Goal: Task Accomplishment & Management: Manage account settings

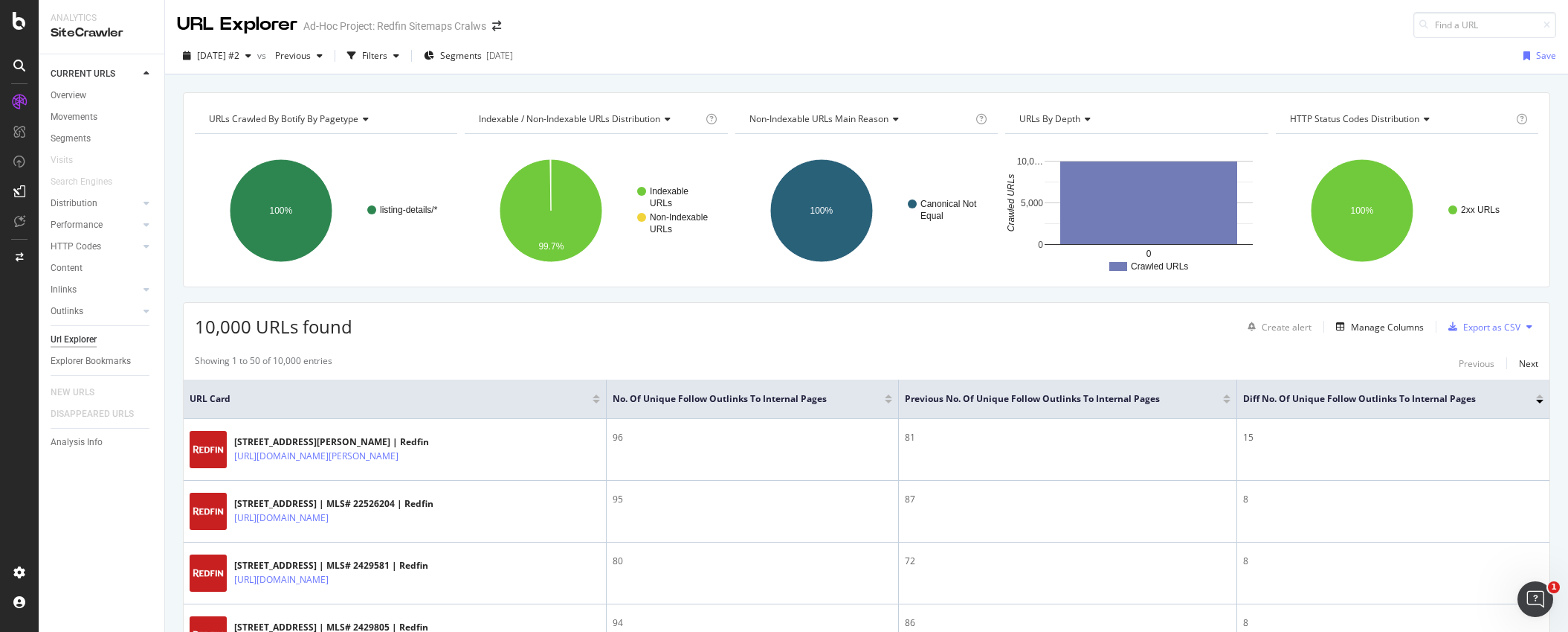
click at [1427, 396] on div at bounding box center [1540, 396] width 7 height 4
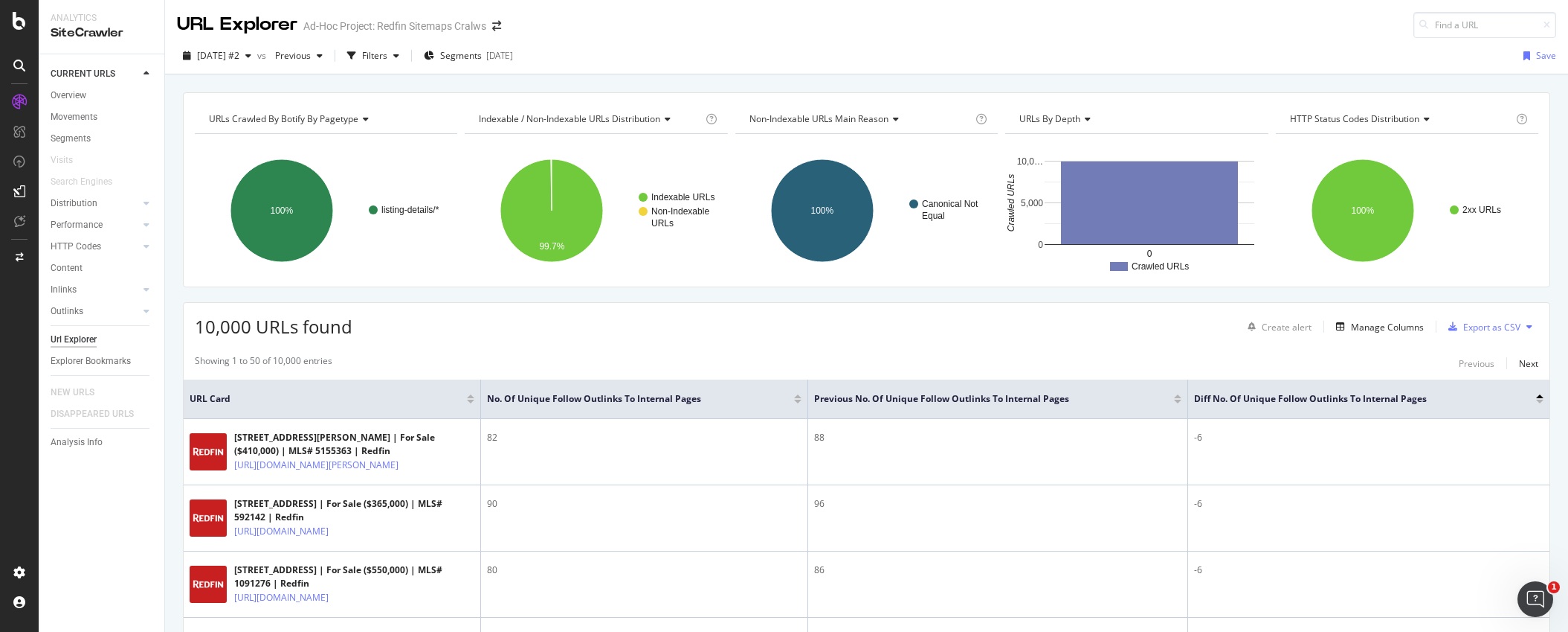
click at [1427, 399] on div at bounding box center [1540, 401] width 7 height 4
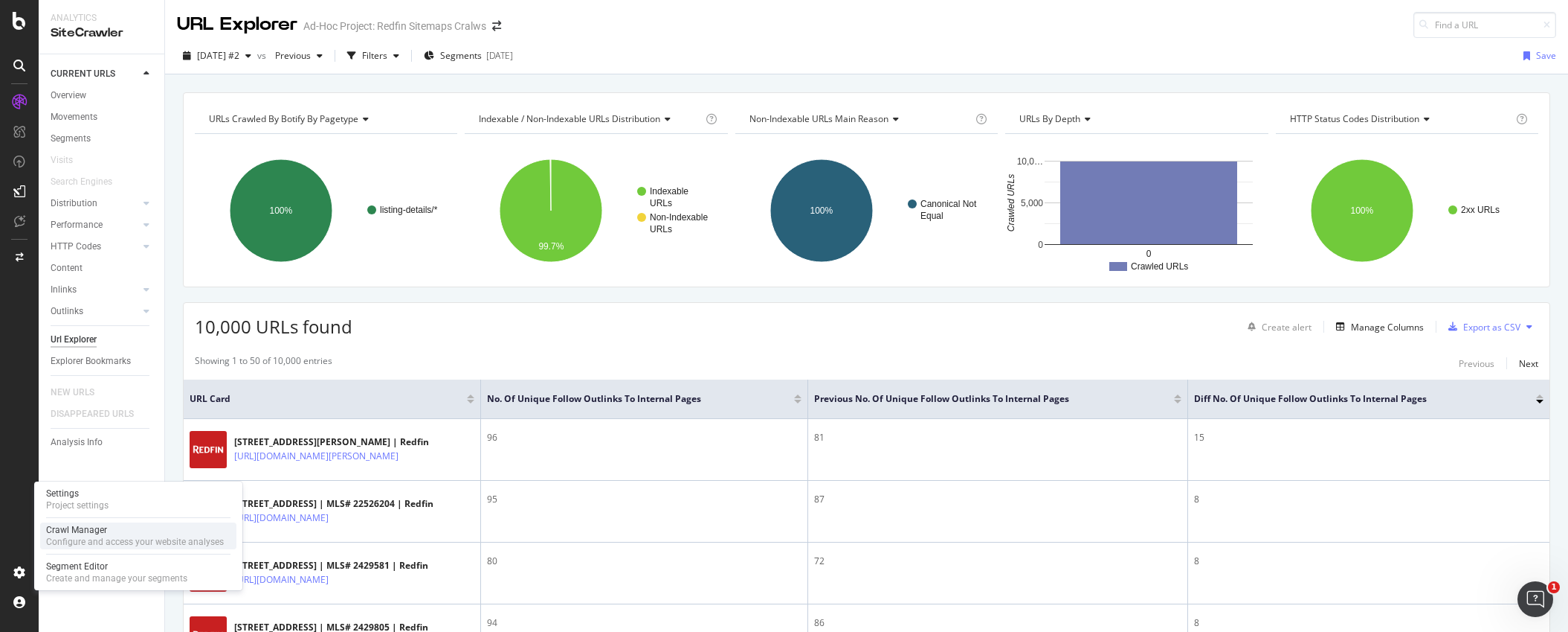
click at [76, 537] on div "Configure and access your website analyses" at bounding box center [135, 541] width 178 height 12
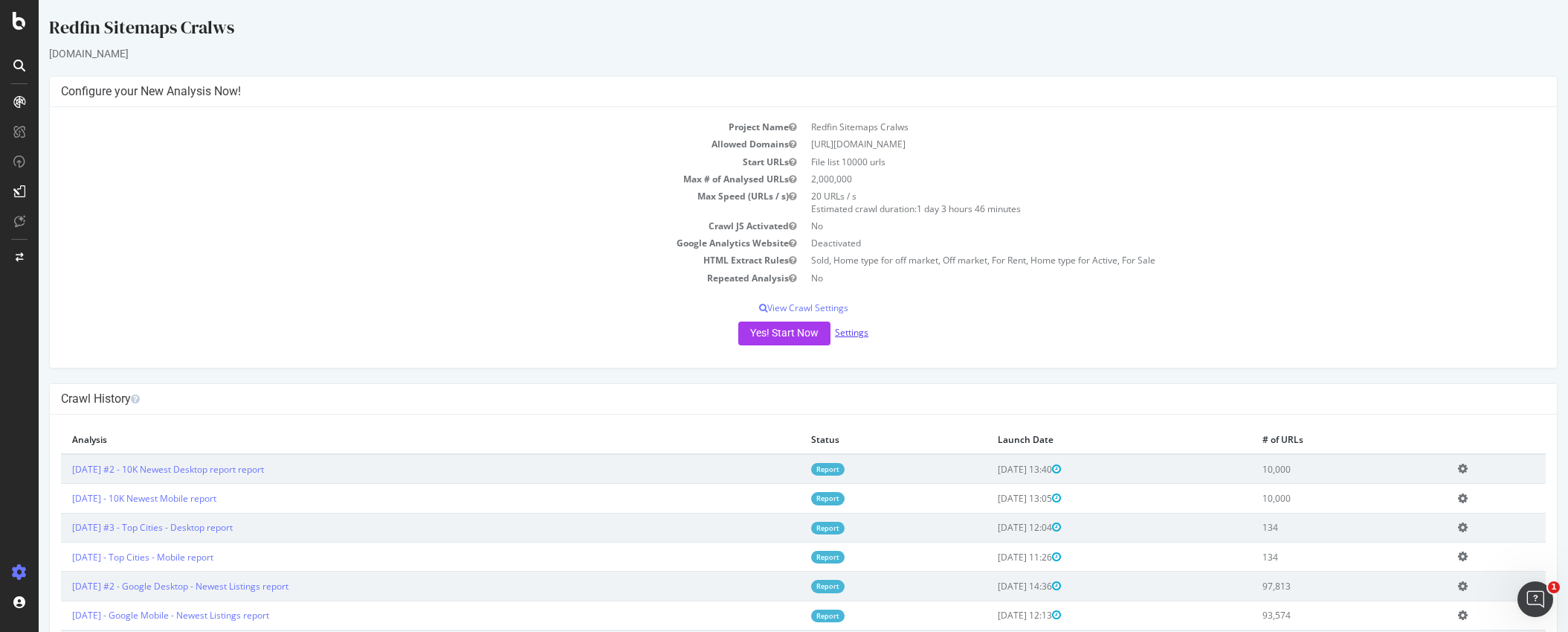
click at [840, 336] on link "Settings" at bounding box center [852, 333] width 34 height 13
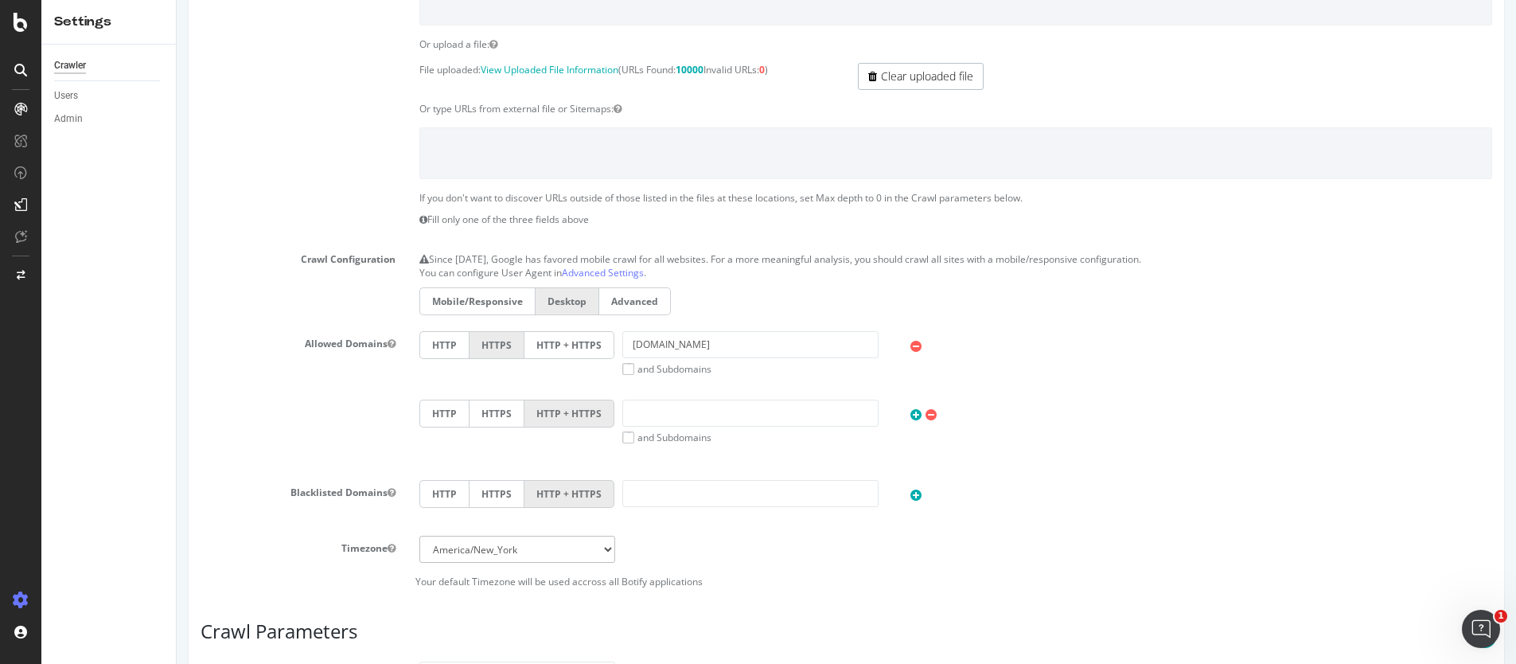
scroll to position [316, 0]
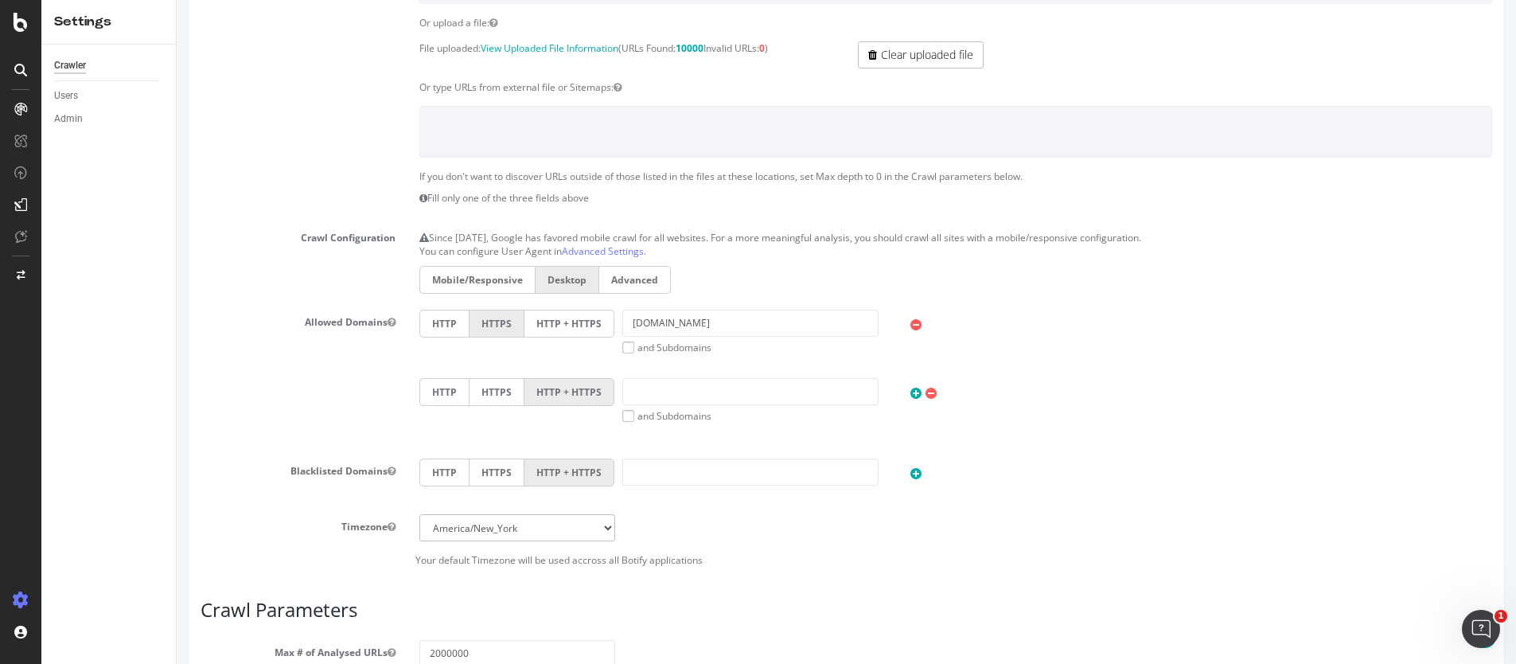
click at [639, 275] on label "Advanced" at bounding box center [635, 280] width 72 height 28
click at [177, 0] on input "Advanced" at bounding box center [177, 0] width 0 height 0
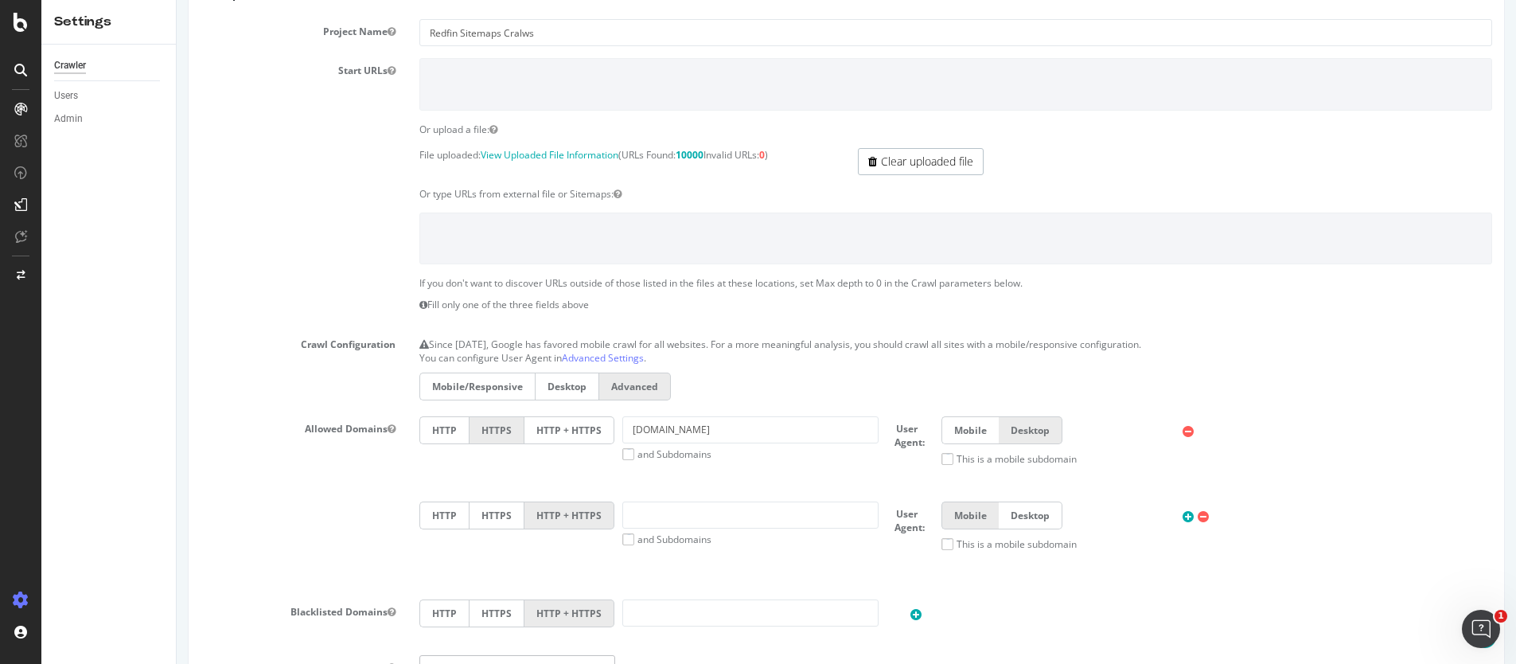
scroll to position [0, 0]
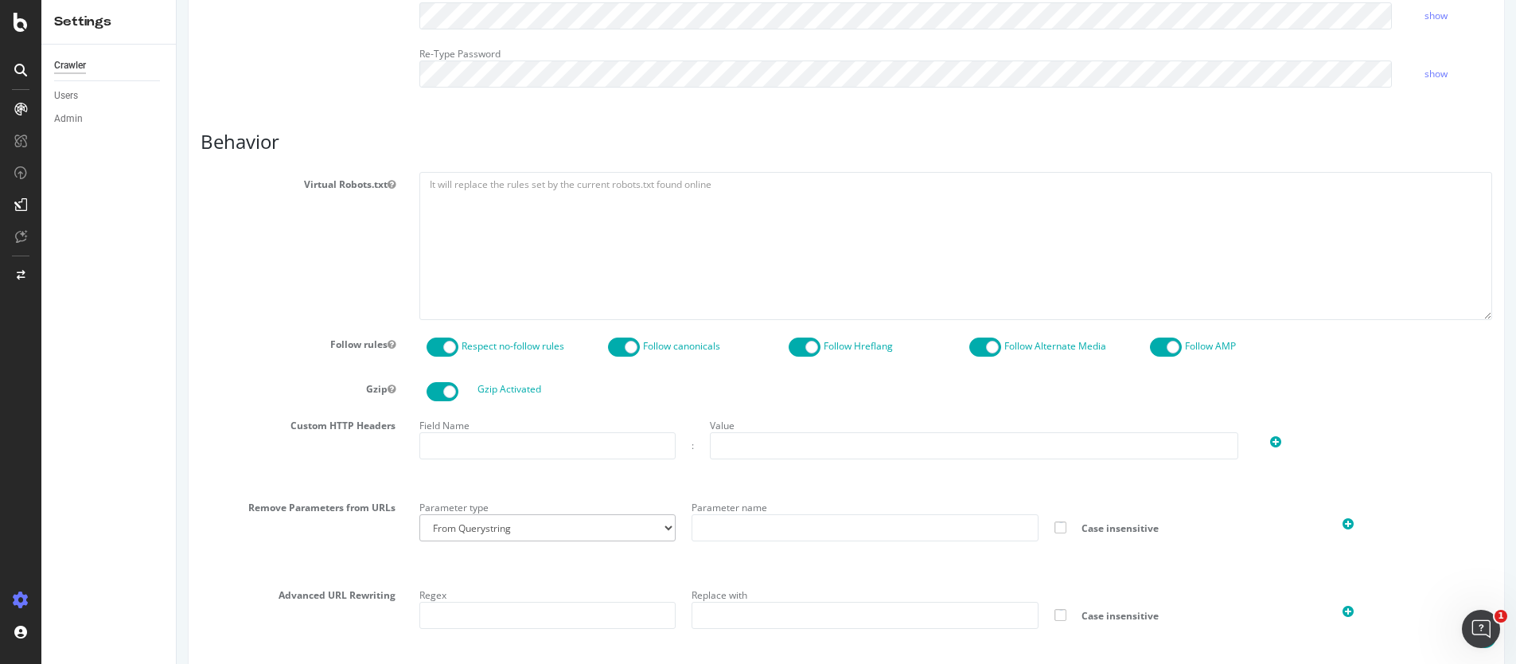
scroll to position [584, 0]
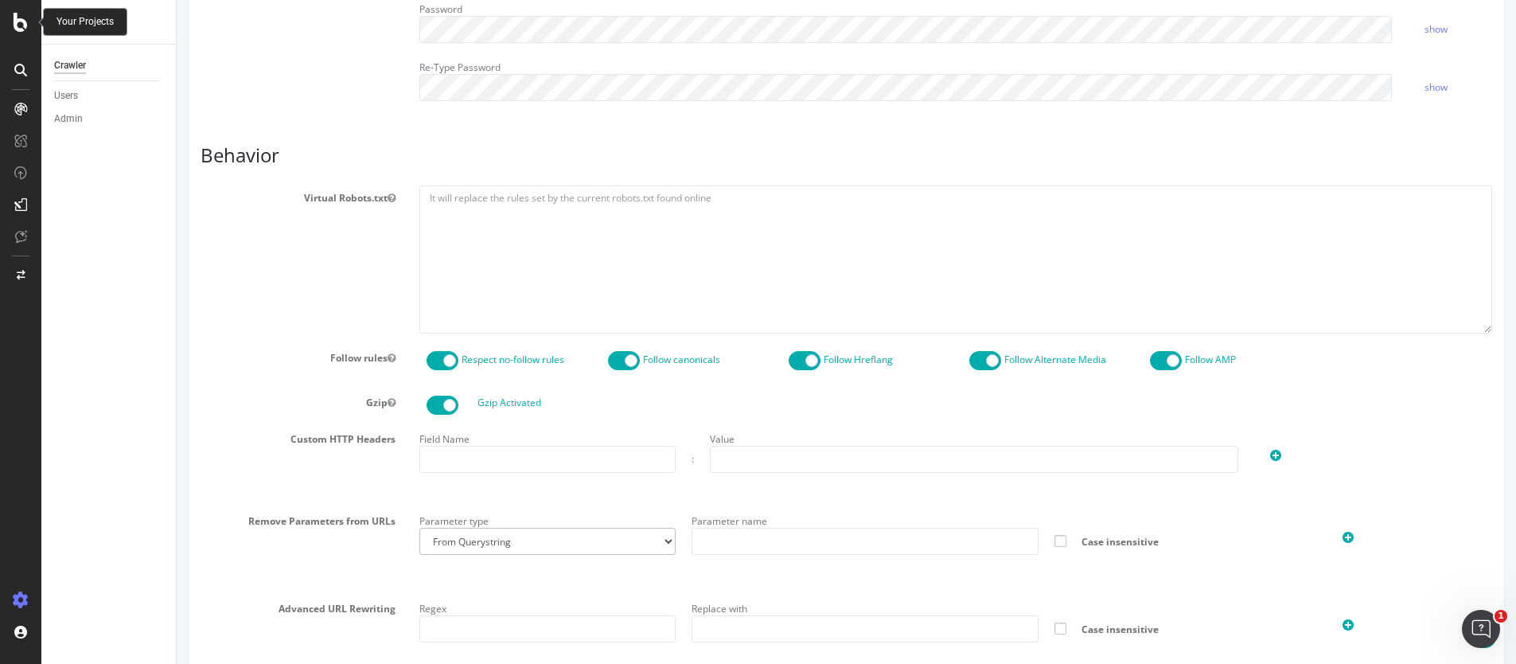
click at [14, 24] on icon at bounding box center [21, 22] width 14 height 19
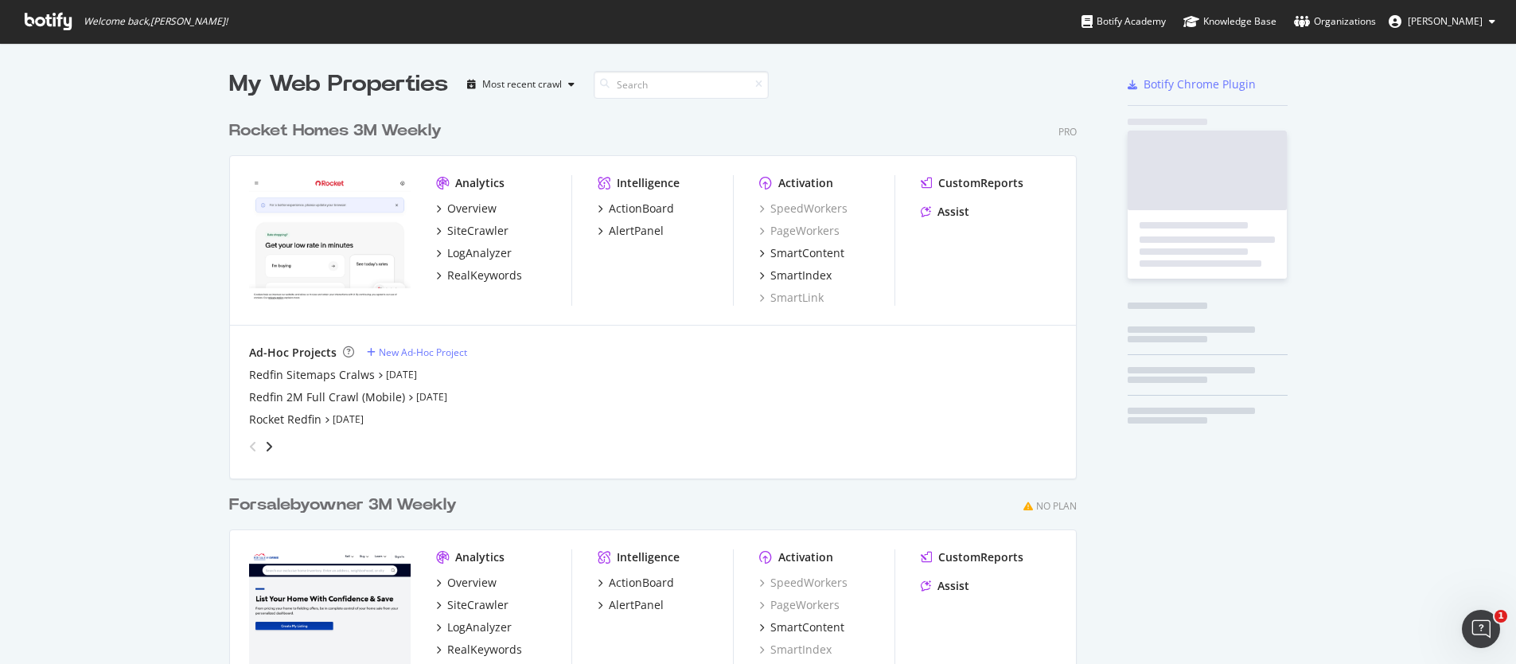
scroll to position [652, 1492]
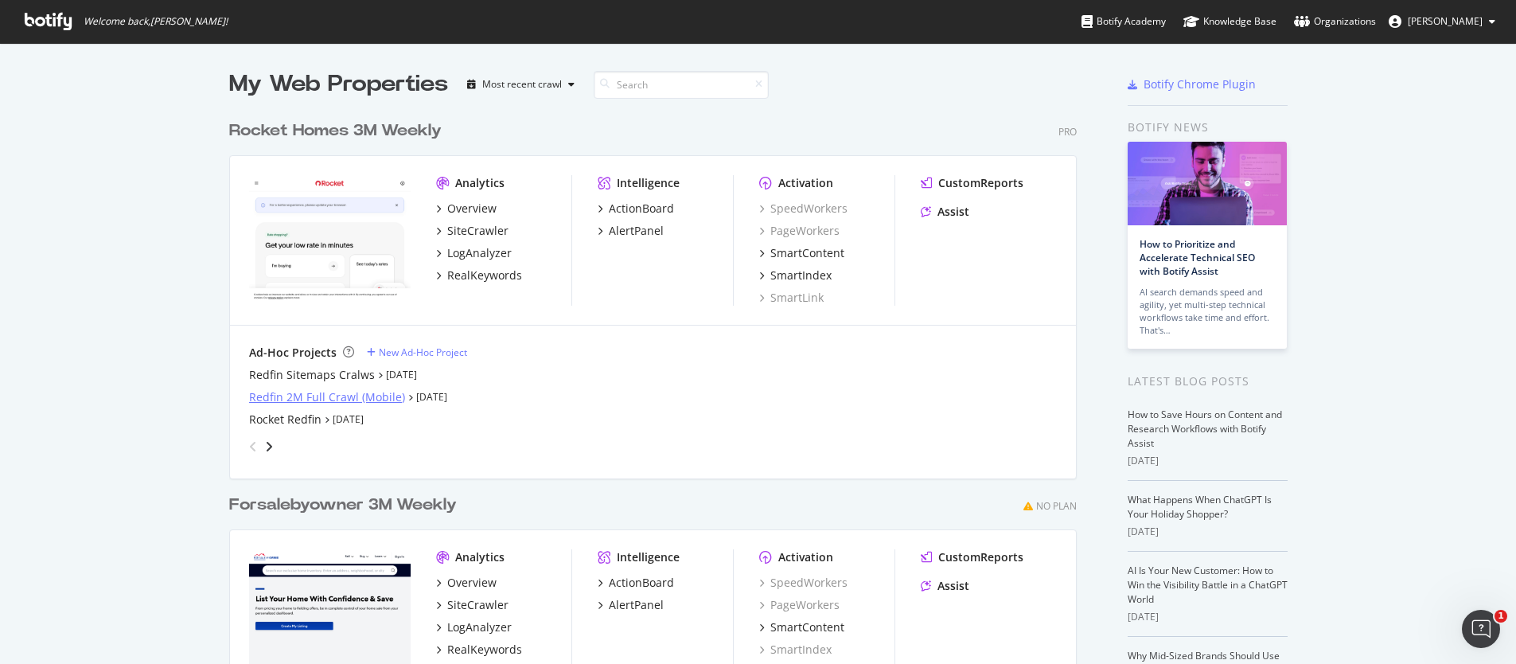
click at [267, 398] on div "Redfin 2M Full Crawl (Mobile)" at bounding box center [327, 397] width 156 height 16
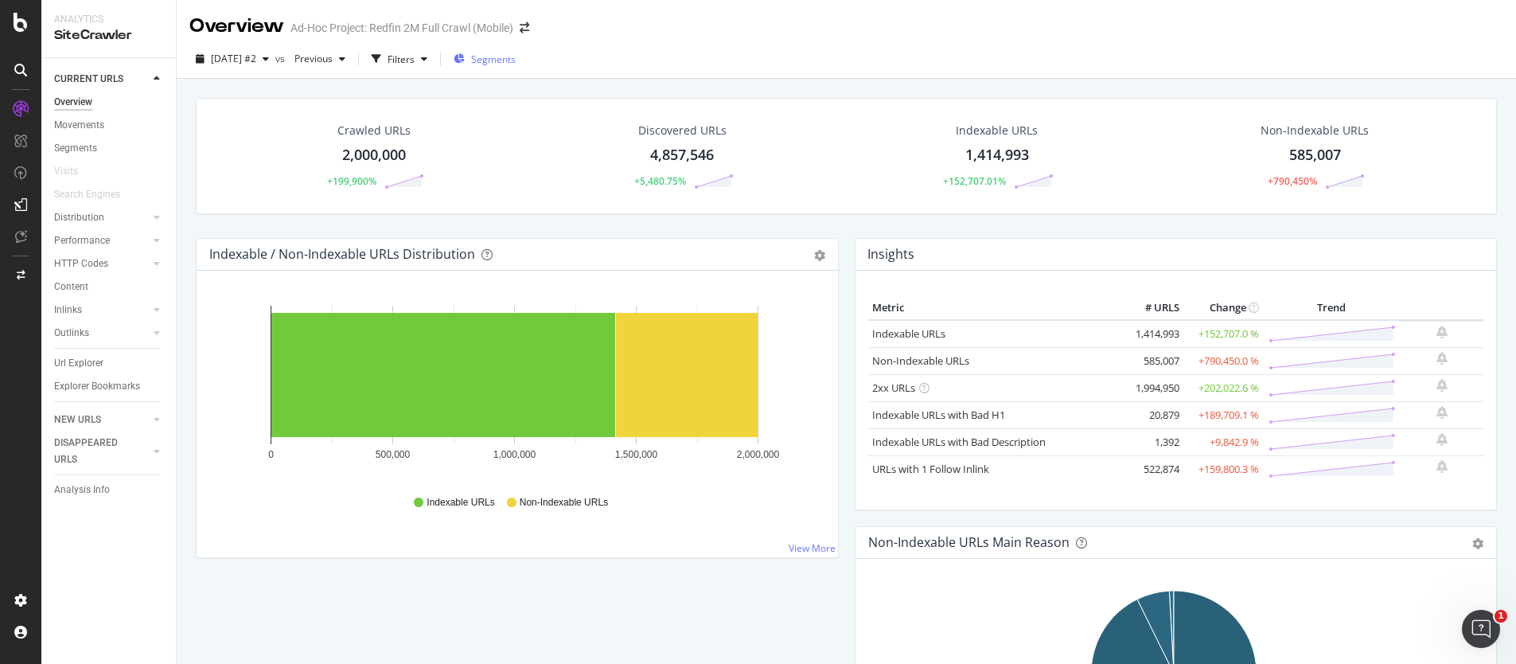
click at [516, 55] on span "Segments" at bounding box center [493, 60] width 45 height 14
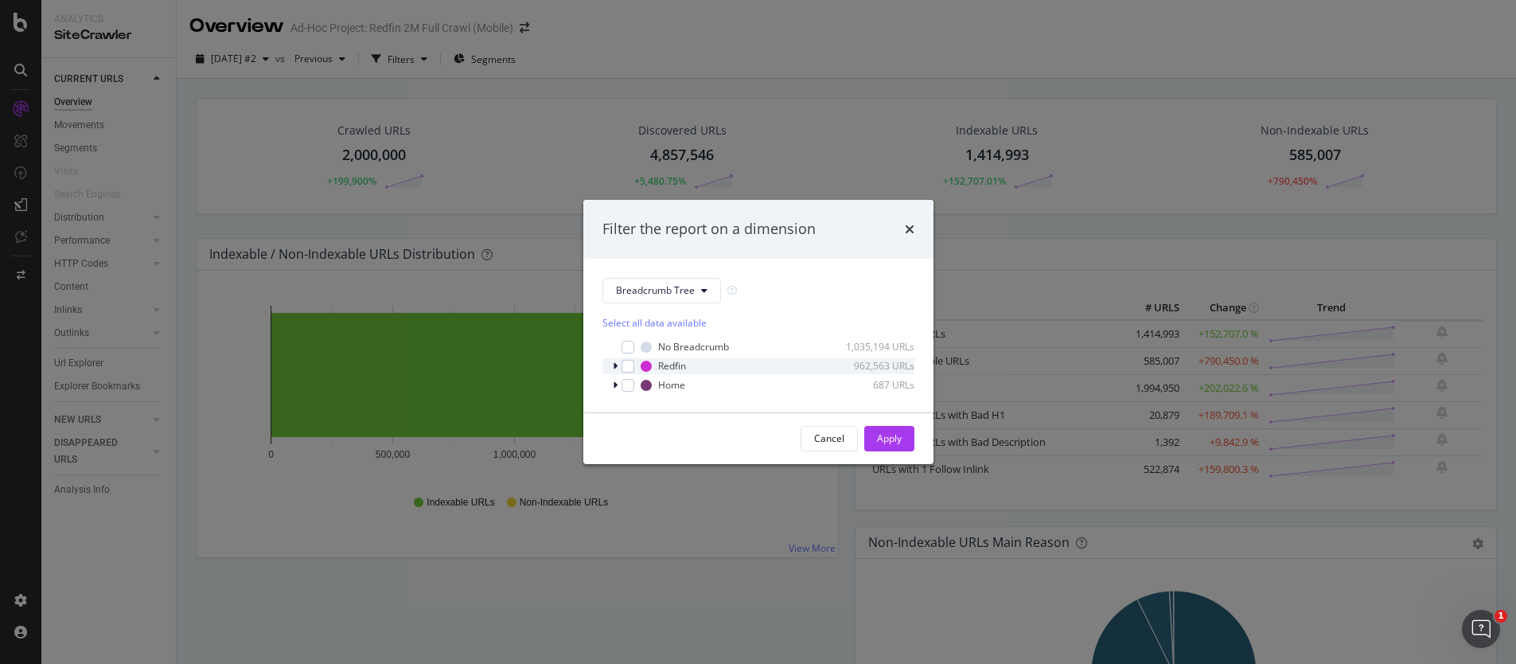
click at [619, 365] on div "modal" at bounding box center [617, 366] width 10 height 16
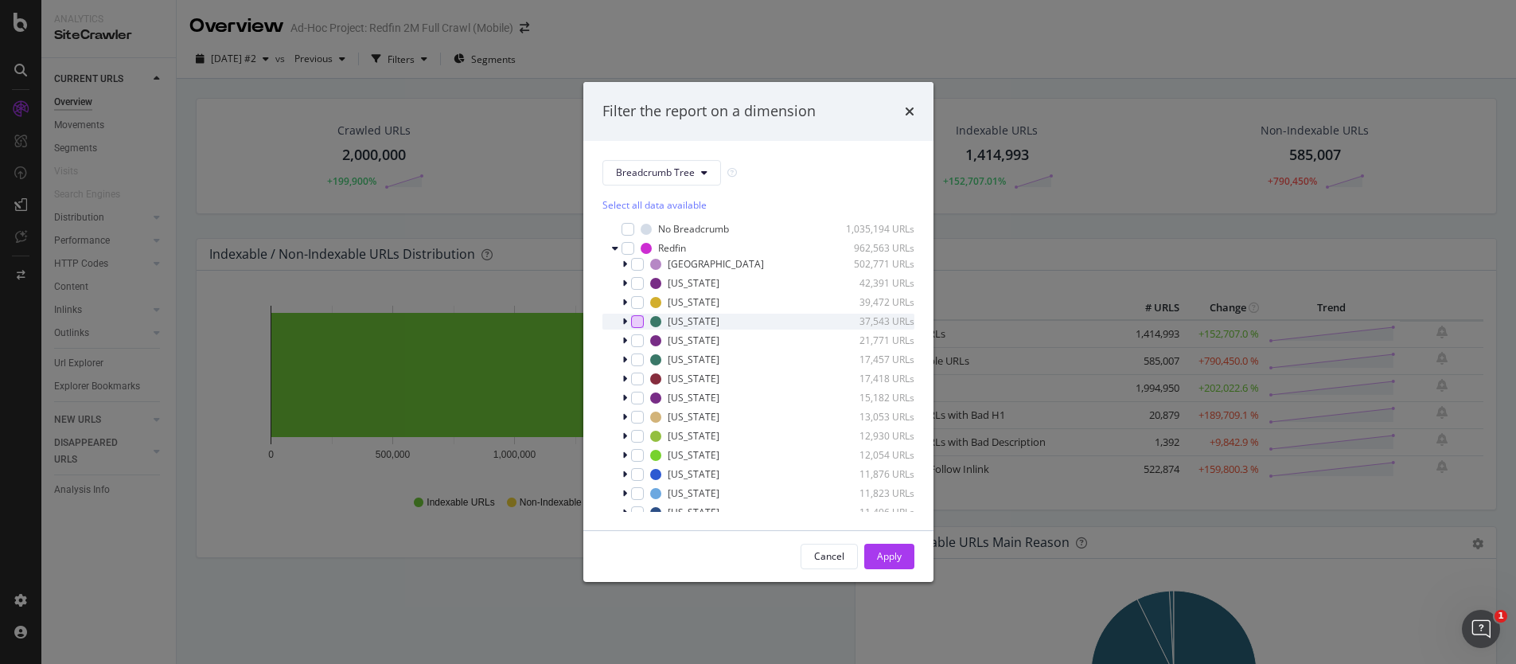
click at [640, 318] on div "modal" at bounding box center [637, 321] width 13 height 13
click at [887, 553] on div "Apply" at bounding box center [889, 556] width 25 height 14
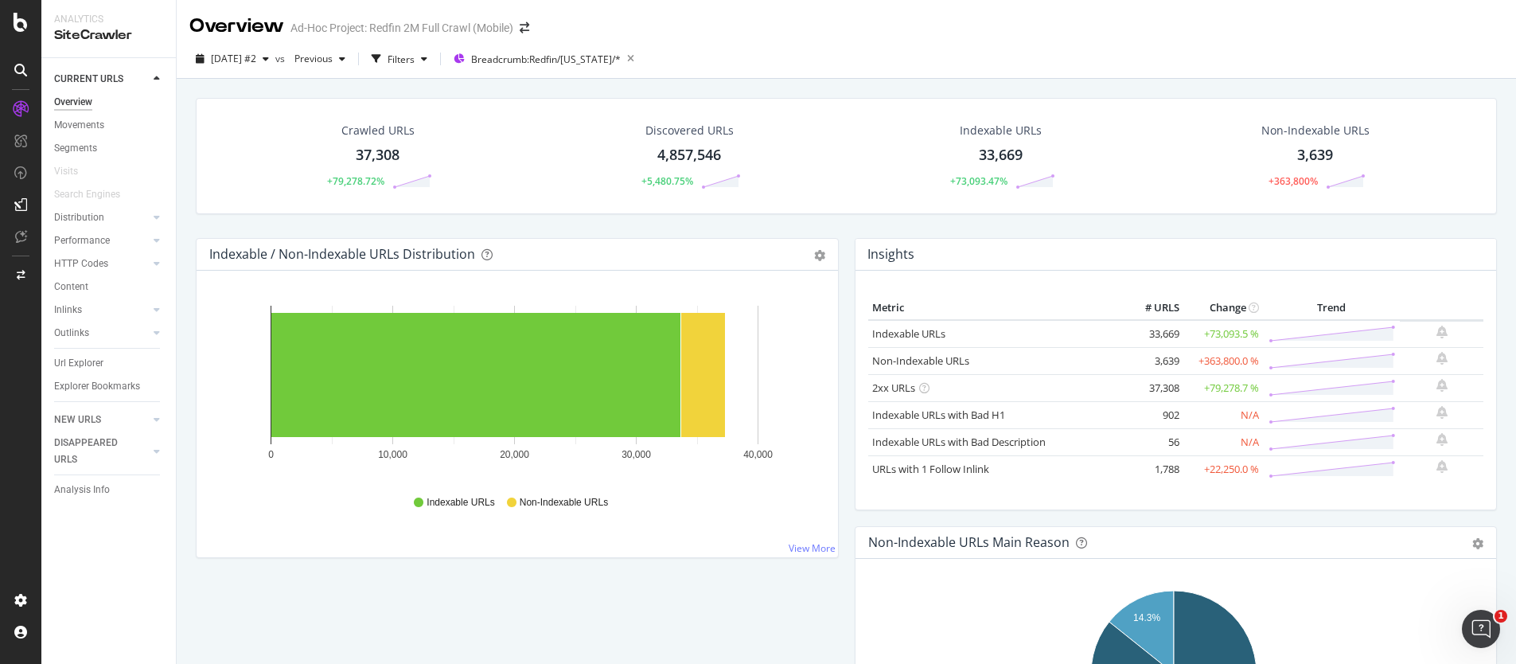
click at [372, 150] on div "37,308" at bounding box center [378, 155] width 44 height 21
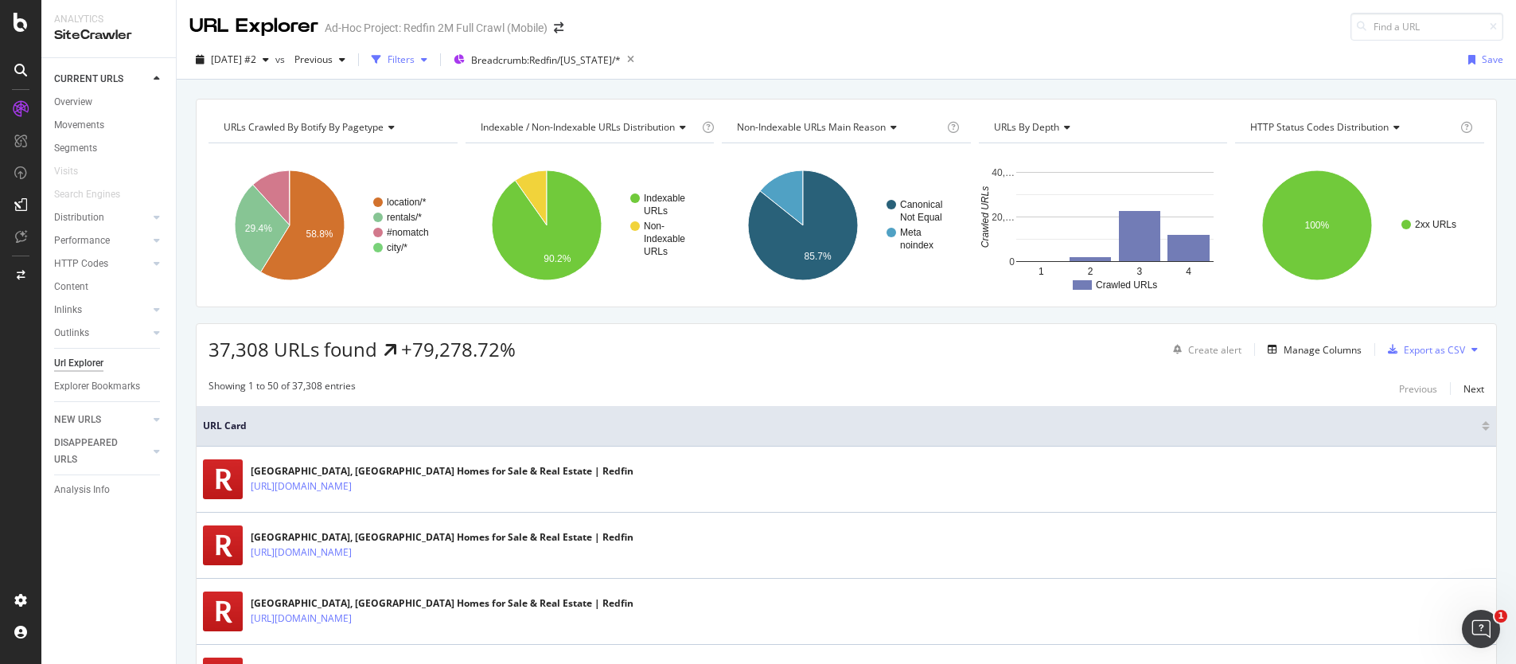
click at [415, 57] on div "Filters" at bounding box center [401, 60] width 27 height 14
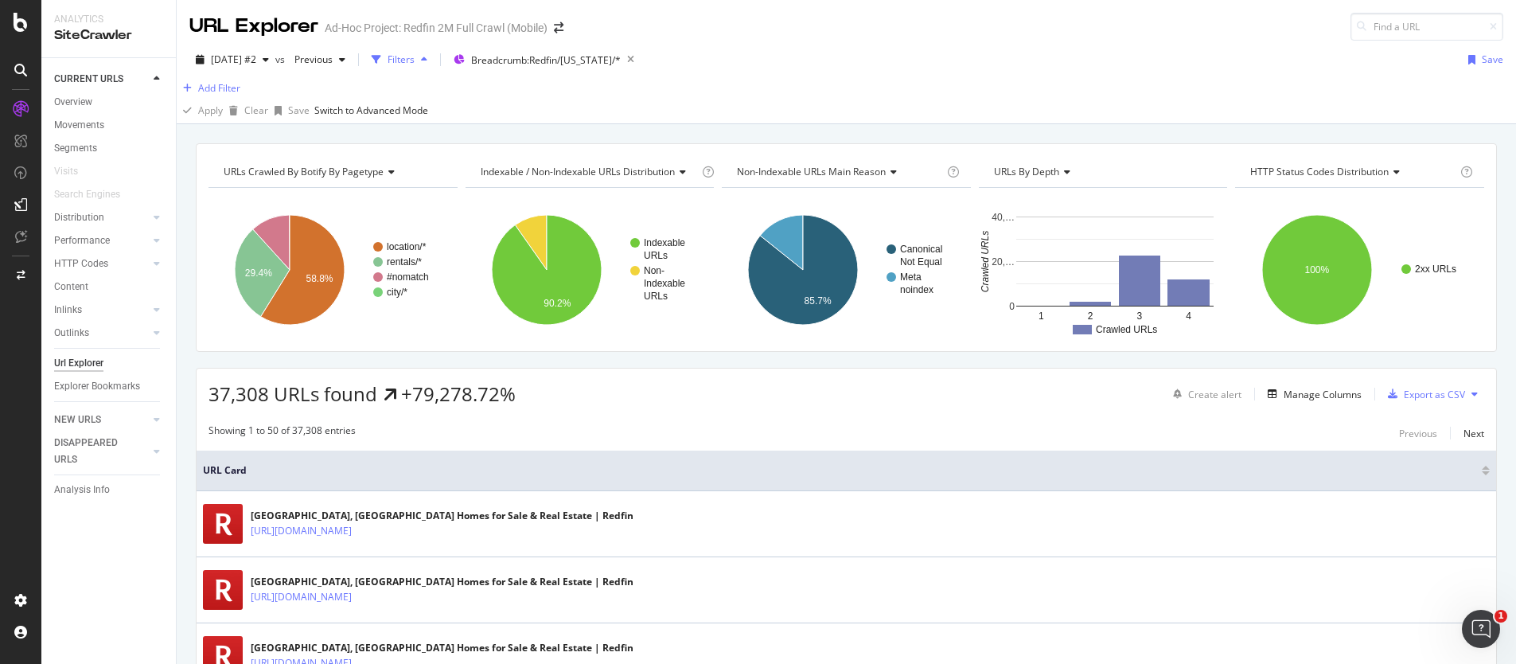
click at [415, 57] on div "Filters" at bounding box center [401, 60] width 27 height 14
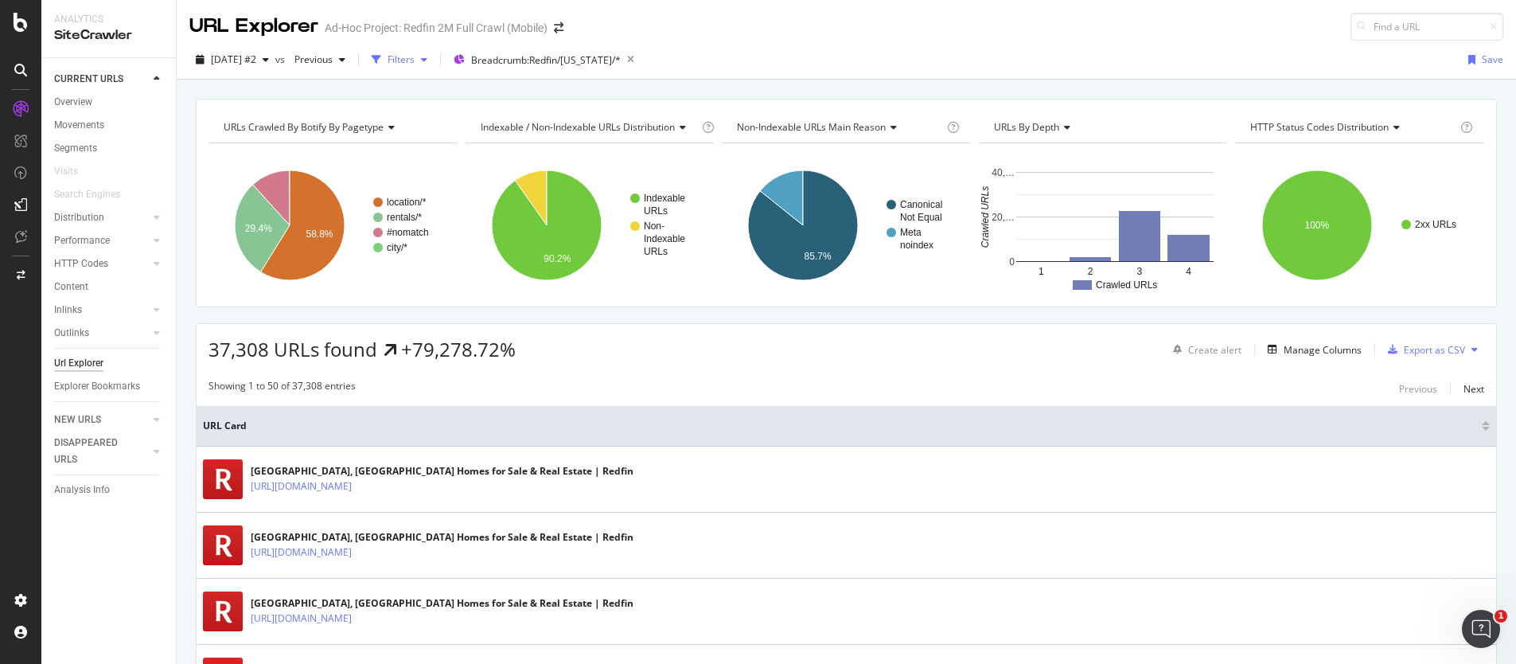
click at [415, 57] on div "Filters" at bounding box center [401, 60] width 27 height 14
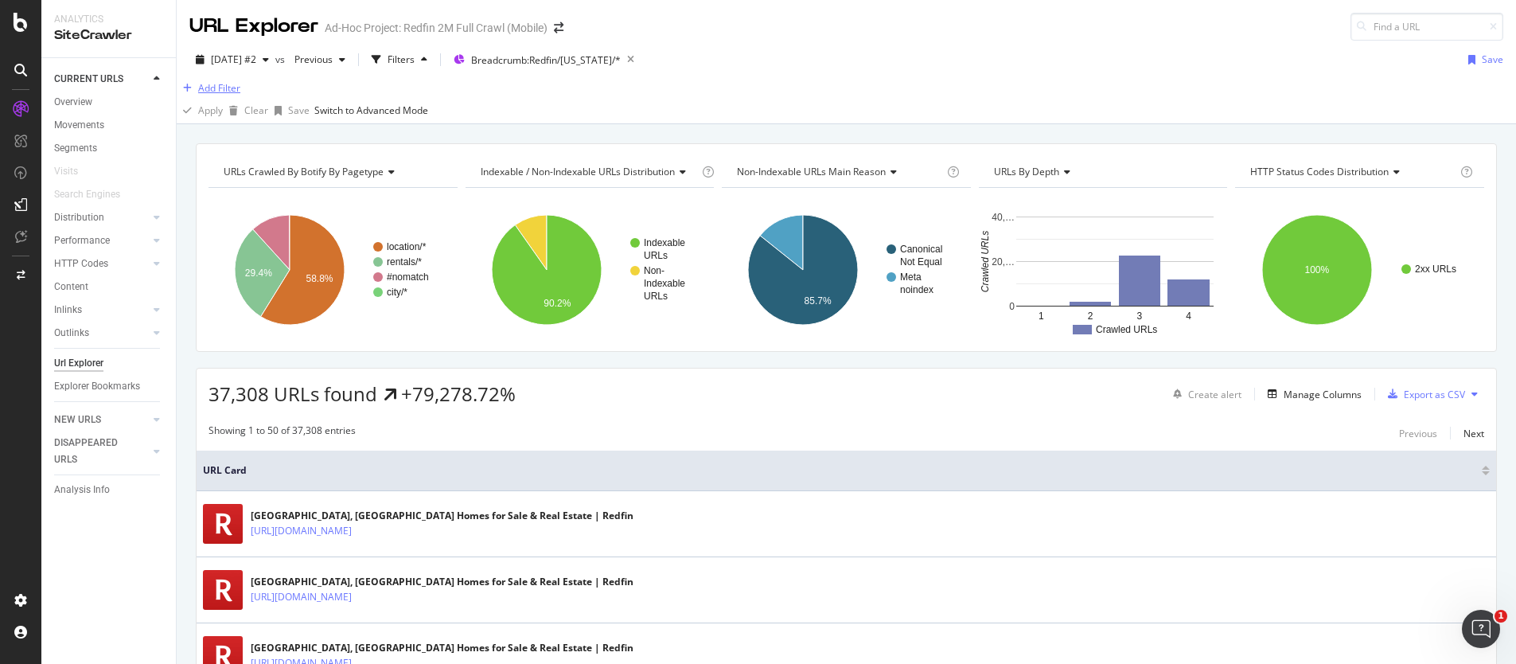
click at [198, 93] on div "button" at bounding box center [187, 89] width 21 height 10
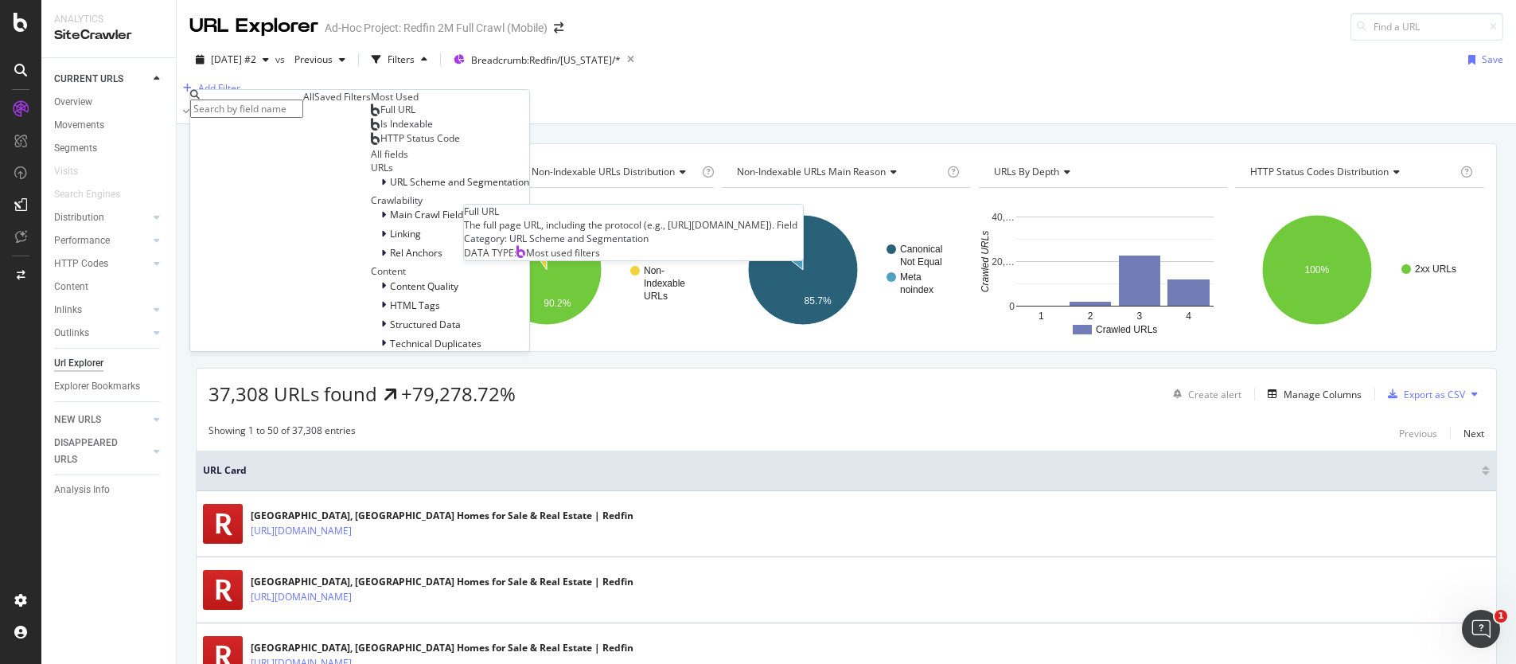
click at [380, 116] on span "Full URL" at bounding box center [397, 110] width 35 height 14
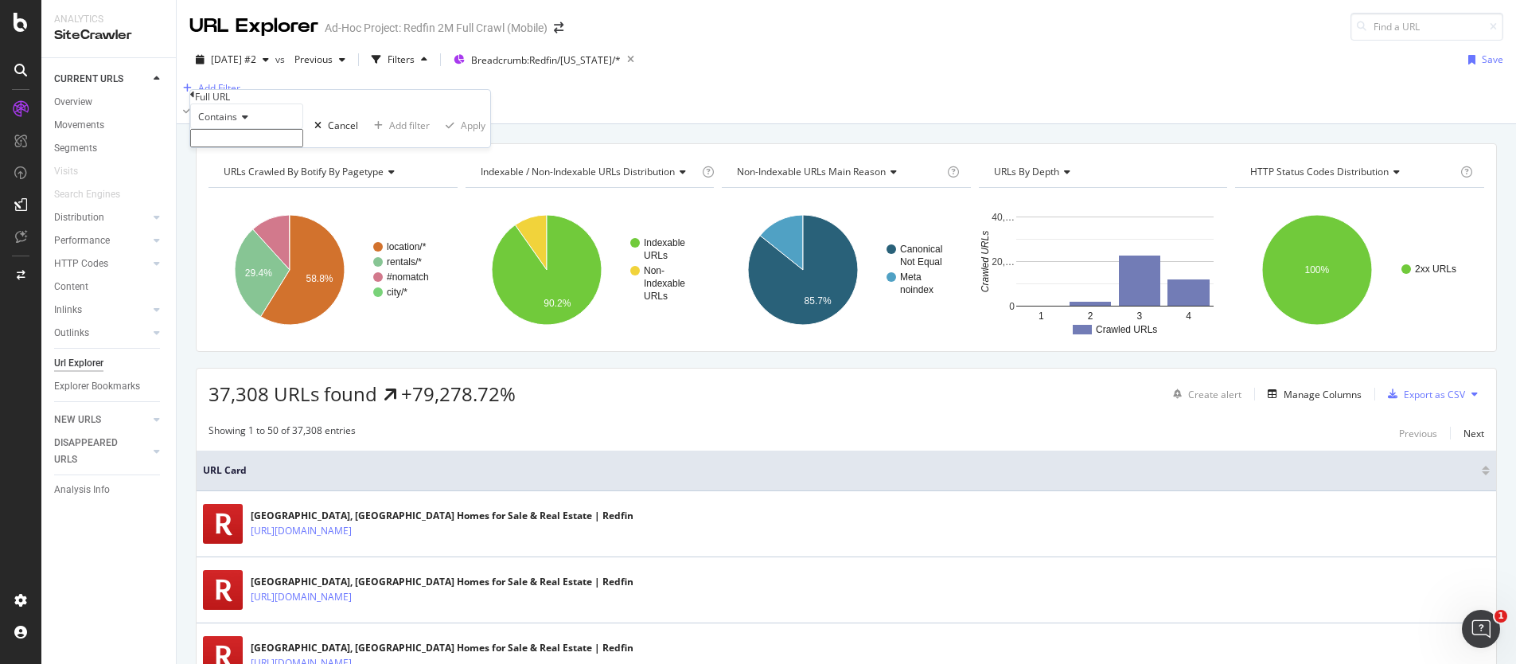
click at [259, 147] on input "text" at bounding box center [246, 138] width 113 height 18
type input "/home/"
click at [461, 137] on div "Apply" at bounding box center [473, 130] width 25 height 14
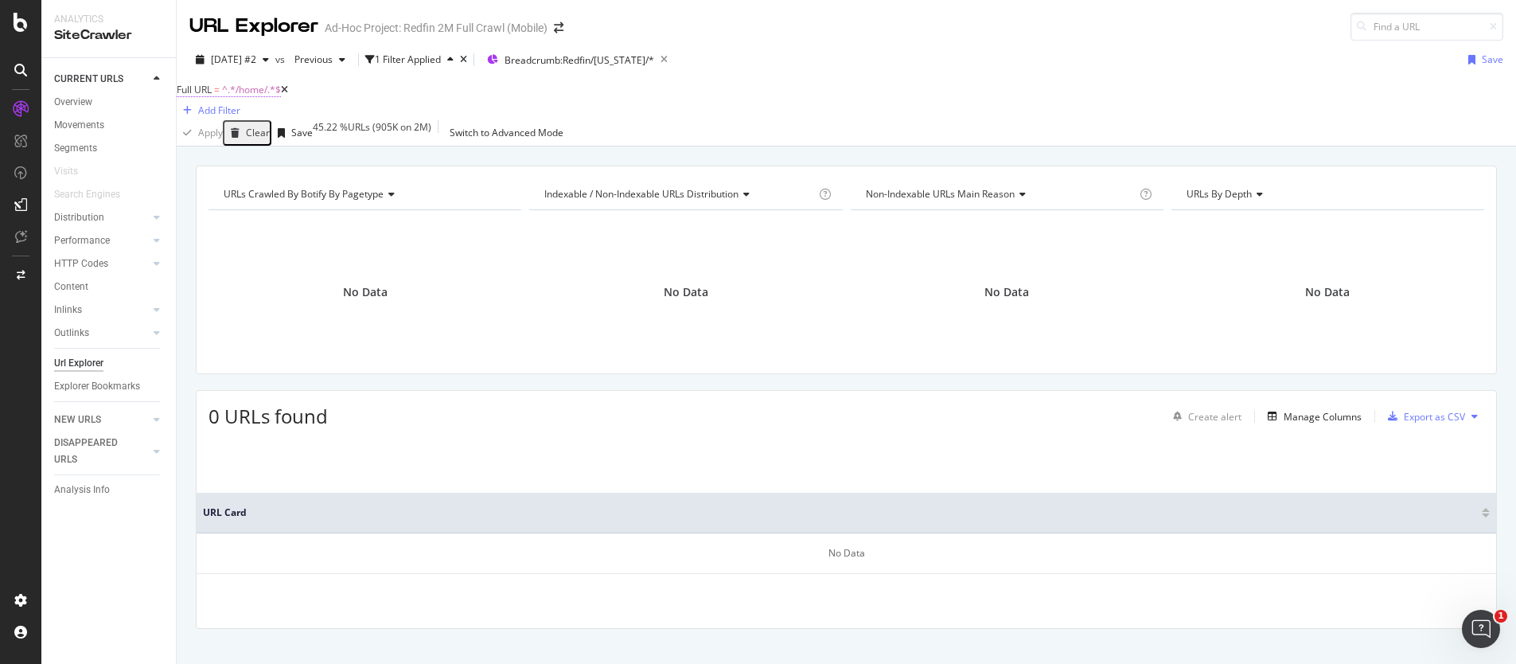
click at [267, 96] on span "^.*/home/.*$" at bounding box center [251, 90] width 59 height 14
click at [248, 120] on icon at bounding box center [242, 116] width 11 height 10
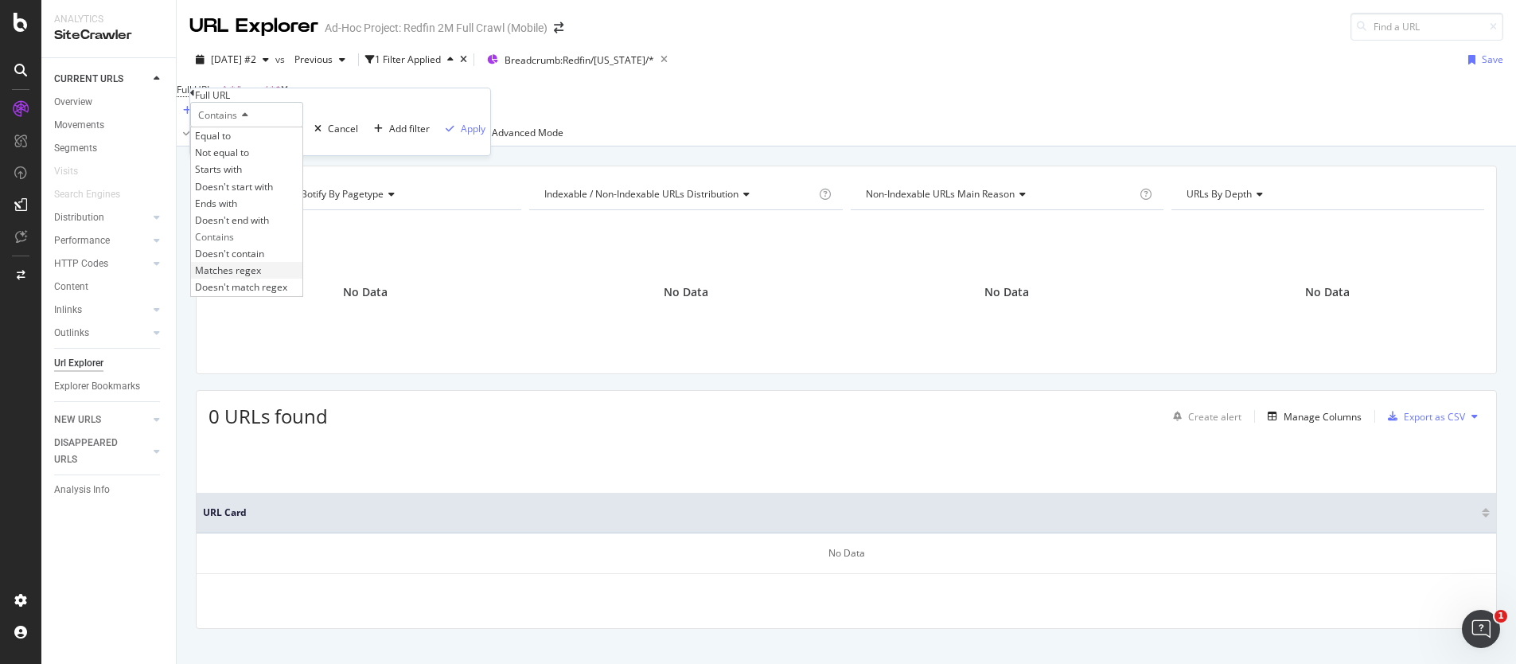
click at [251, 277] on span "Matches regex" at bounding box center [228, 270] width 66 height 14
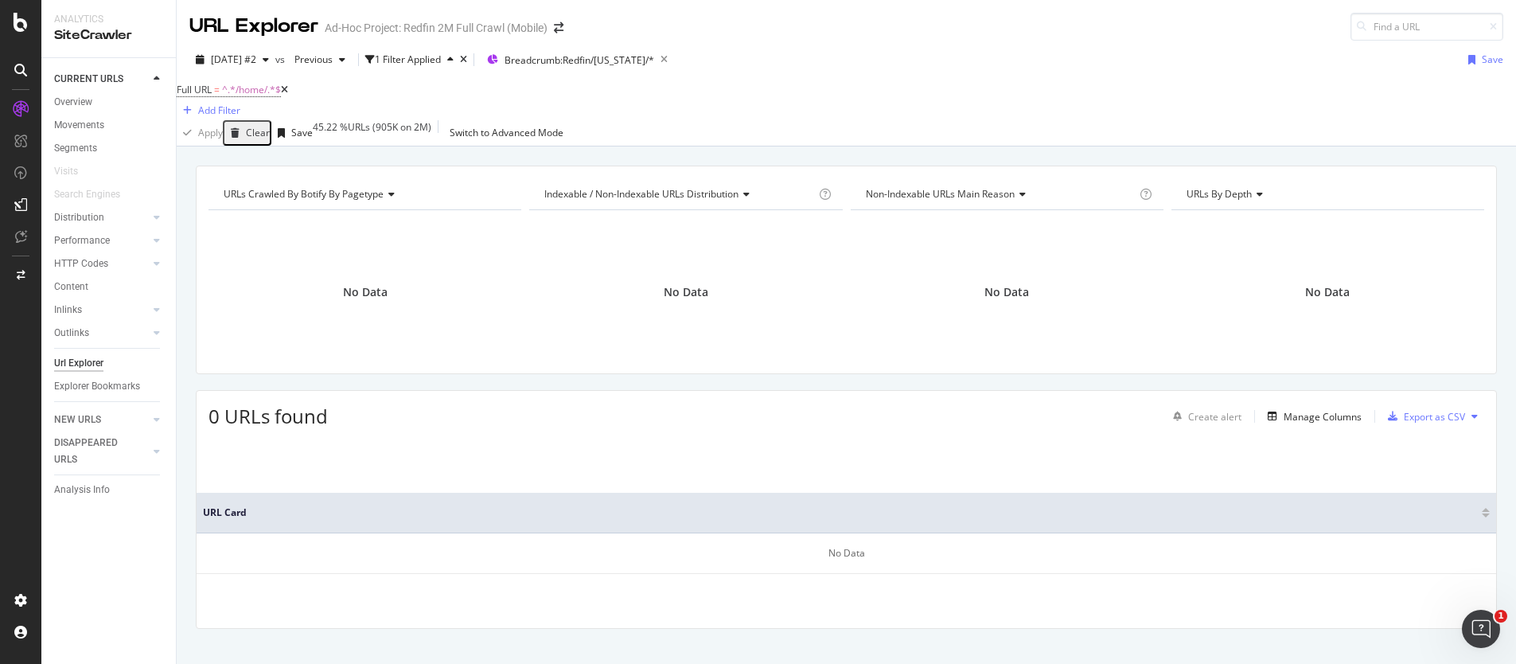
click at [456, 120] on div "Full URL = ^.*/home/.*$ Add Filter" at bounding box center [846, 99] width 1339 height 41
click at [467, 59] on icon "times" at bounding box center [463, 60] width 7 height 10
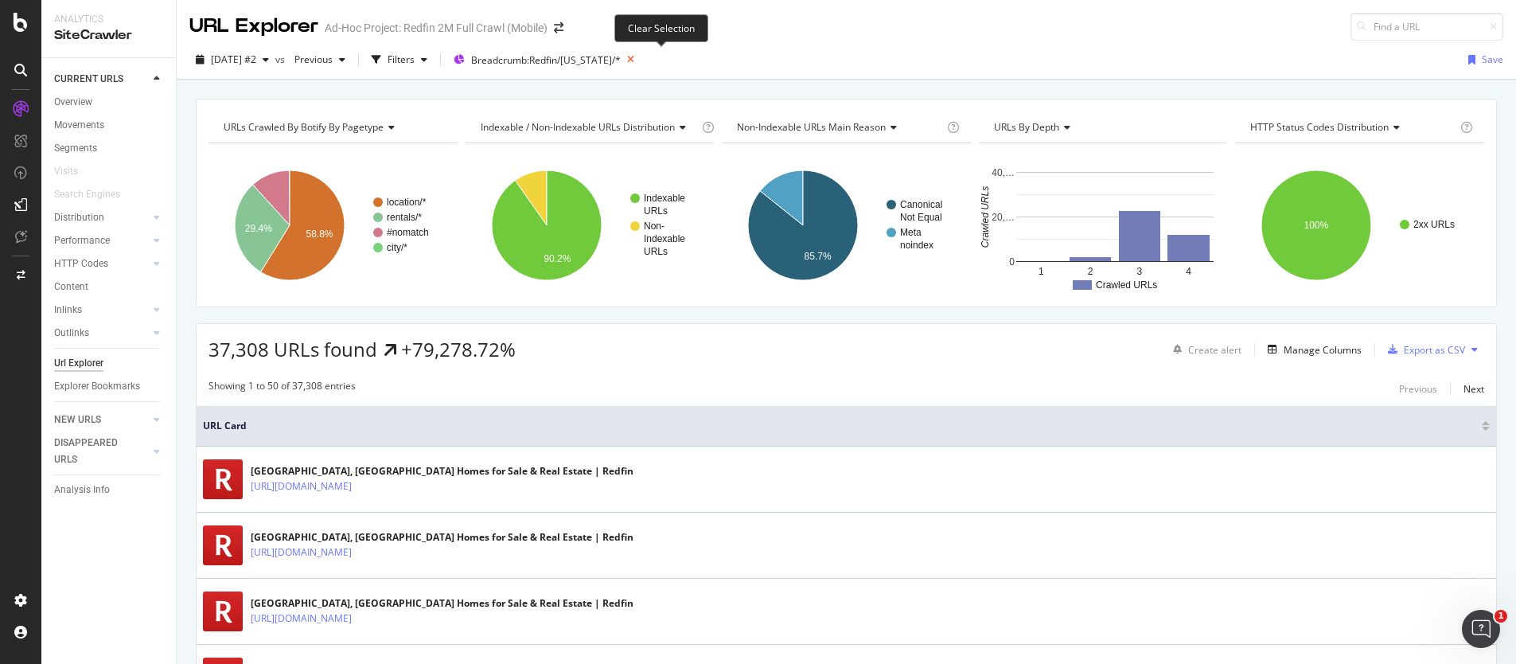
click at [641, 57] on icon at bounding box center [631, 60] width 20 height 22
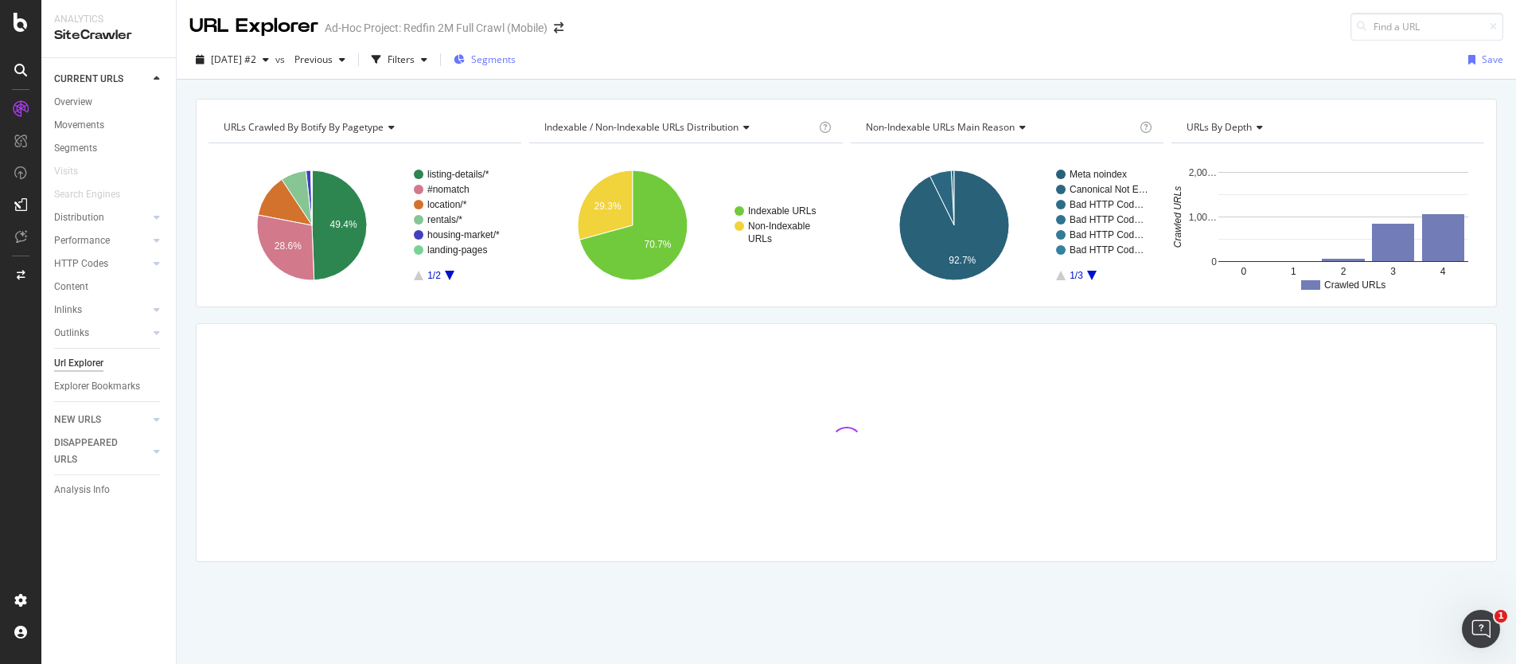
click at [516, 64] on span "Segments" at bounding box center [493, 60] width 45 height 14
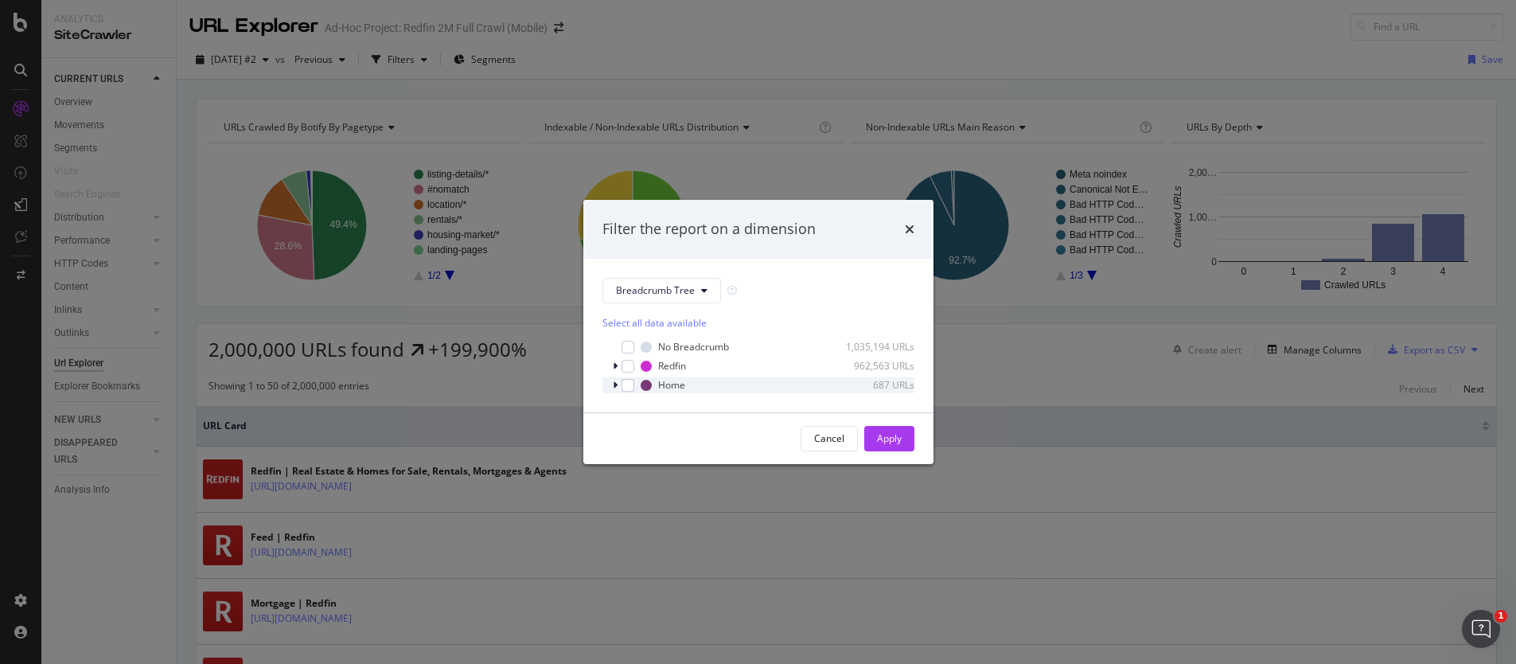
click at [616, 387] on icon "modal" at bounding box center [615, 385] width 5 height 10
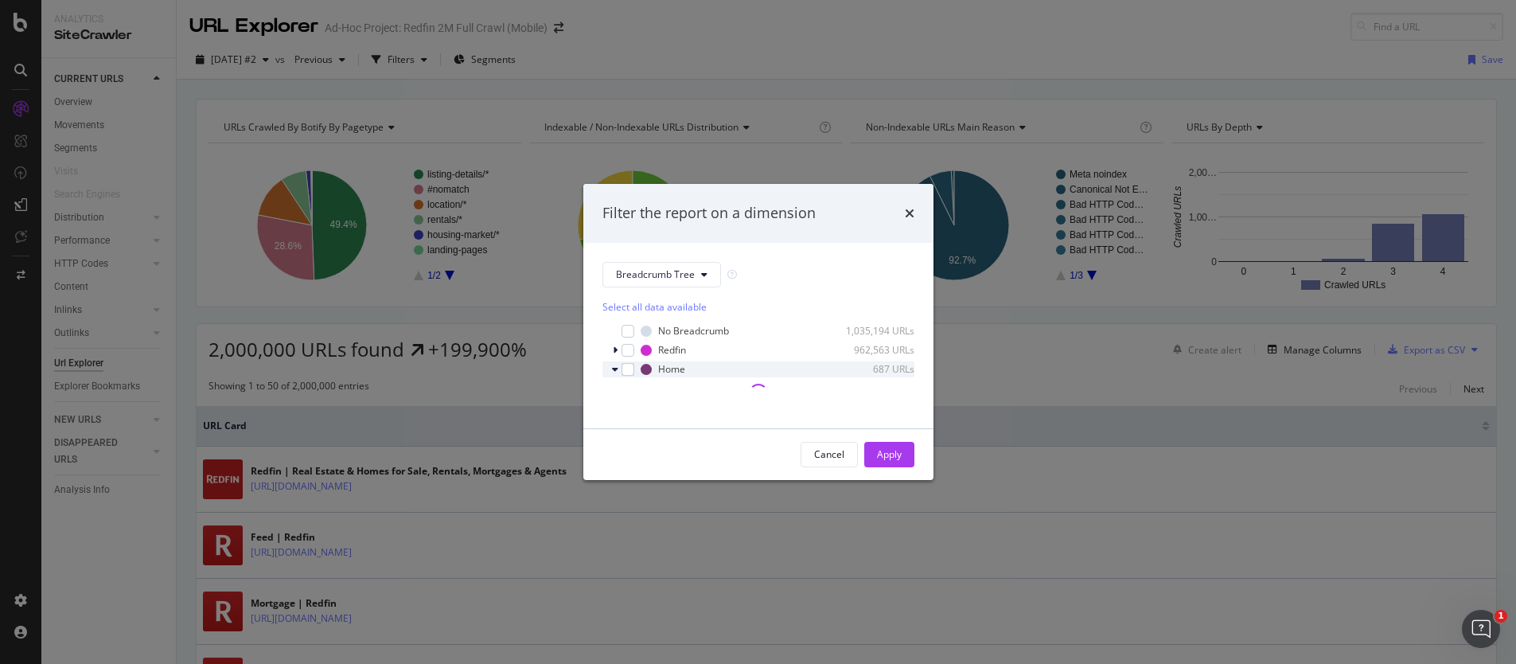
click at [617, 371] on icon "modal" at bounding box center [615, 369] width 6 height 10
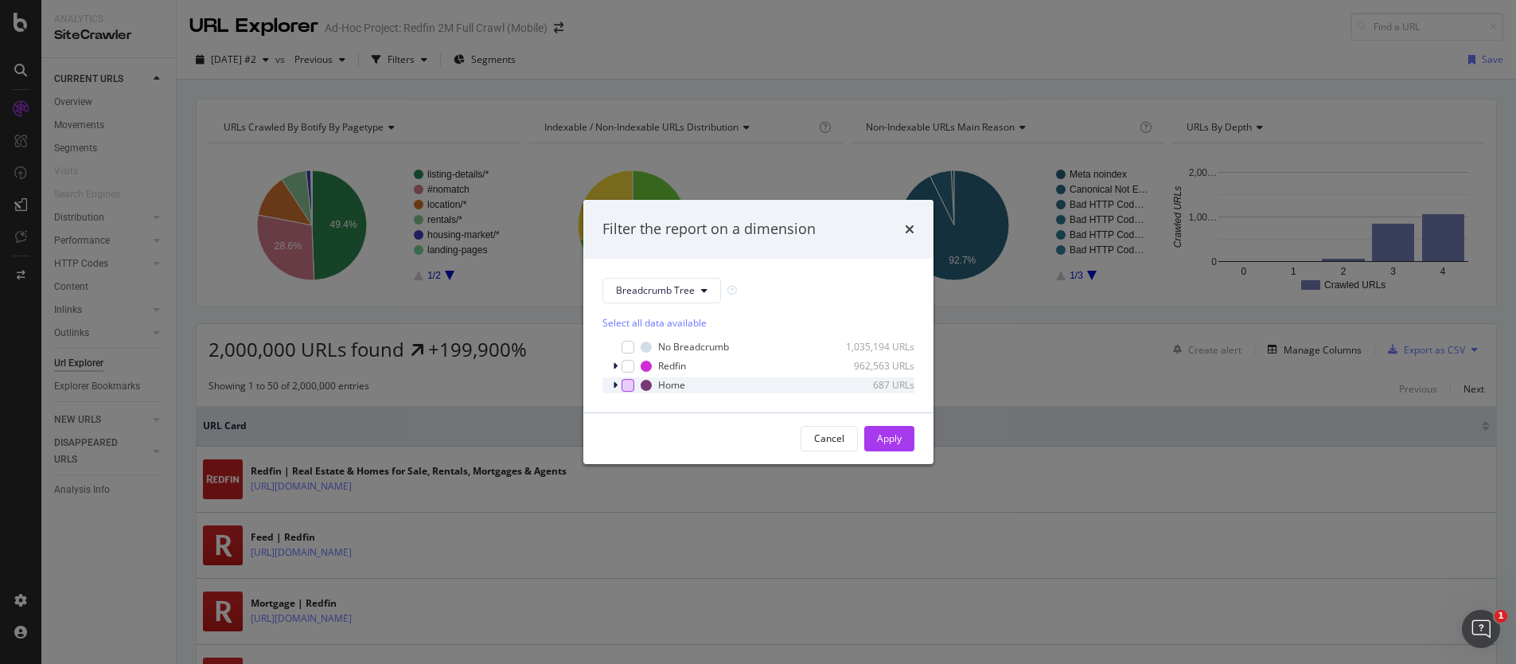
click at [628, 388] on div "modal" at bounding box center [628, 385] width 13 height 13
click at [628, 387] on icon "modal" at bounding box center [627, 385] width 7 height 8
click at [619, 385] on div "modal" at bounding box center [617, 385] width 10 height 16
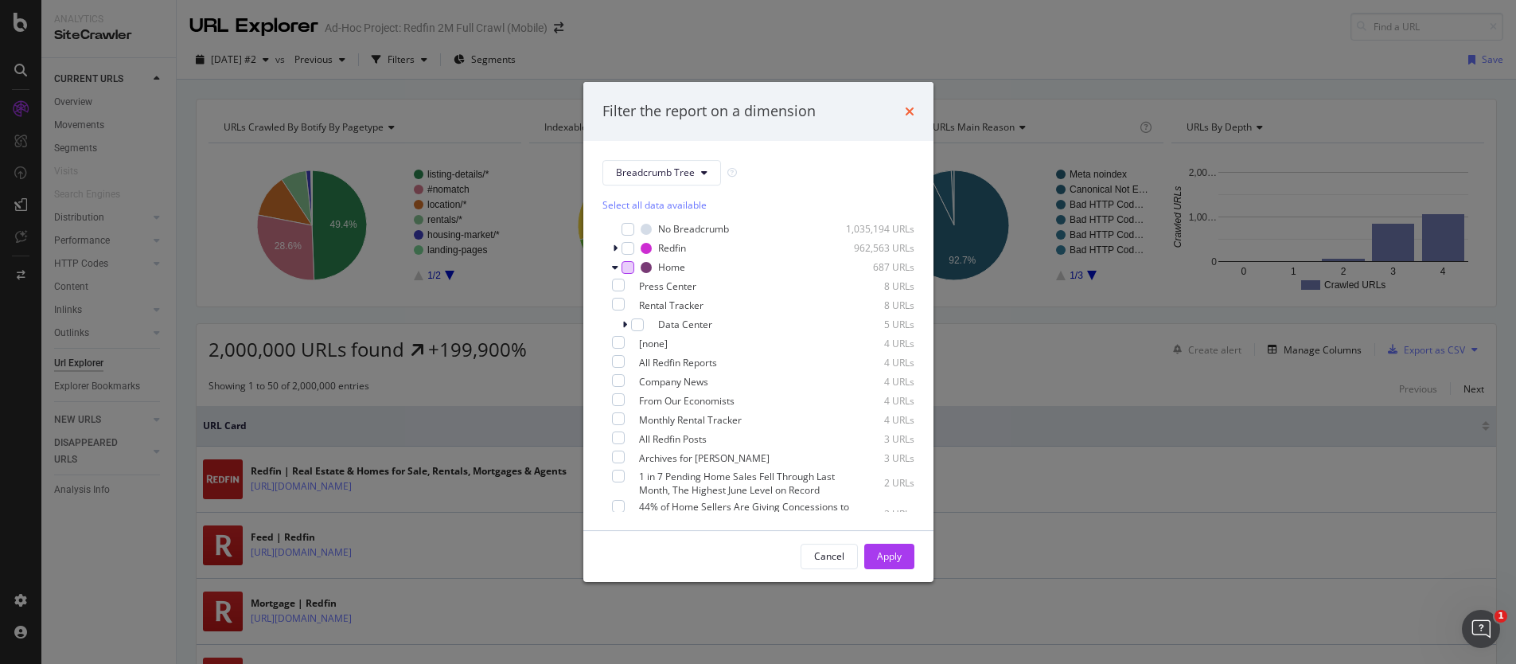
click at [914, 108] on icon "times" at bounding box center [910, 111] width 10 height 13
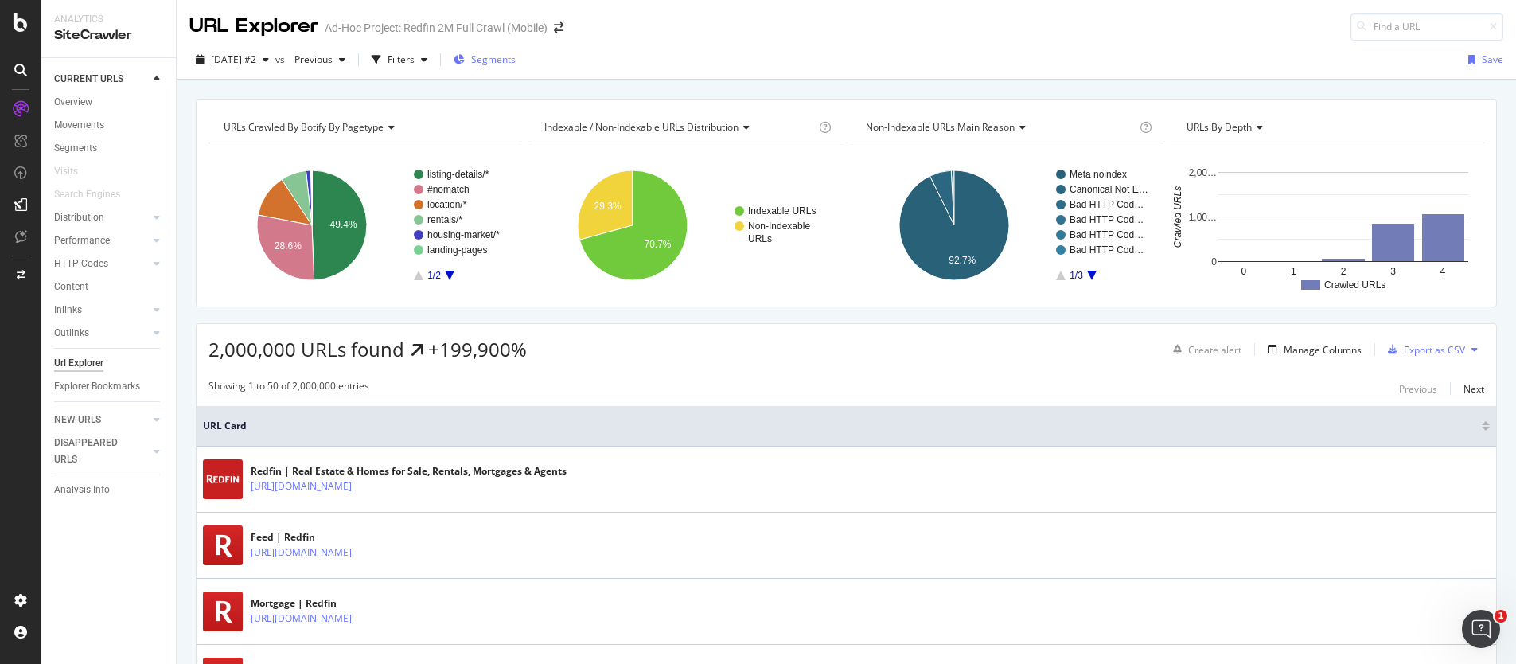
click at [516, 58] on span "Segments" at bounding box center [493, 60] width 45 height 14
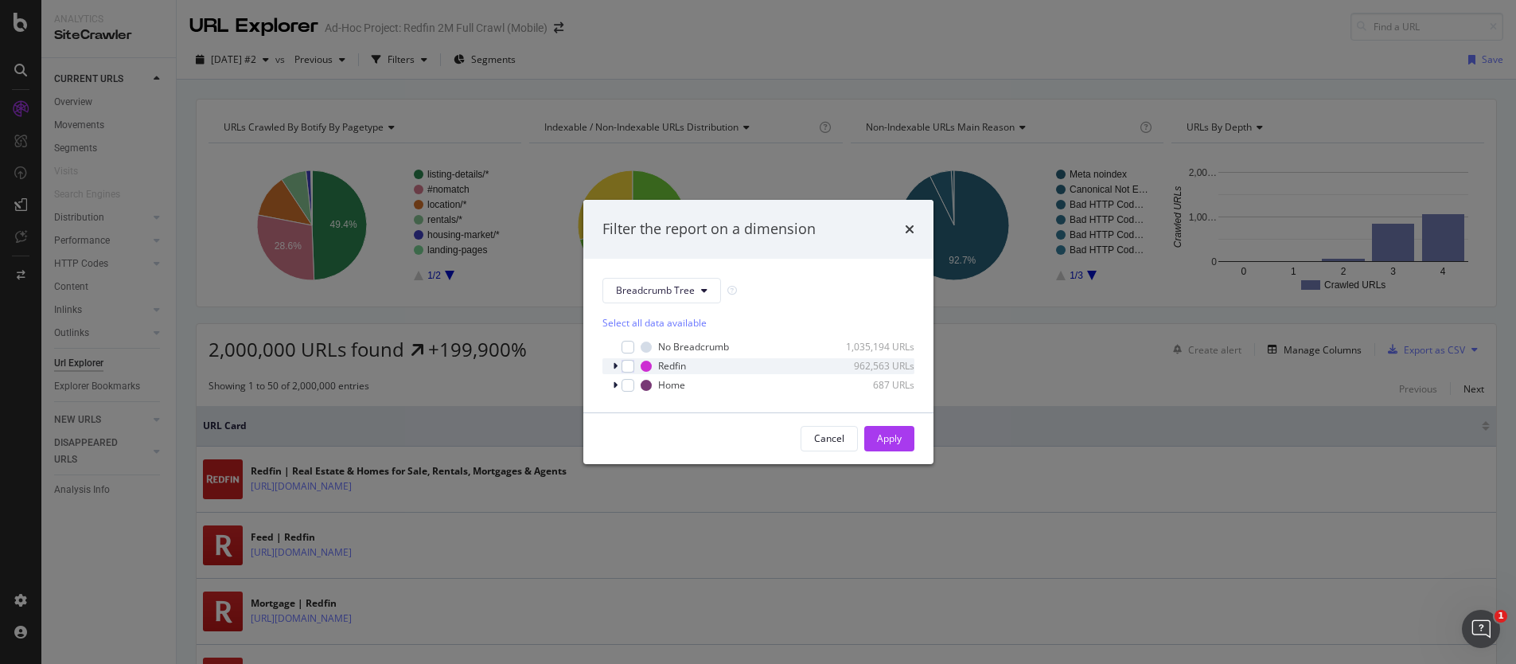
click at [613, 366] on icon "modal" at bounding box center [615, 366] width 5 height 10
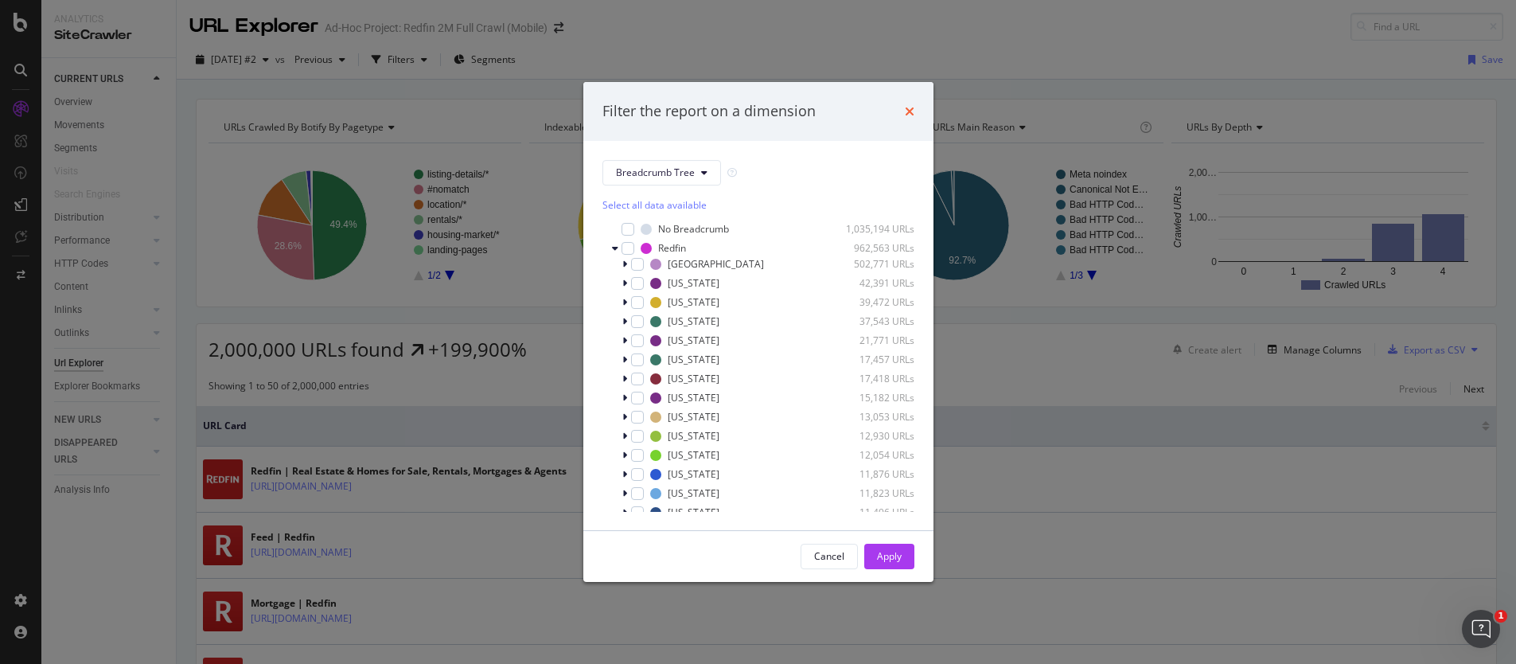
click at [905, 111] on icon "times" at bounding box center [910, 111] width 10 height 13
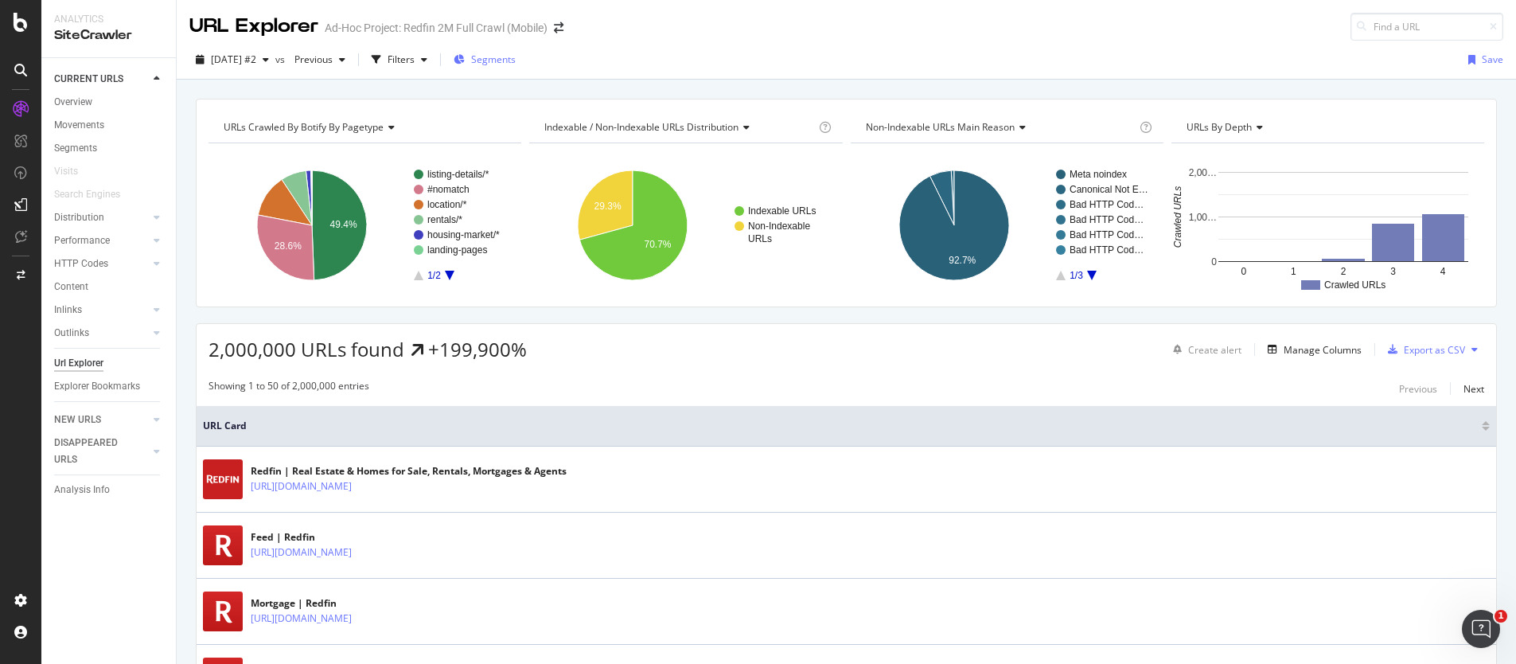
click at [516, 63] on span "Segments" at bounding box center [493, 60] width 45 height 14
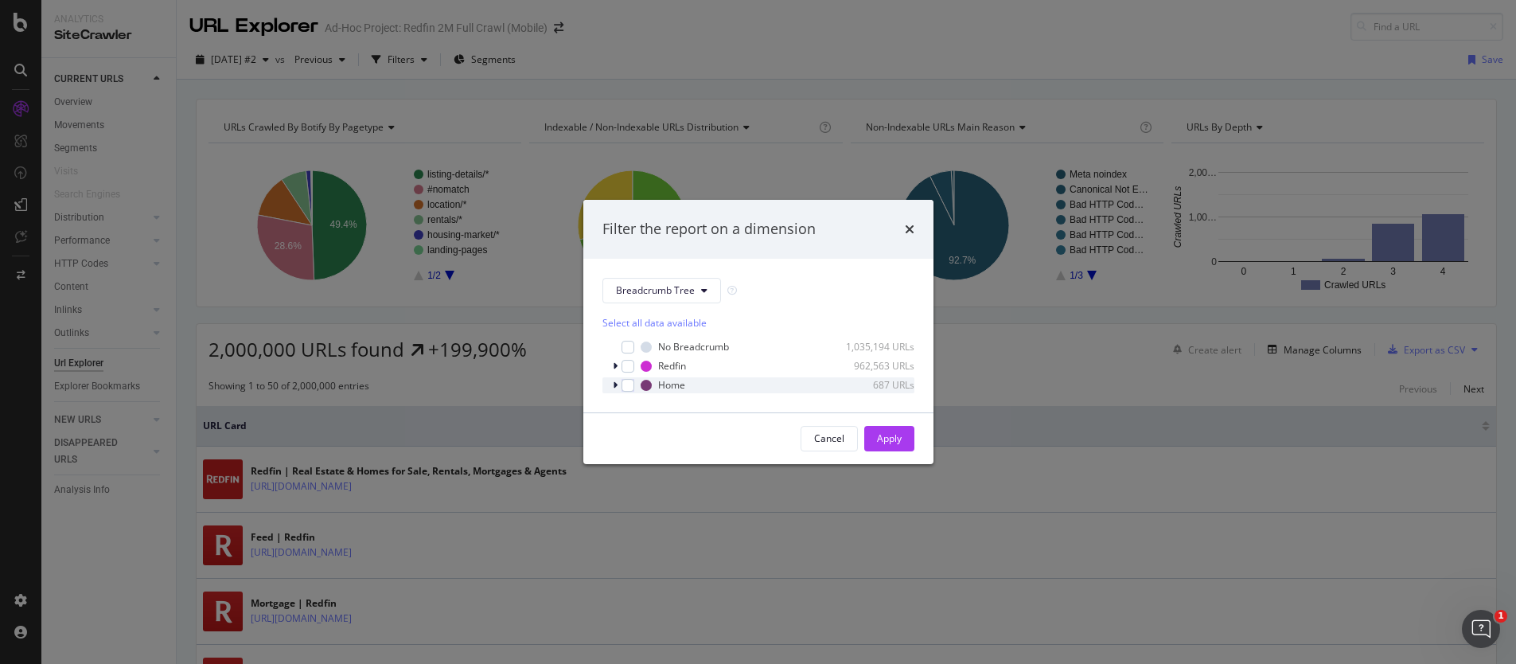
click at [617, 383] on div "modal" at bounding box center [617, 385] width 10 height 16
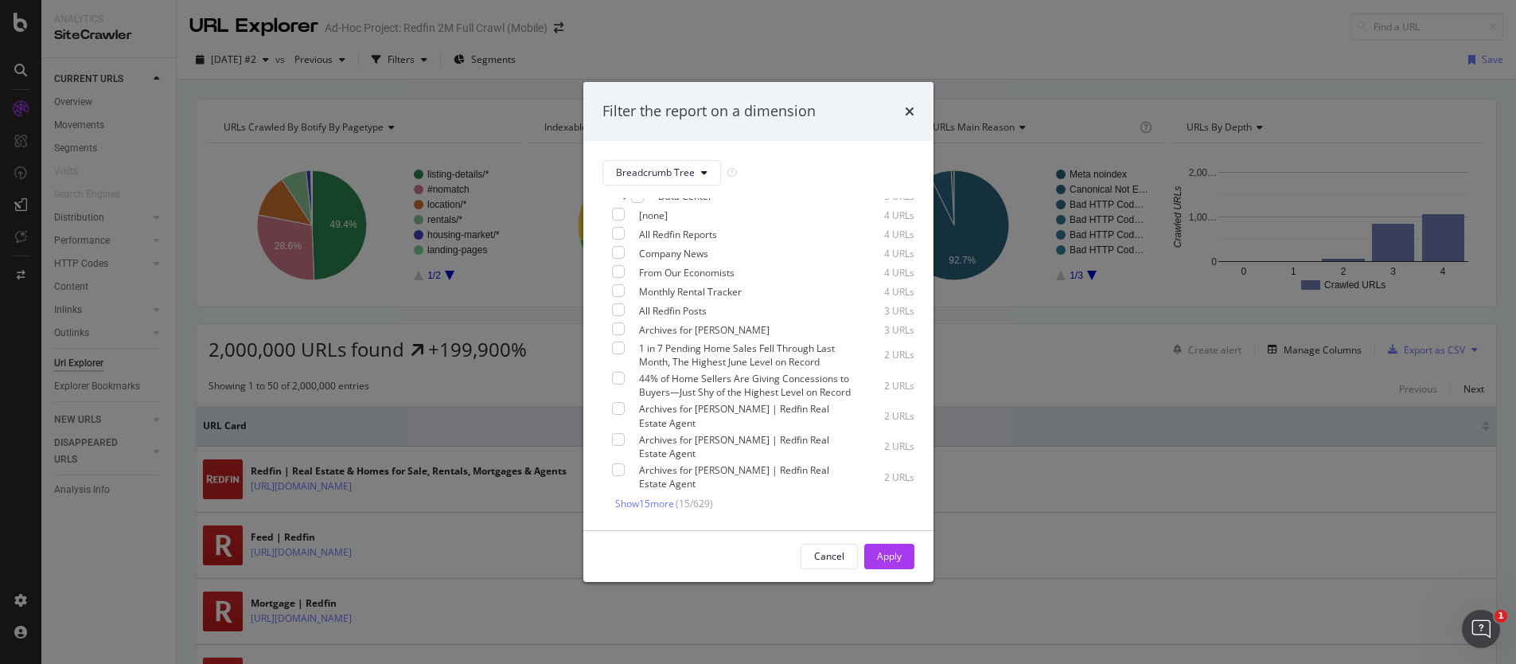
scroll to position [155, 0]
click at [631, 503] on span "Show 15 more" at bounding box center [644, 504] width 59 height 14
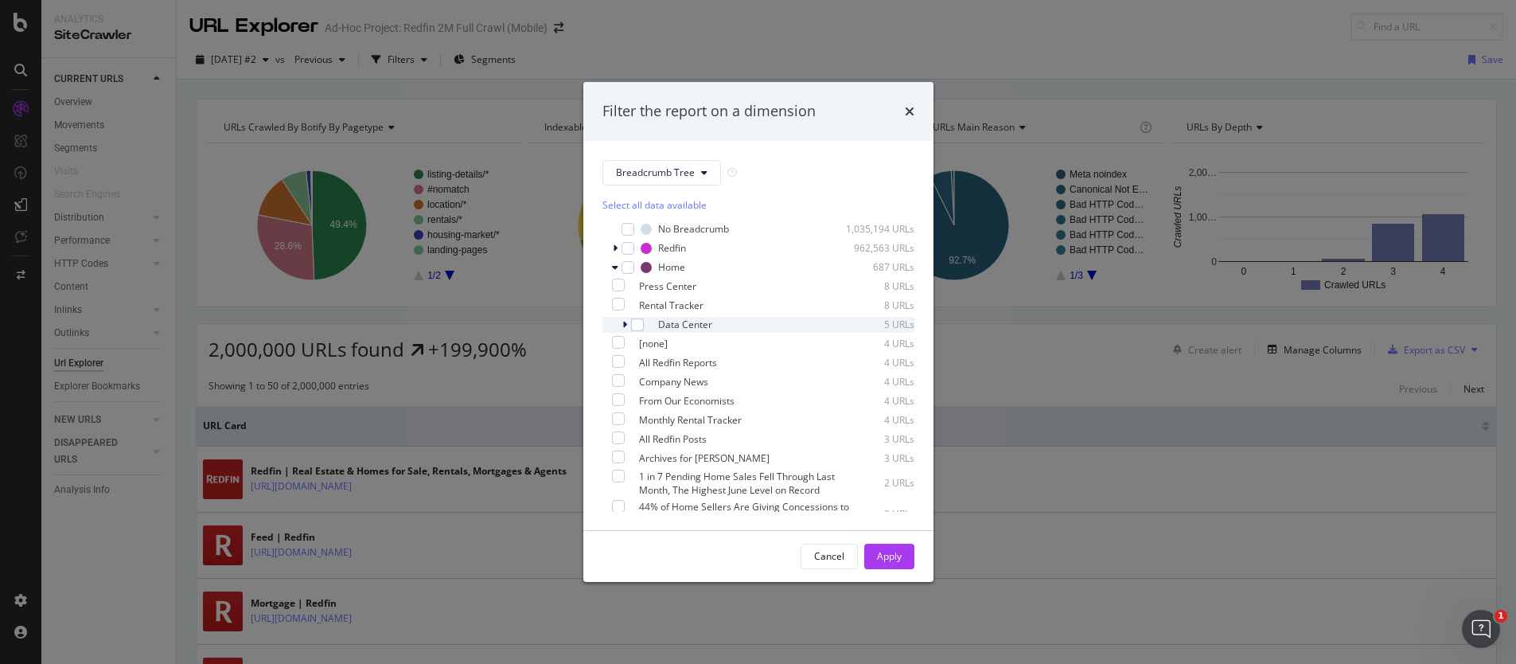
click at [627, 327] on div "modal" at bounding box center [627, 325] width 10 height 16
click at [707, 178] on button "Breadcrumb Tree" at bounding box center [661, 172] width 119 height 25
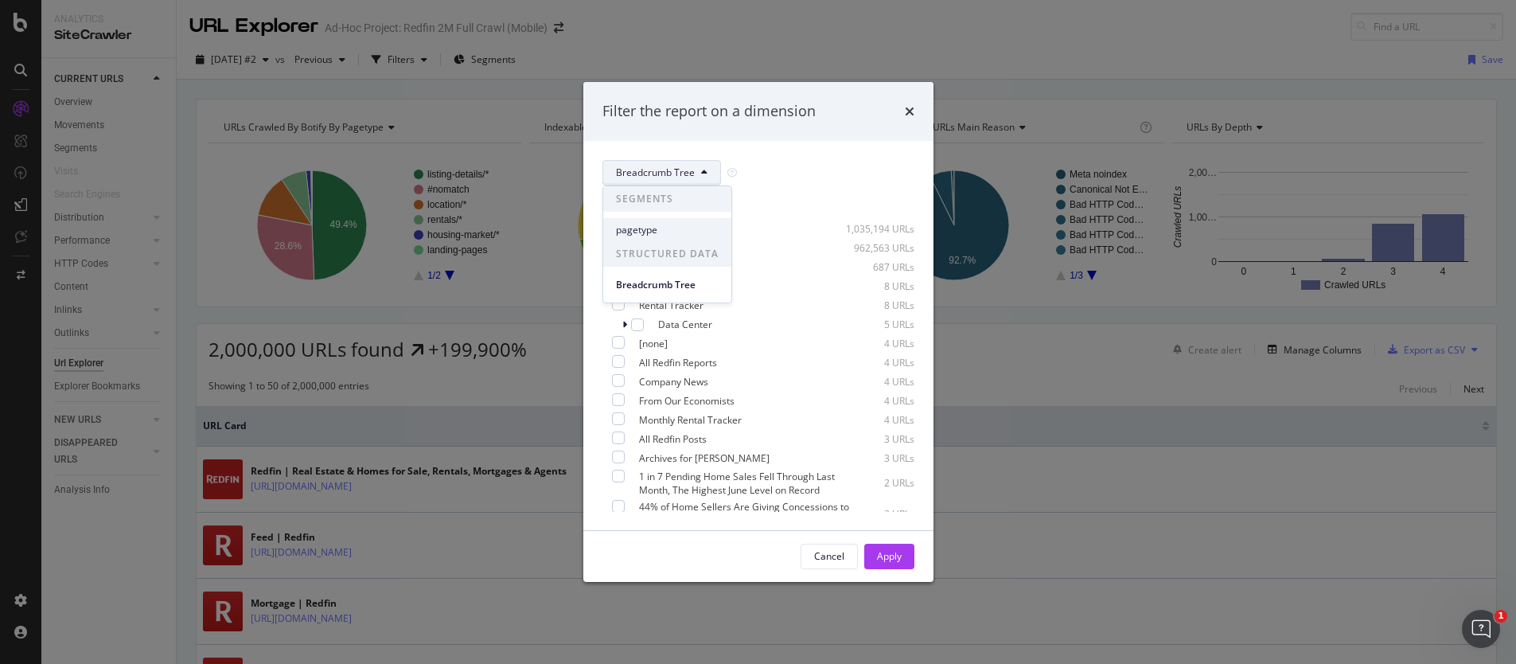
click at [662, 234] on span "pagetype" at bounding box center [667, 230] width 103 height 14
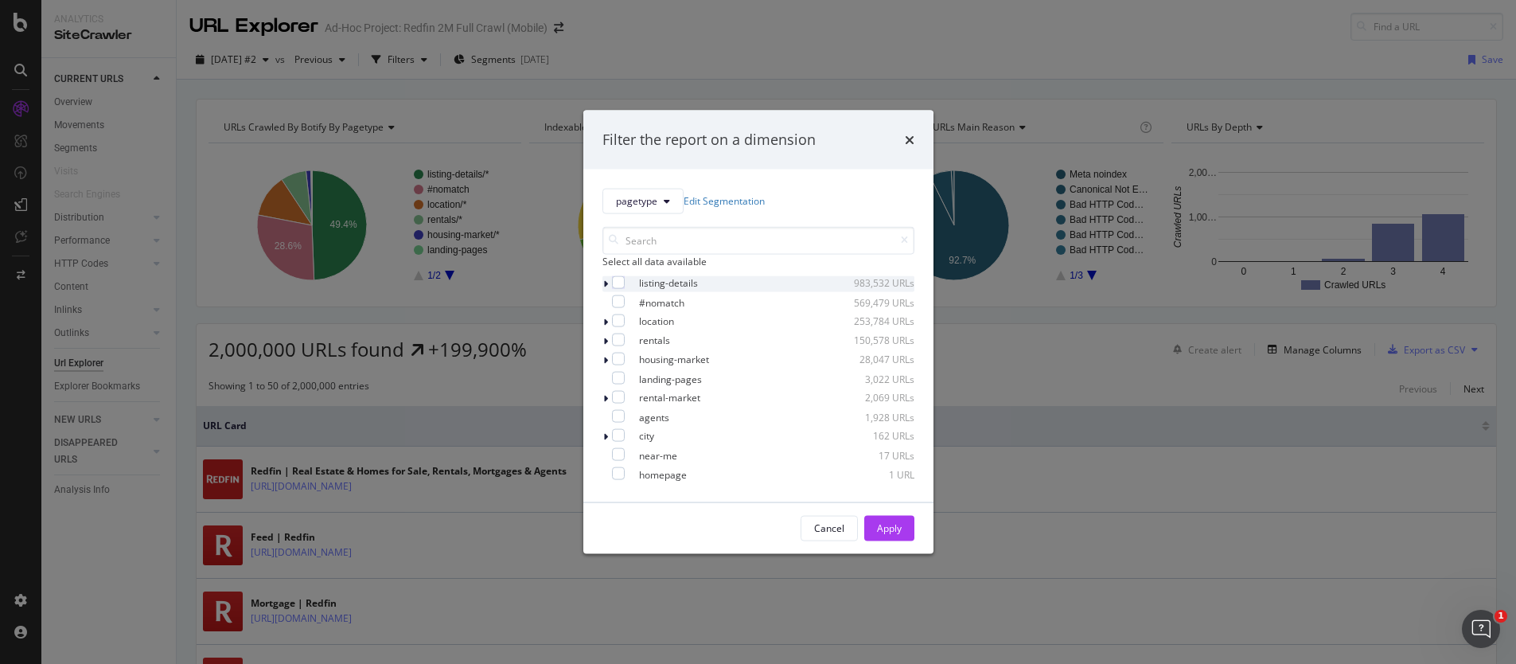
click at [606, 288] on icon "modal" at bounding box center [605, 284] width 5 height 10
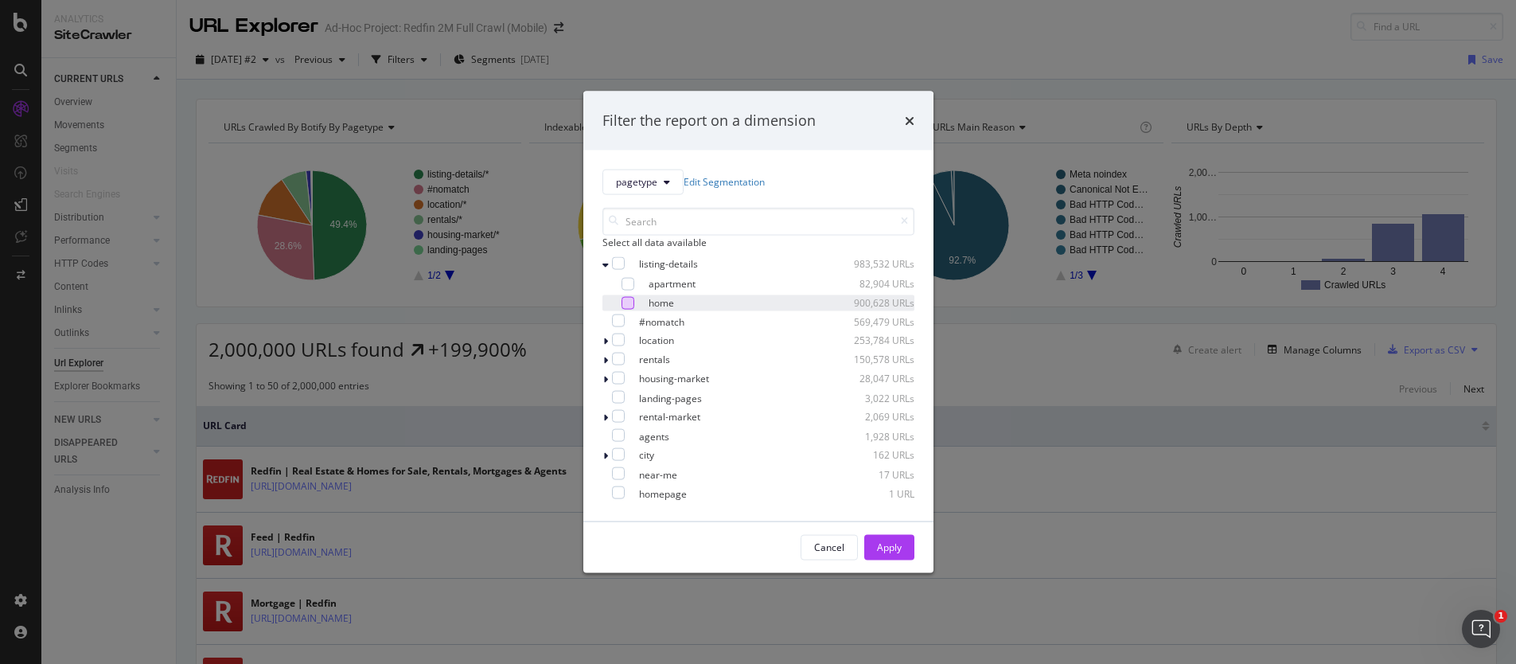
click at [629, 305] on div "modal" at bounding box center [628, 302] width 13 height 13
click at [878, 554] on div "Apply" at bounding box center [889, 547] width 25 height 14
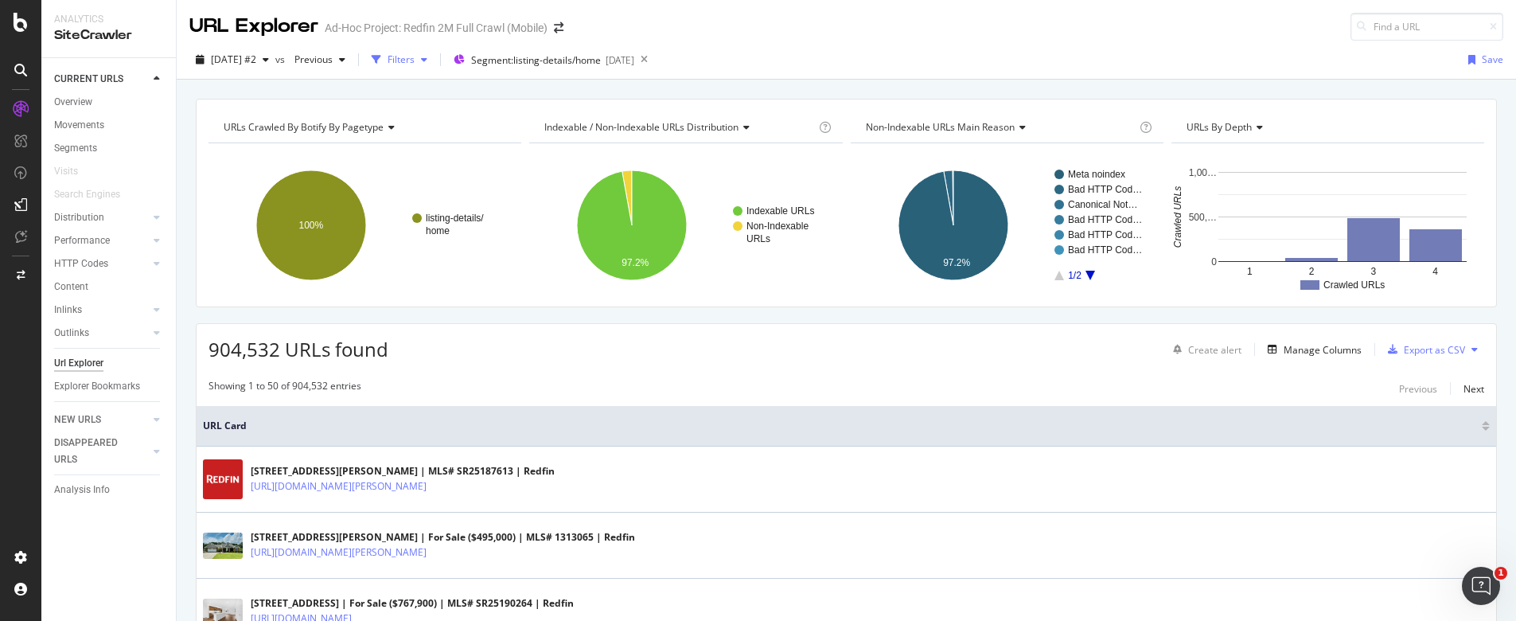
click at [415, 58] on div "Filters" at bounding box center [401, 60] width 27 height 14
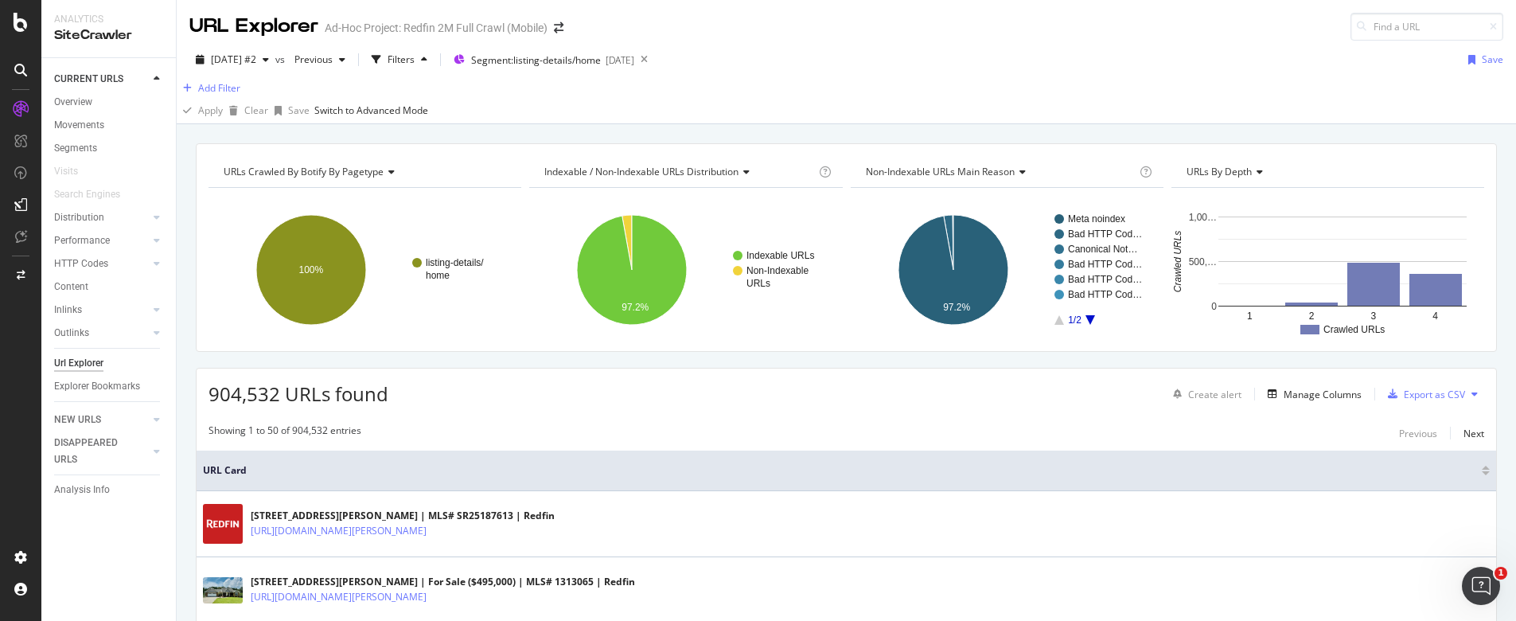
click at [285, 98] on div "Add Filter" at bounding box center [846, 88] width 1339 height 19
click at [240, 95] on div "Add Filter" at bounding box center [219, 88] width 42 height 14
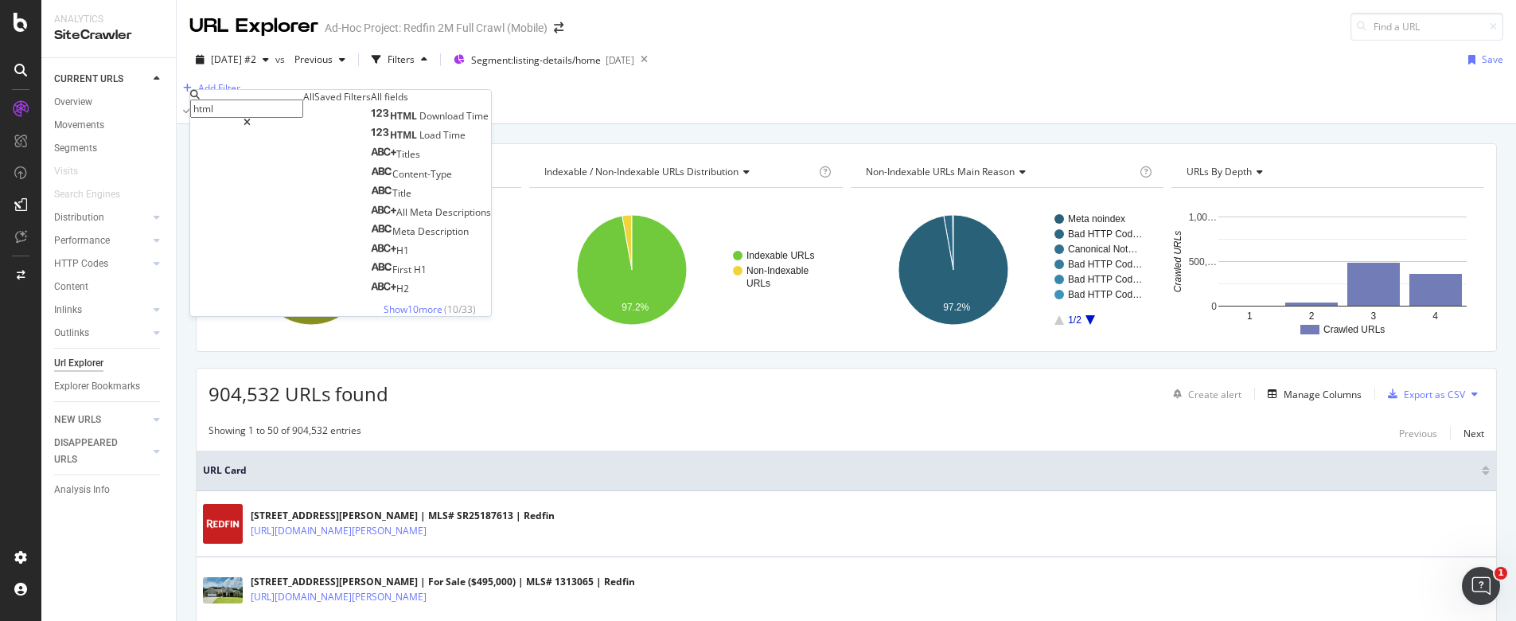
drag, startPoint x: 264, startPoint y: 103, endPoint x: 52, endPoint y: 79, distance: 213.9
click at [52, 79] on body "Analytics SiteCrawler CURRENT URLS Overview Movements Segments Visits Search En…" at bounding box center [758, 310] width 1516 height 621
type input "h"
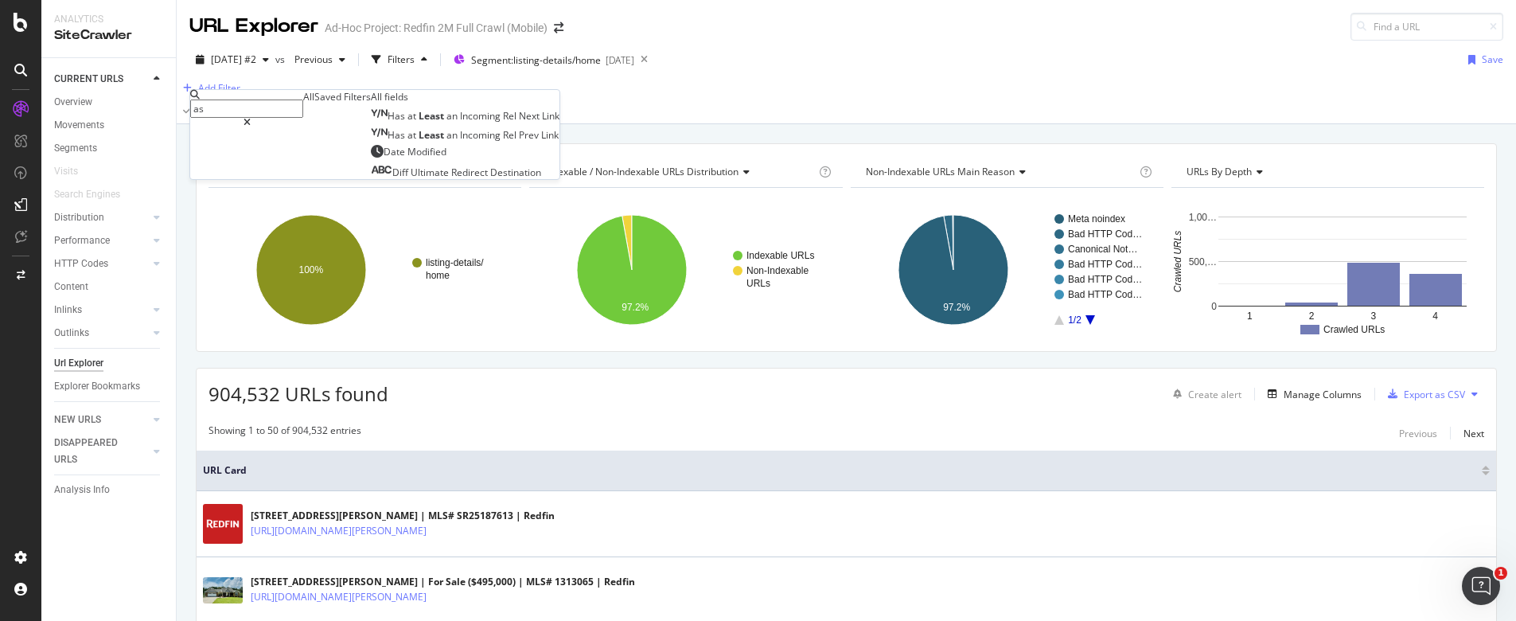
type input "a"
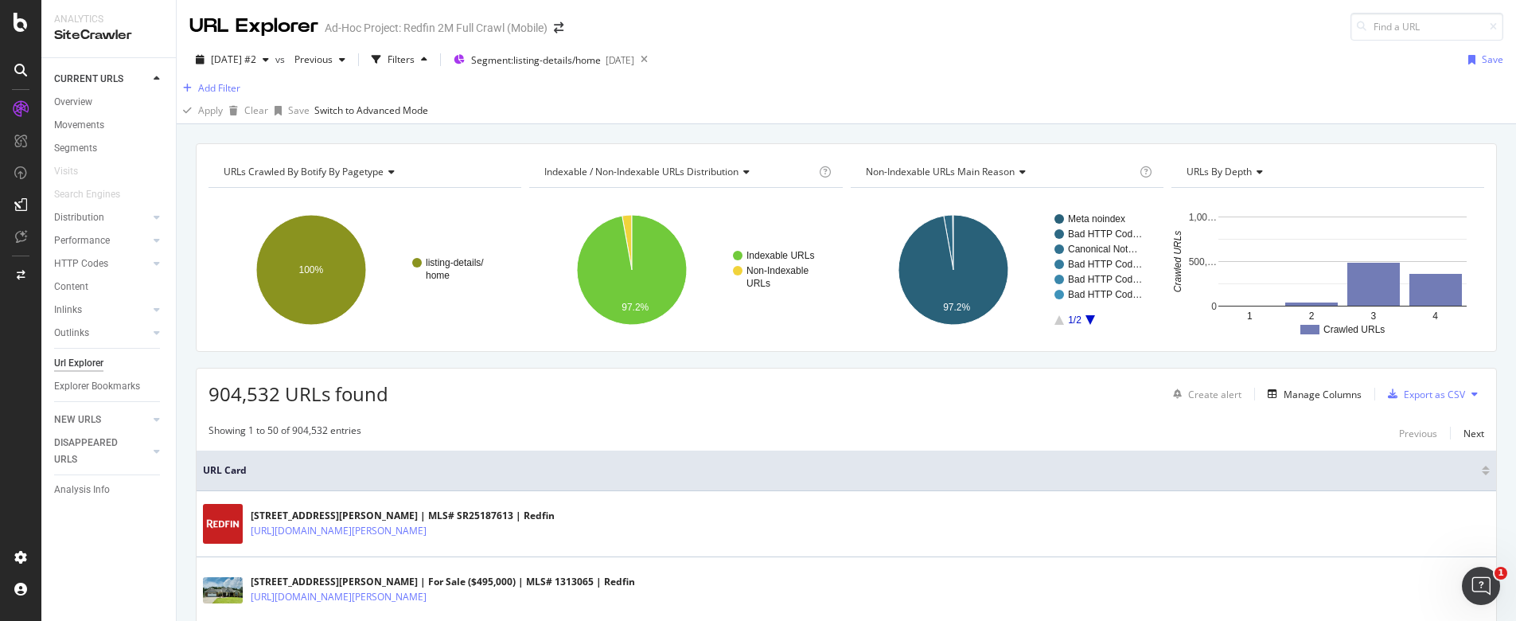
click at [855, 14] on div "URL Explorer Ad-Hoc Project: Redfin 2M Full Crawl (Mobile)" at bounding box center [846, 20] width 1339 height 41
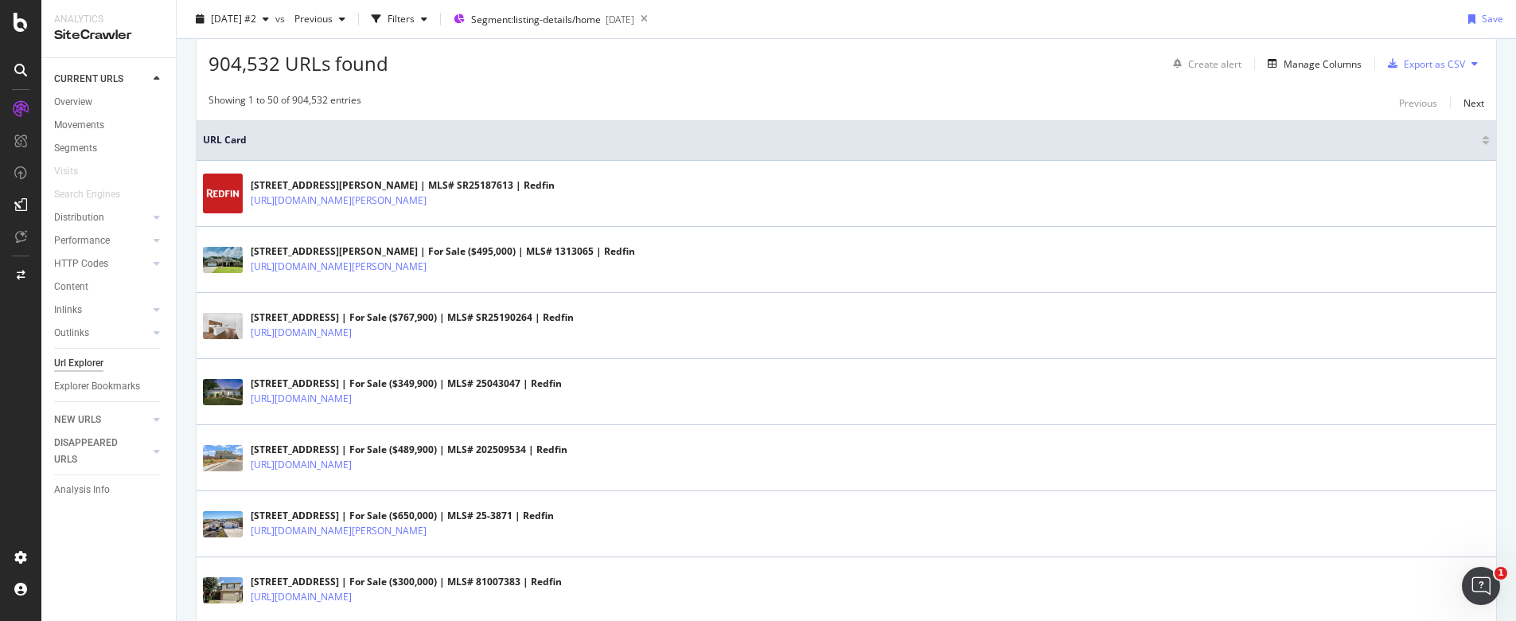
scroll to position [154, 0]
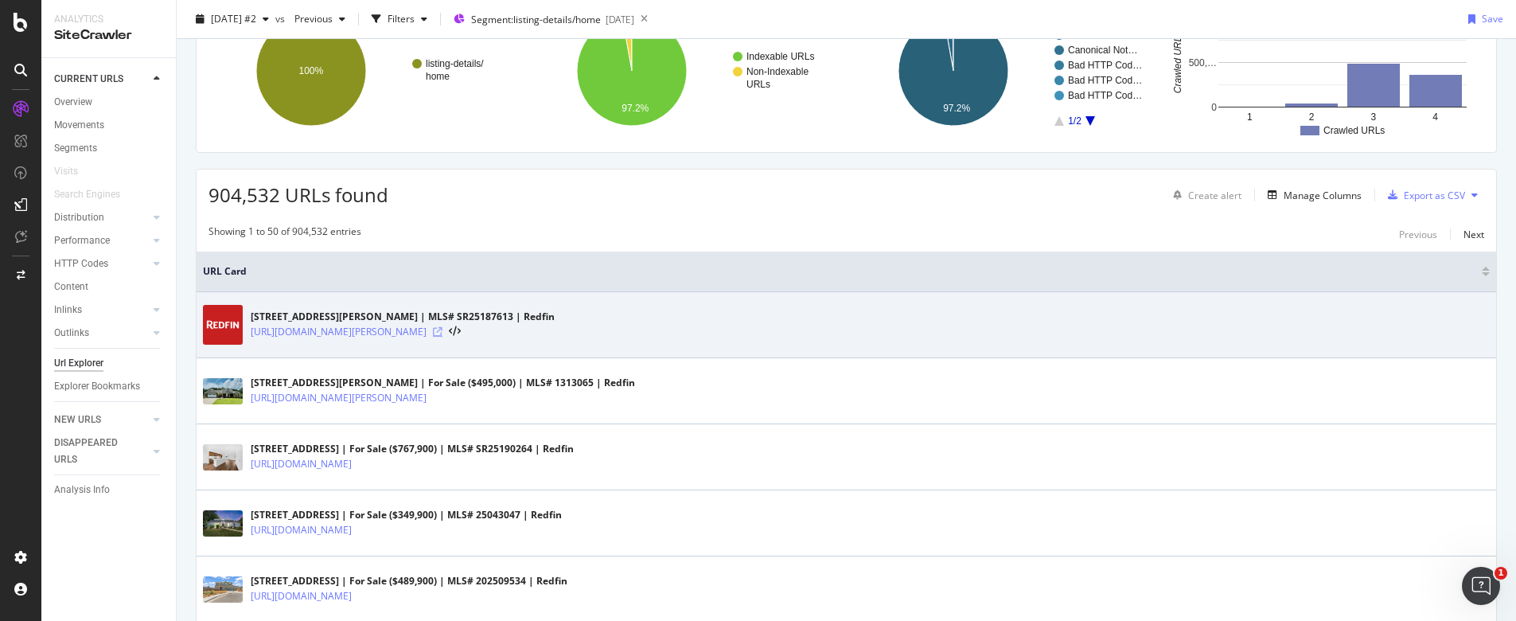
click at [442, 336] on icon at bounding box center [438, 332] width 10 height 10
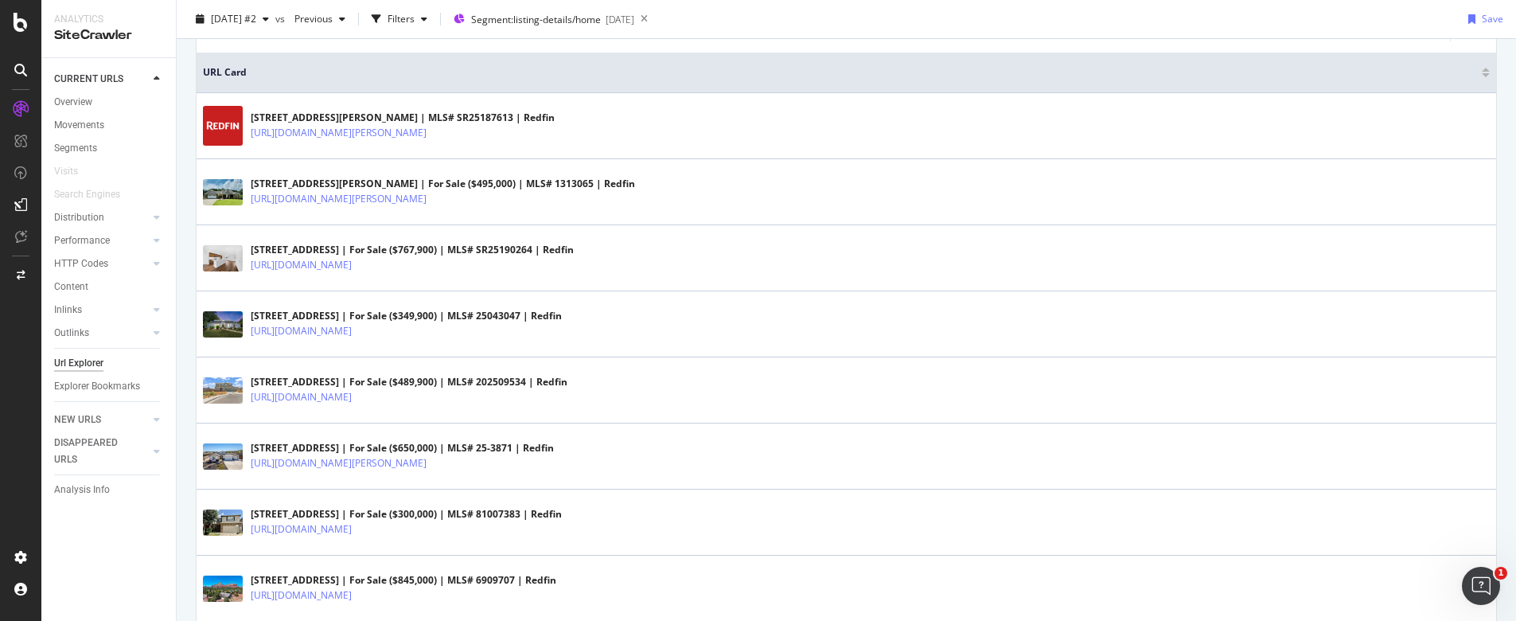
scroll to position [0, 0]
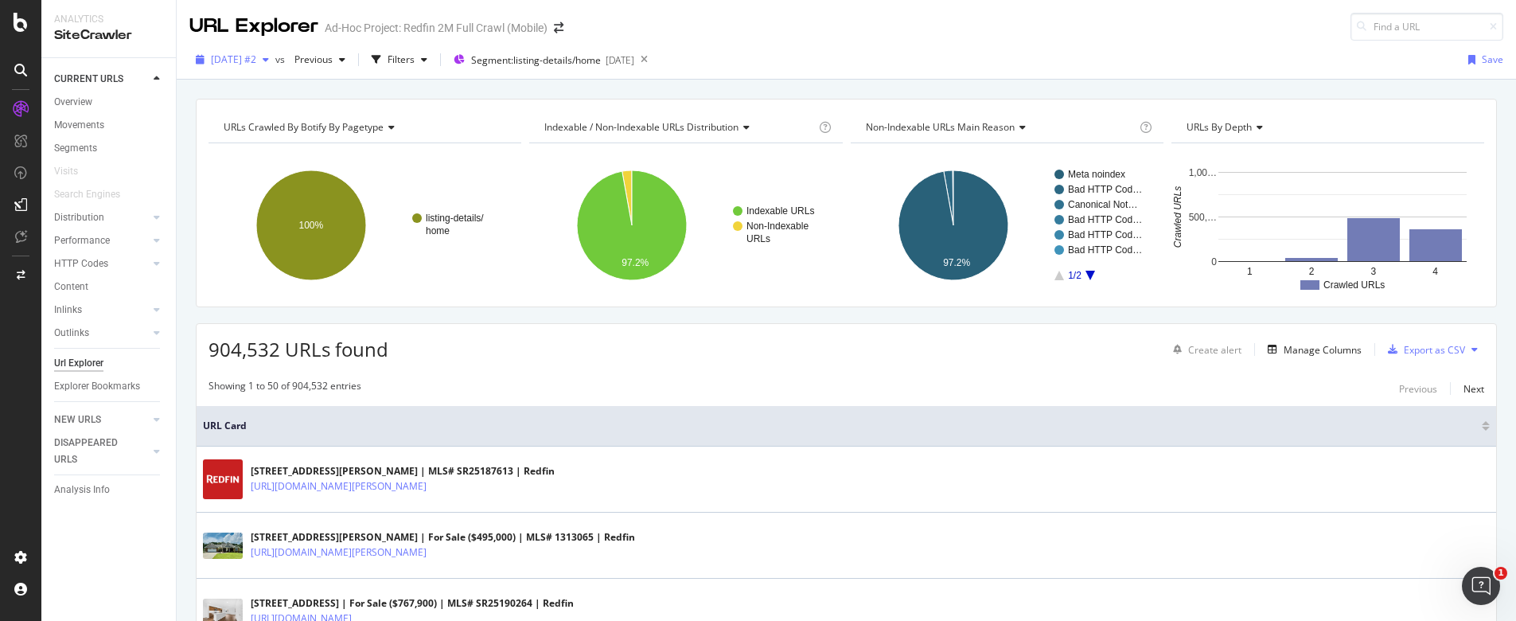
click at [251, 56] on span "[DATE] #2" at bounding box center [233, 60] width 45 height 14
click at [16, 25] on icon at bounding box center [21, 22] width 14 height 19
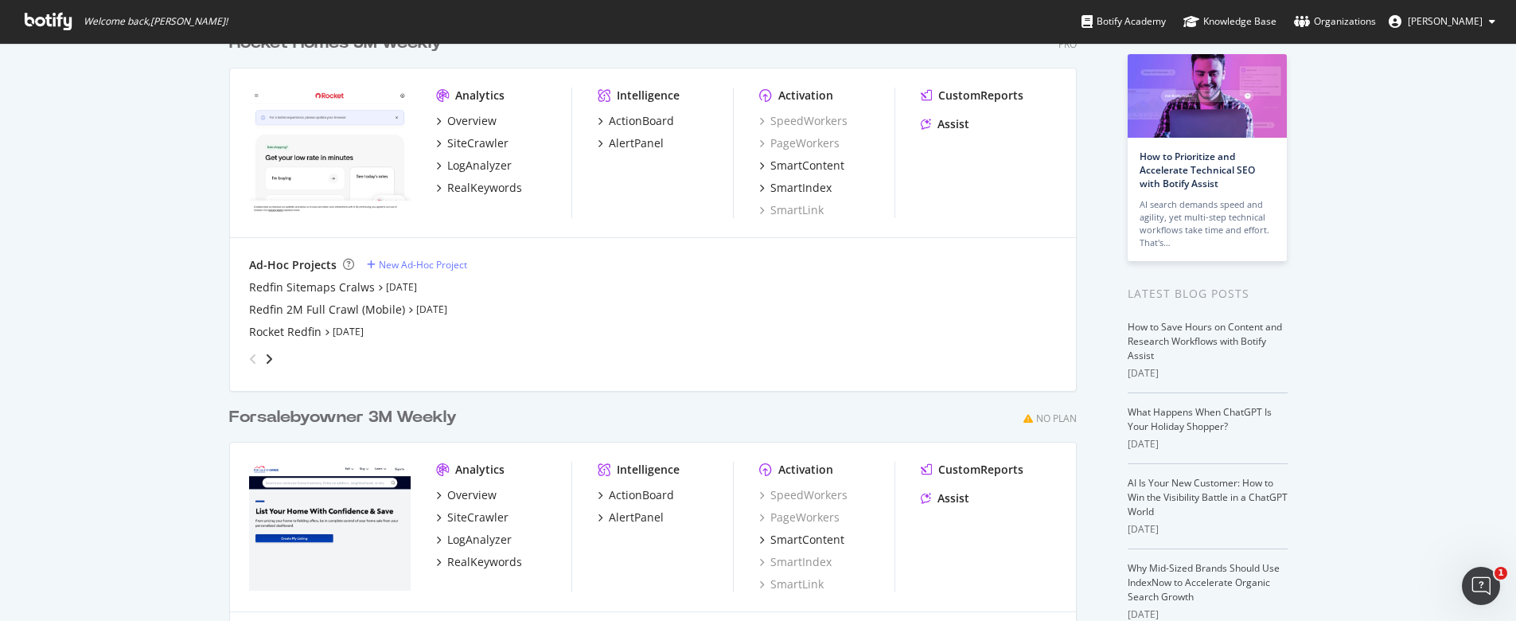
scroll to position [224, 0]
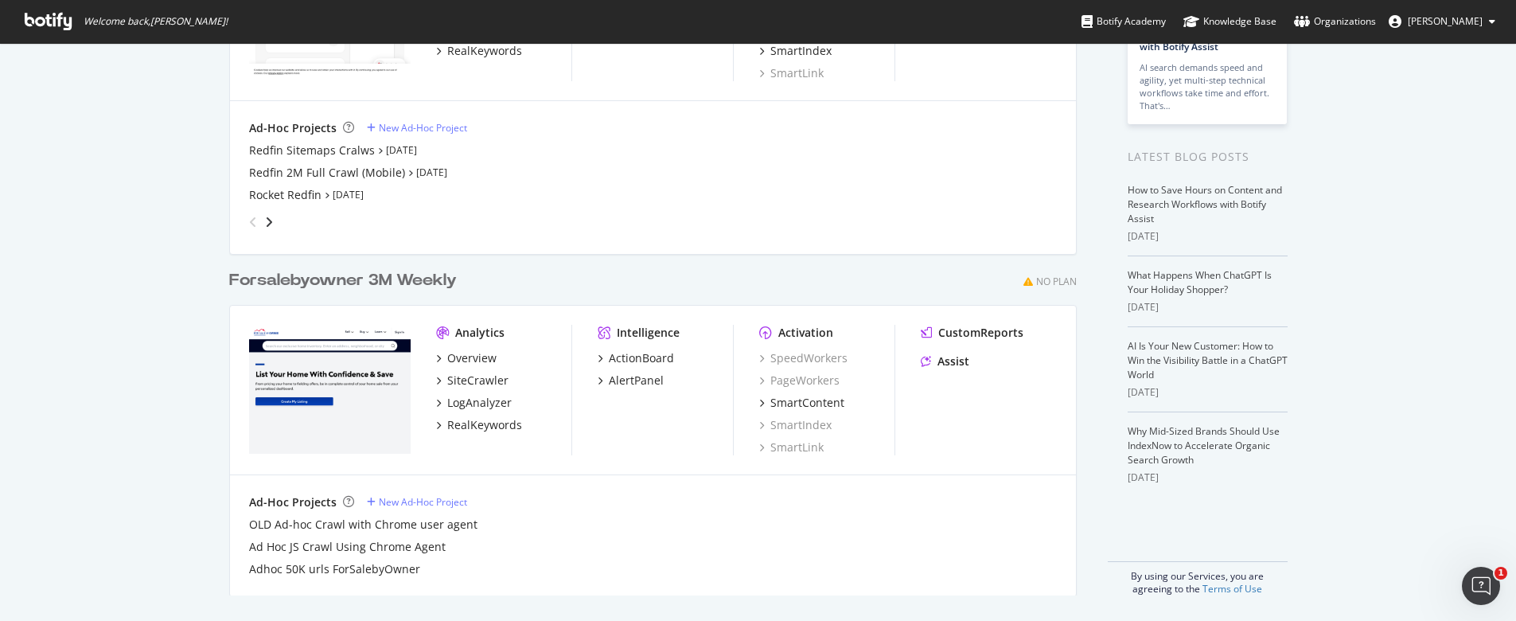
click at [307, 362] on img "grid" at bounding box center [330, 389] width 162 height 129
click at [463, 358] on div "Overview" at bounding box center [471, 358] width 49 height 16
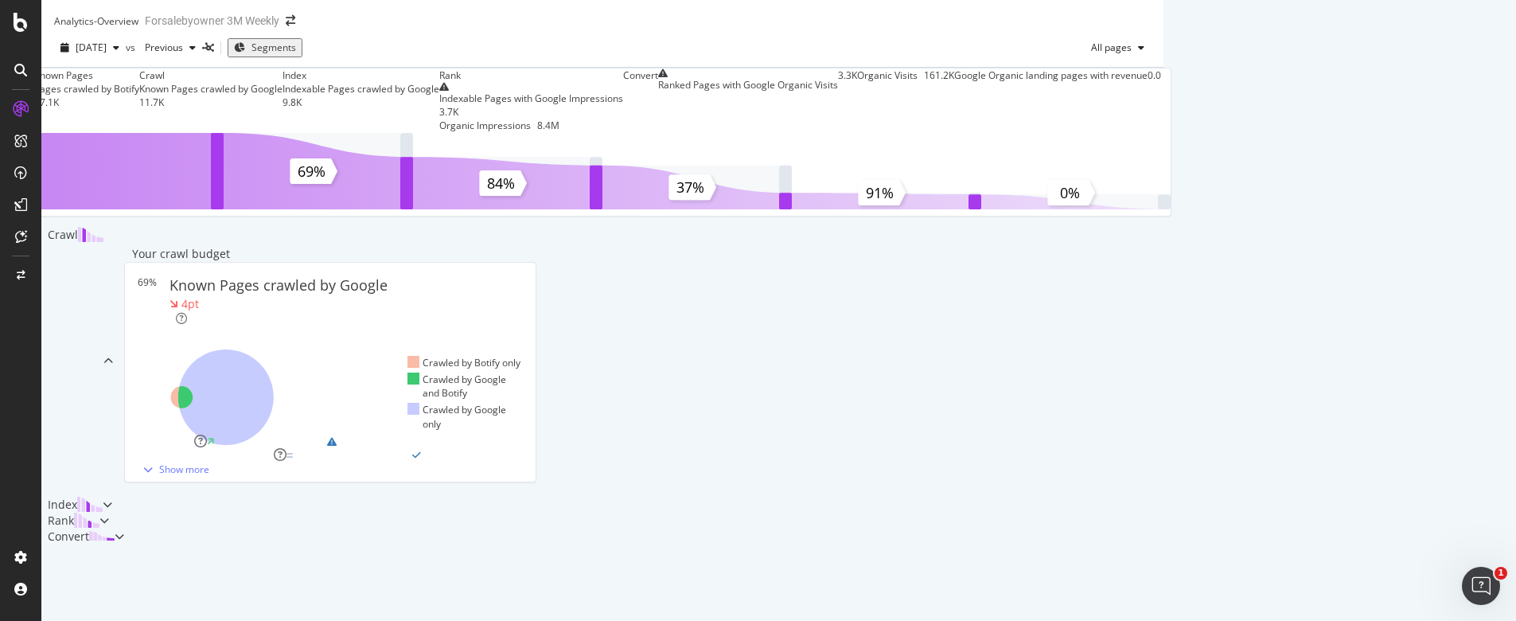
click at [296, 54] on span "Segments" at bounding box center [273, 48] width 45 height 14
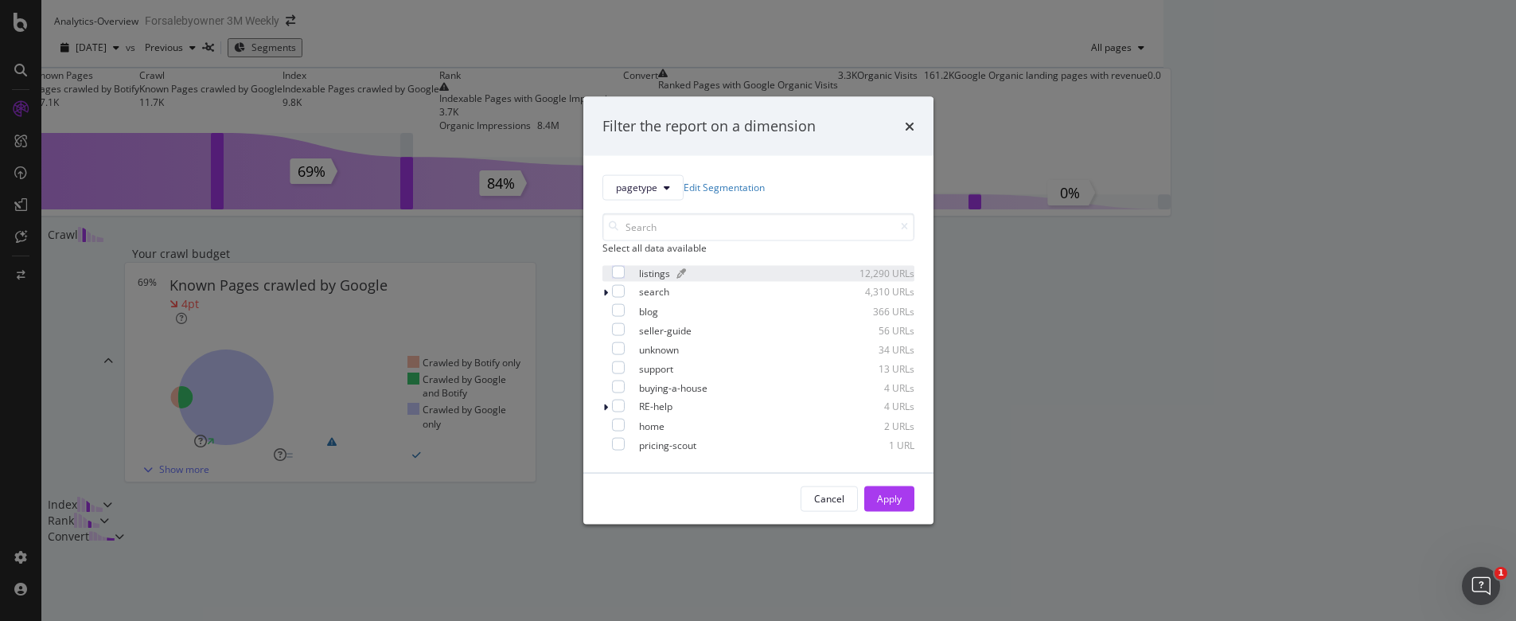
click at [652, 279] on div "listings" at bounding box center [654, 274] width 31 height 14
click at [653, 279] on div "listings" at bounding box center [654, 274] width 31 height 14
click at [902, 503] on button "Apply" at bounding box center [889, 497] width 50 height 25
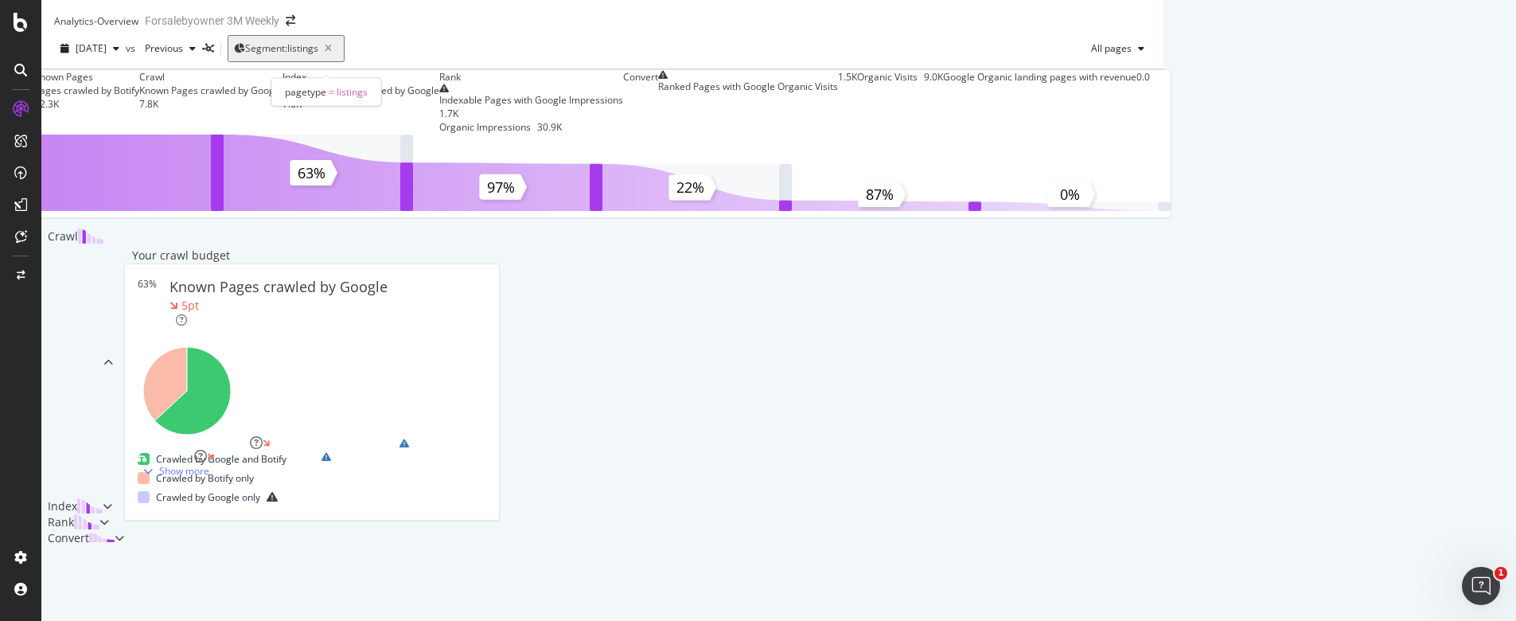
click at [333, 60] on div "Segment: listings" at bounding box center [291, 48] width 93 height 22
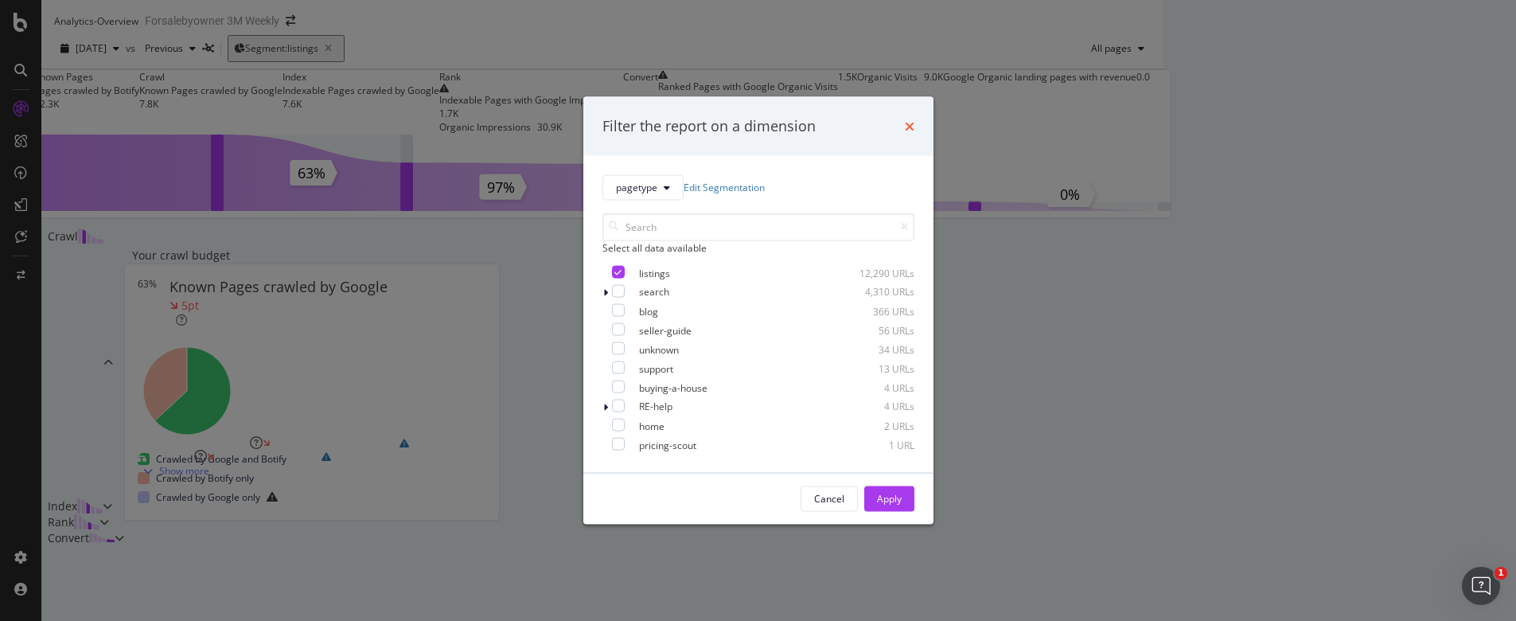
click at [905, 121] on icon "times" at bounding box center [910, 125] width 10 height 13
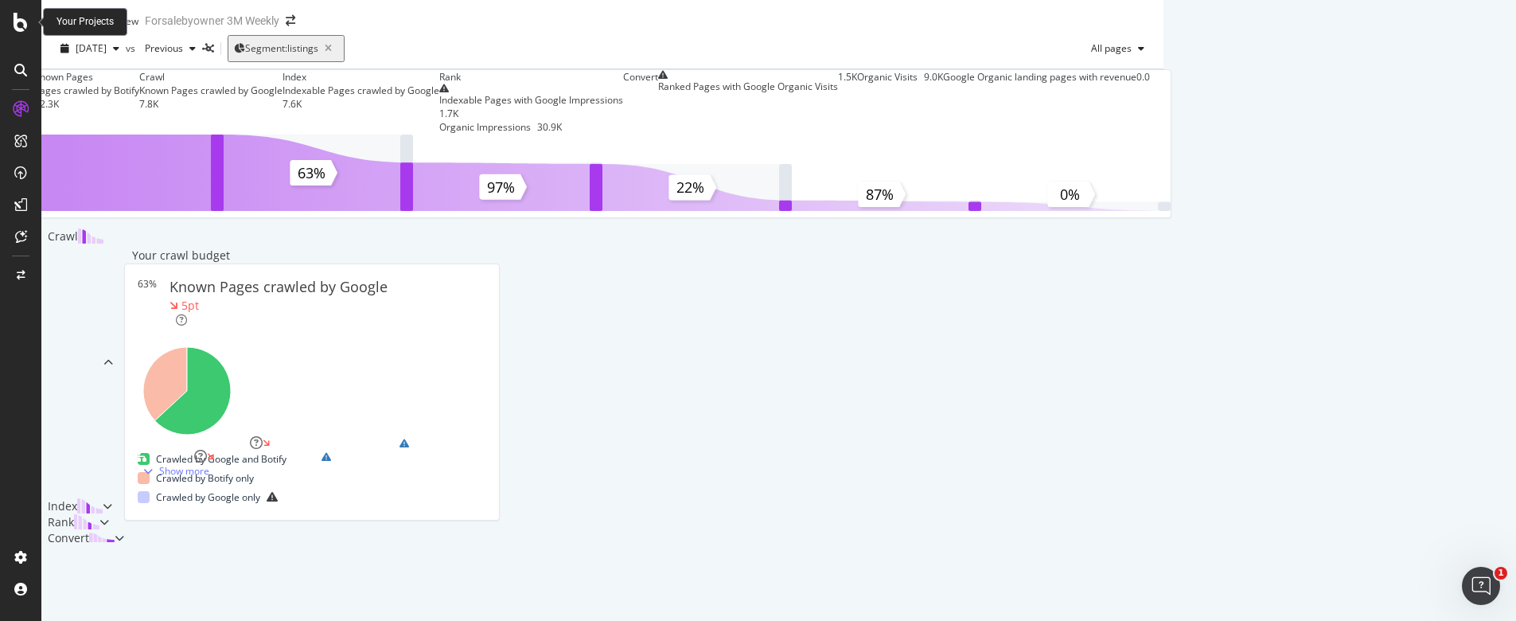
click at [26, 25] on icon at bounding box center [21, 22] width 14 height 19
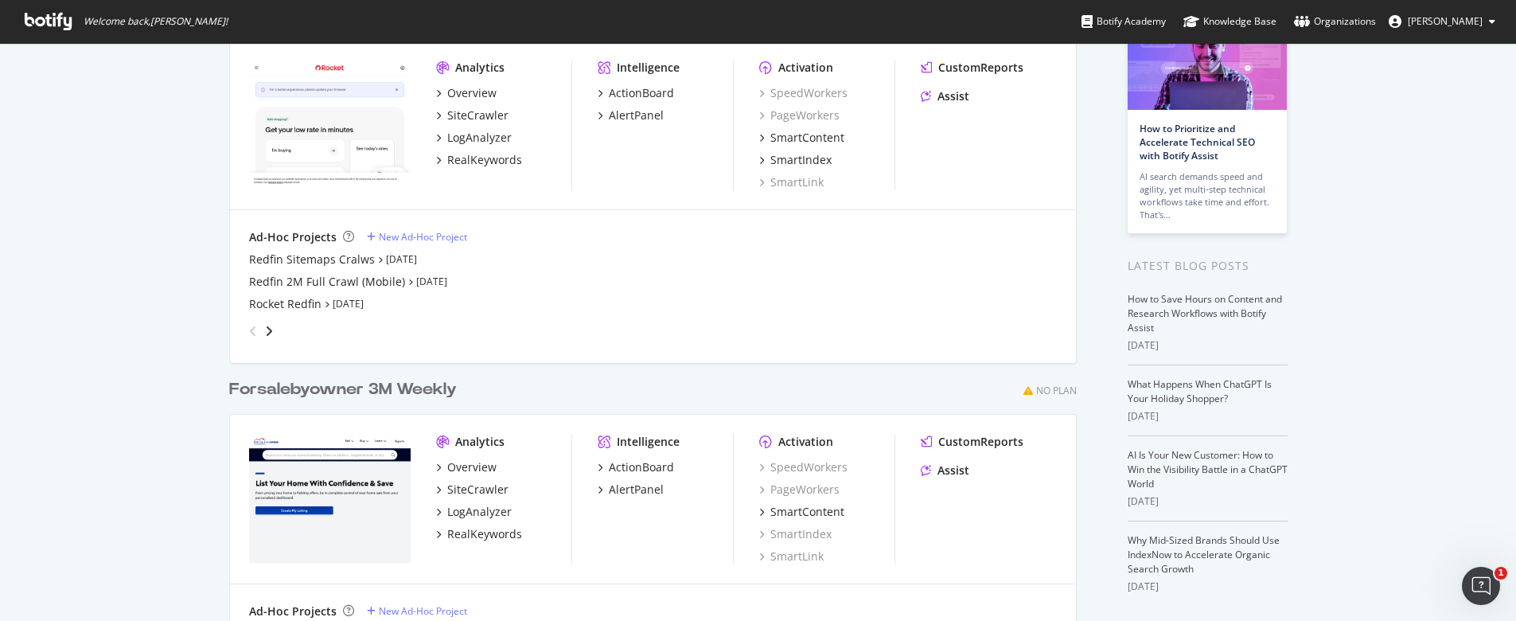
scroll to position [119, 0]
click at [272, 251] on div "Redfin Sitemaps Cralws" at bounding box center [312, 256] width 126 height 16
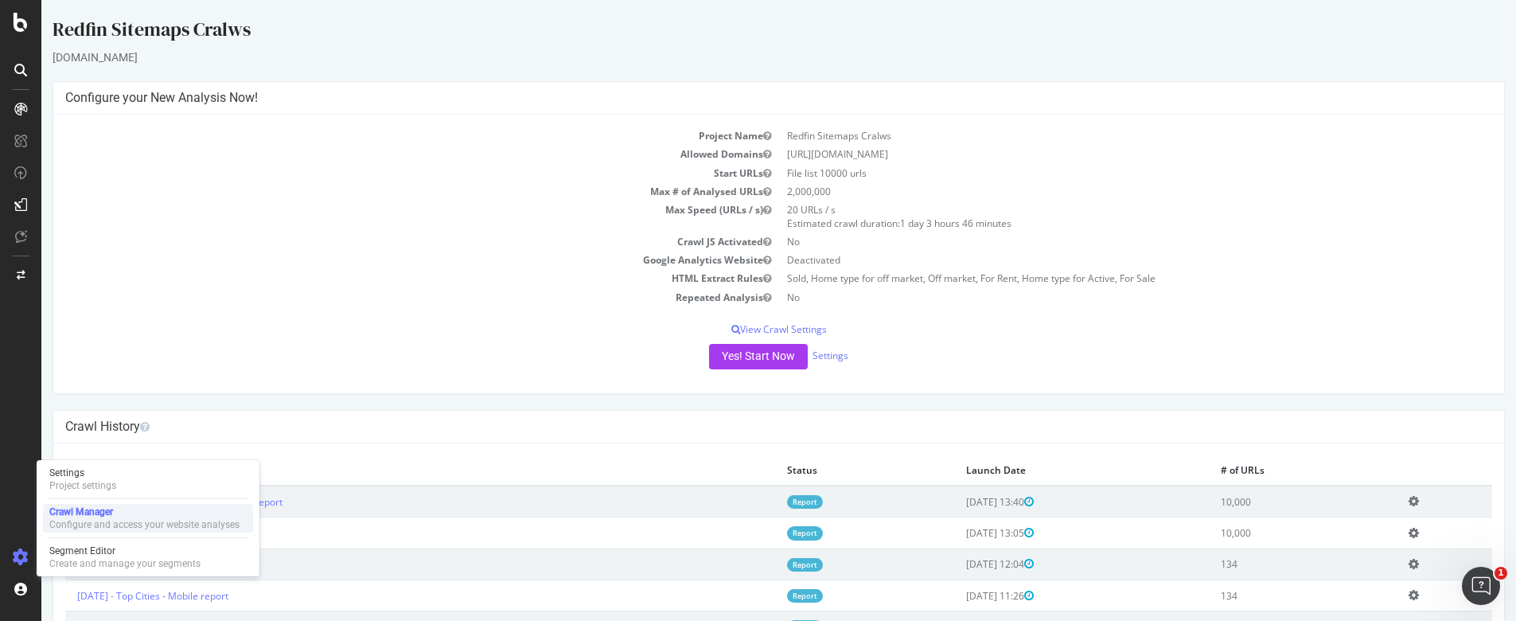
click at [76, 521] on div "Configure and access your website analyses" at bounding box center [144, 524] width 190 height 13
click at [76, 520] on div "Configure and access your website analyses" at bounding box center [144, 524] width 190 height 13
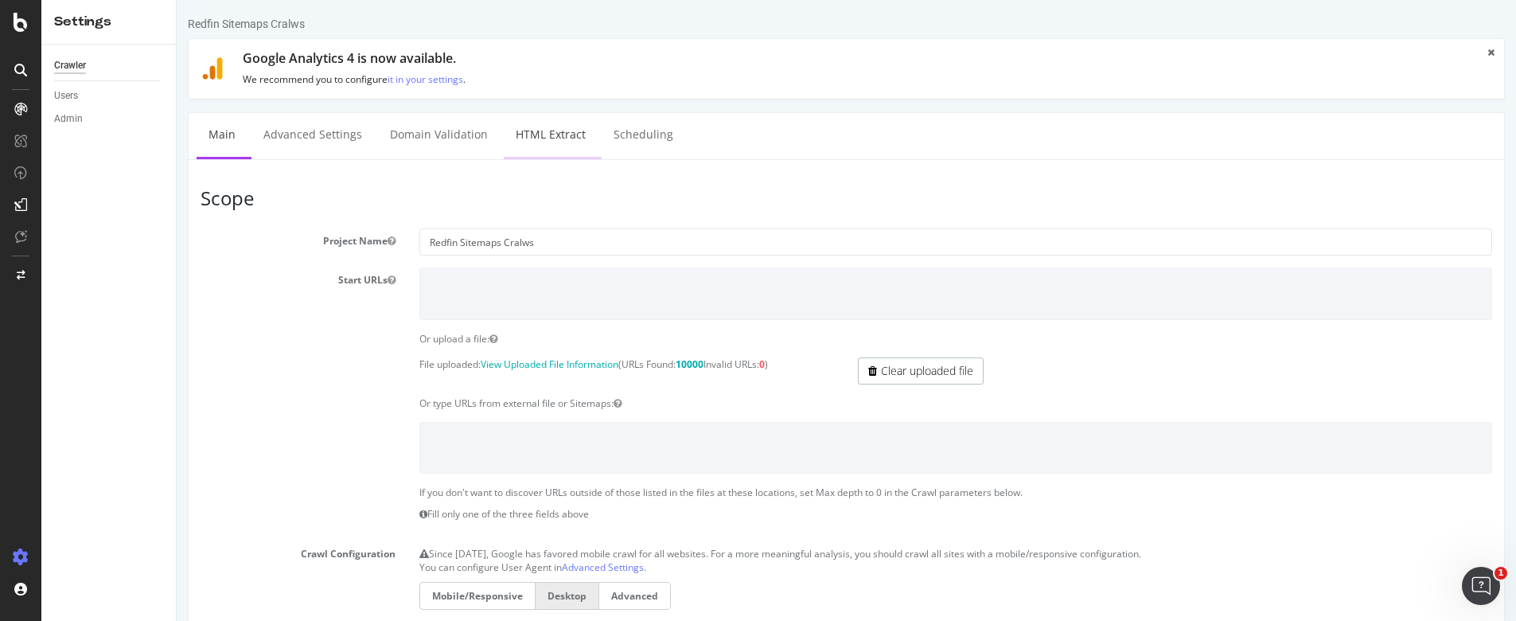
click at [542, 136] on link "HTML Extract" at bounding box center [551, 135] width 94 height 44
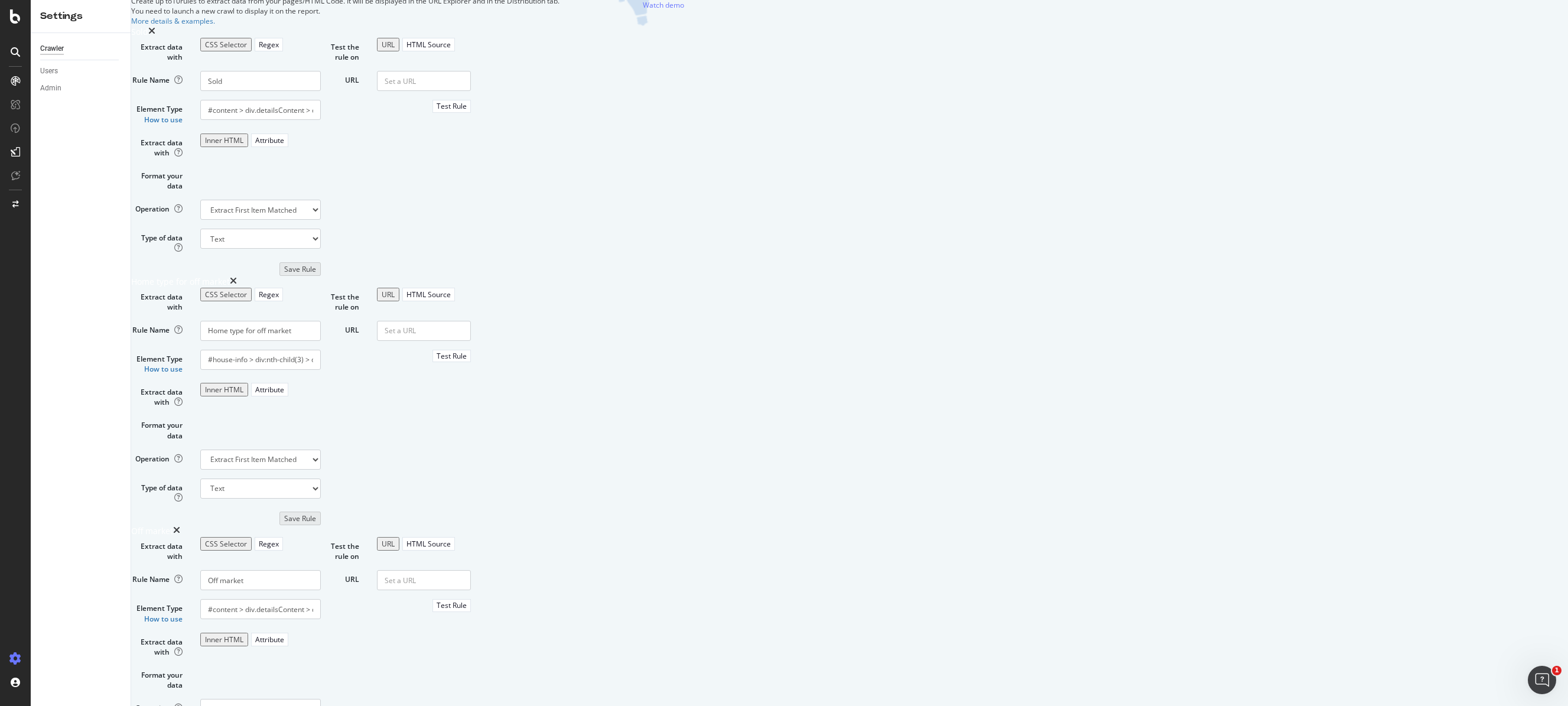
scroll to position [29, 0]
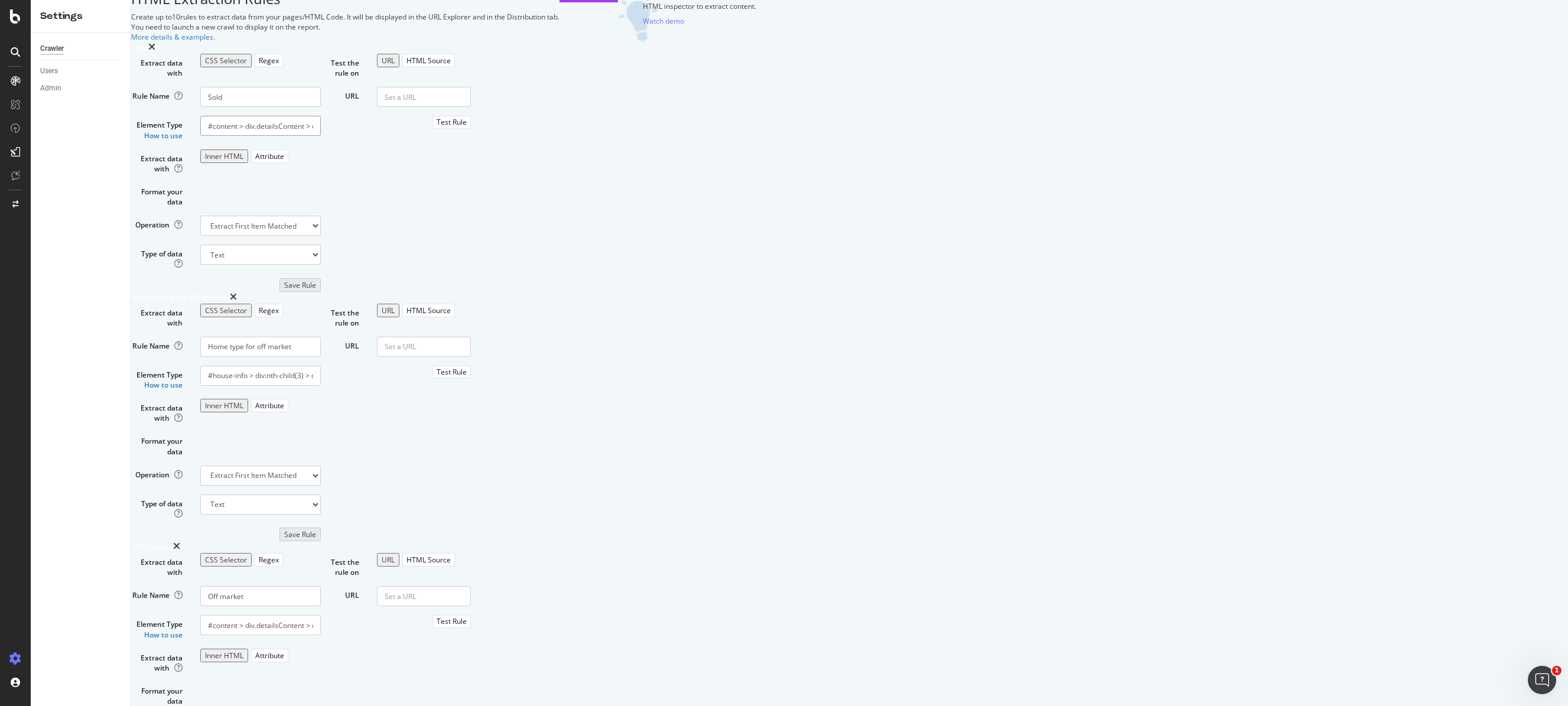
click at [321, 136] on input "#content > div.detailsContent > div.theRailSection > div.alongTheRail > div:nth…" at bounding box center [261, 125] width 120 height 20
drag, startPoint x: 316, startPoint y: 469, endPoint x: 185, endPoint y: 467, distance: 131.0
click at [185, 304] on div "Home type for off market" at bounding box center [454, 298] width 644 height 12
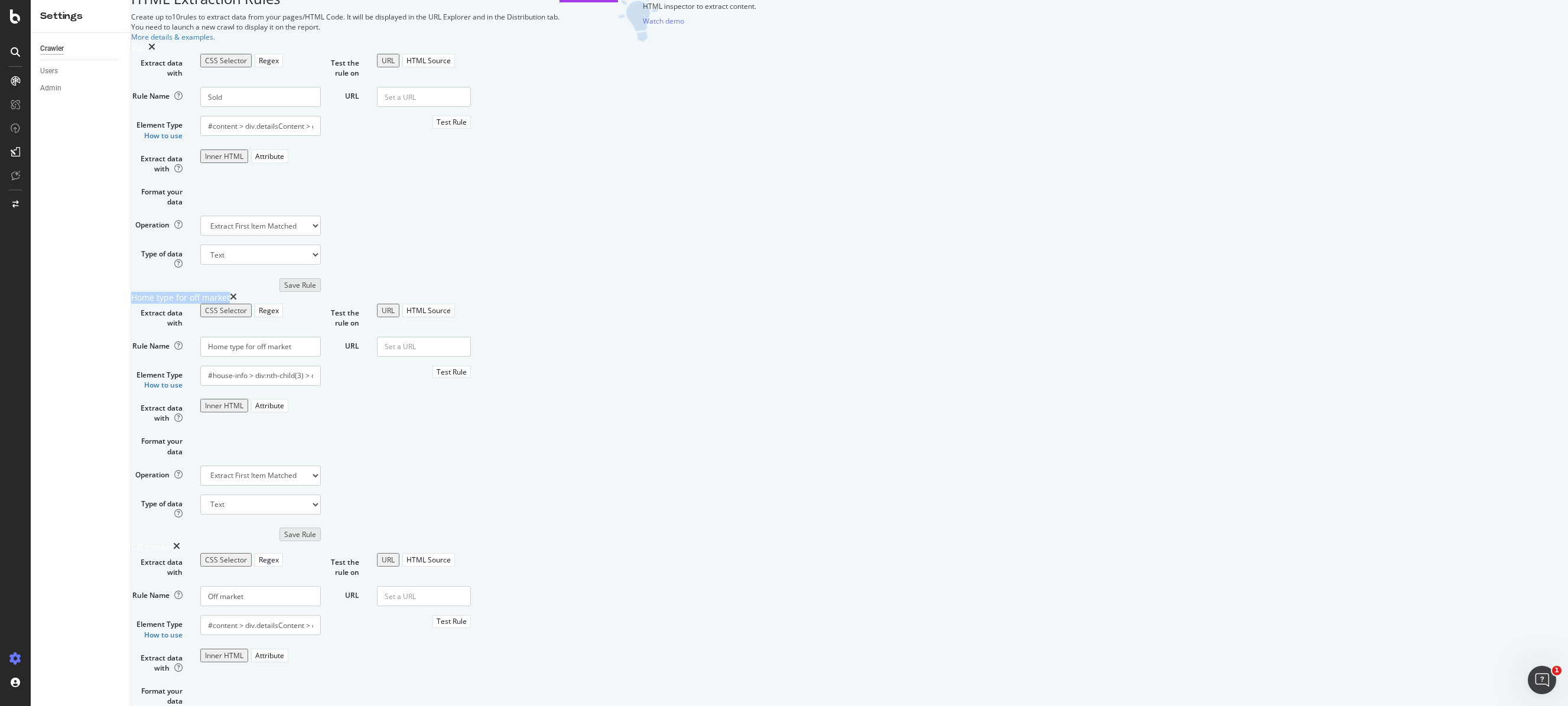
copy div "Home type for off market"
click at [321, 386] on input "#house-info > div:nth-child(3) > div > div > div > div > div:nth-child(1) > div…" at bounding box center [261, 376] width 120 height 20
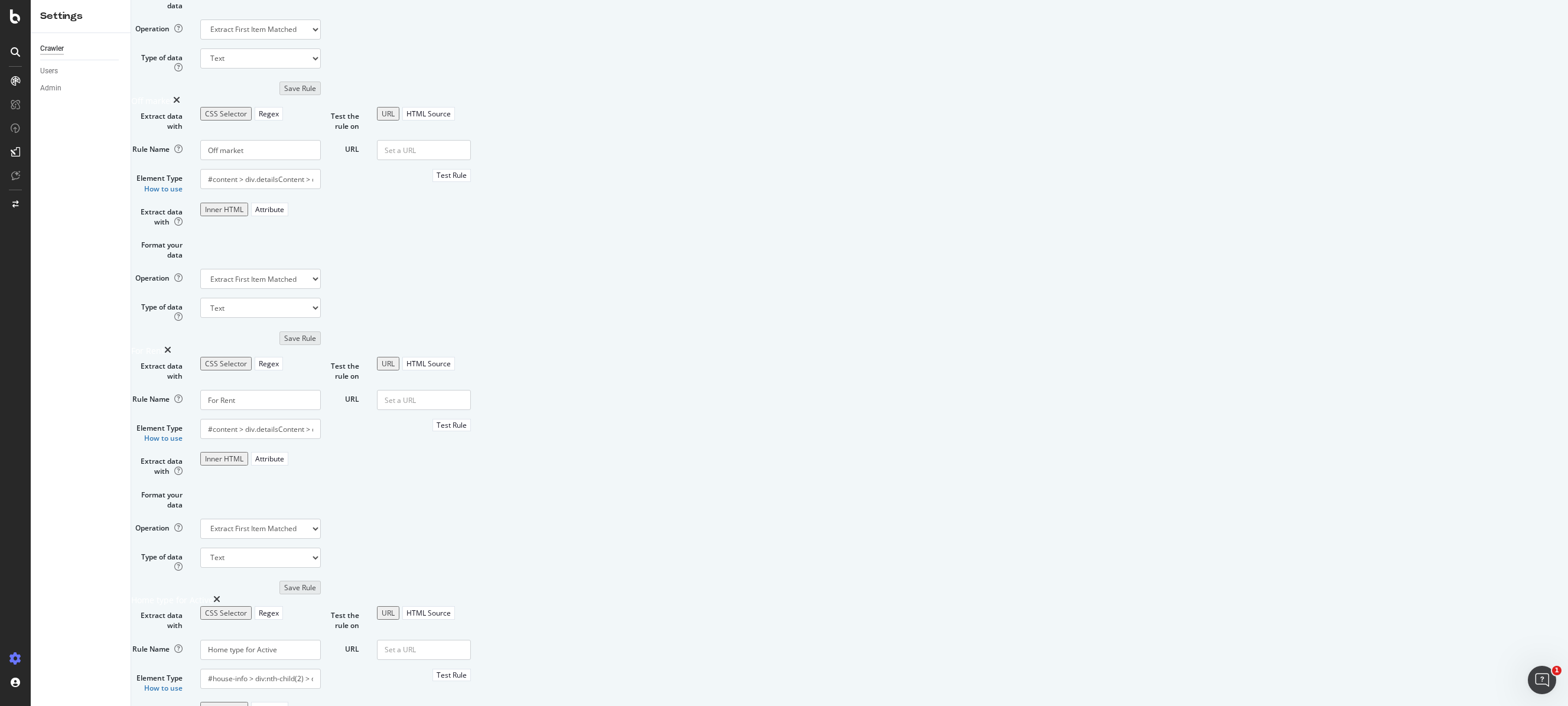
scroll to position [479, 0]
drag, startPoint x: 473, startPoint y: 366, endPoint x: 402, endPoint y: 366, distance: 71.0
click at [330, 157] on div "Off market" at bounding box center [261, 146] width 138 height 20
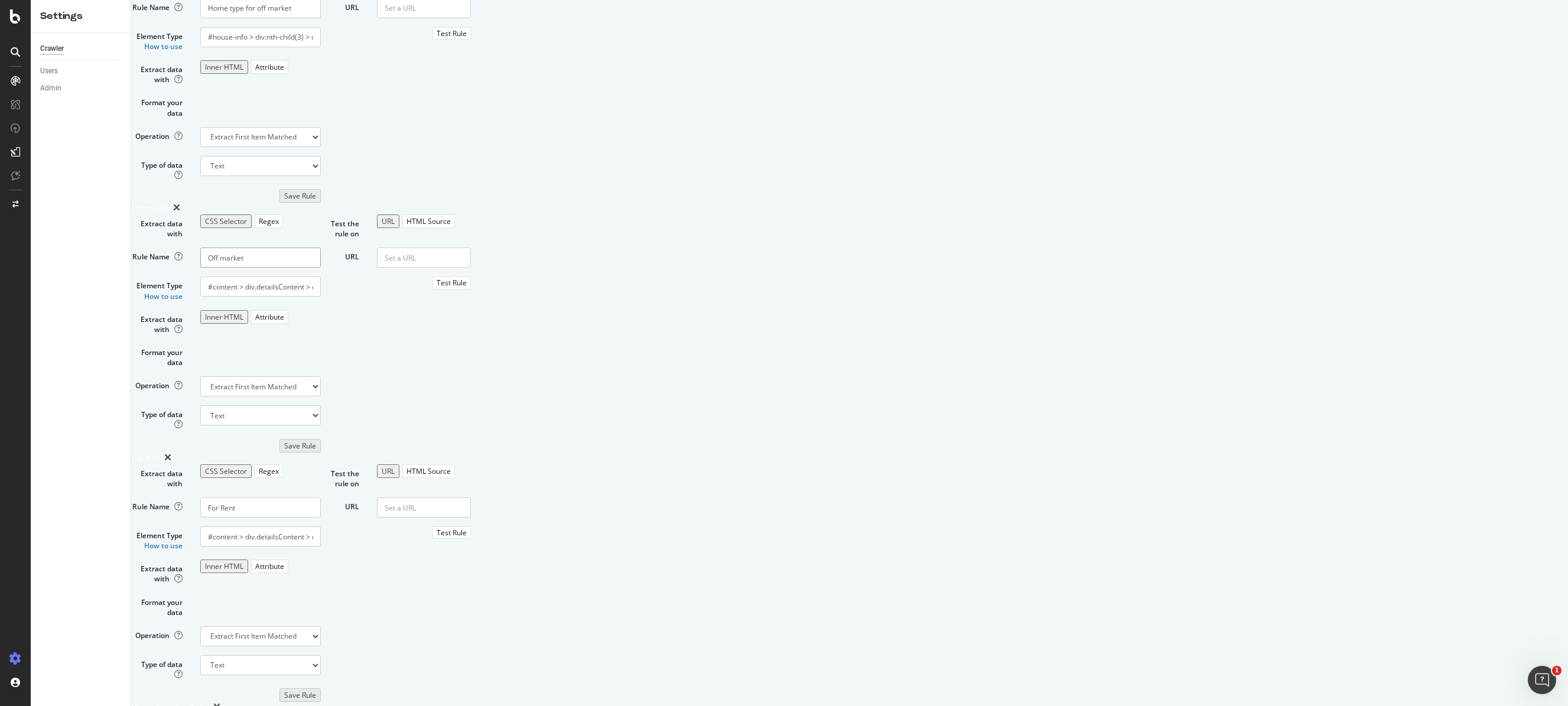
scroll to position [374, 0]
click at [321, 261] on input "Off market" at bounding box center [261, 251] width 120 height 20
drag, startPoint x: 436, startPoint y: 473, endPoint x: 429, endPoint y: 473, distance: 7.0
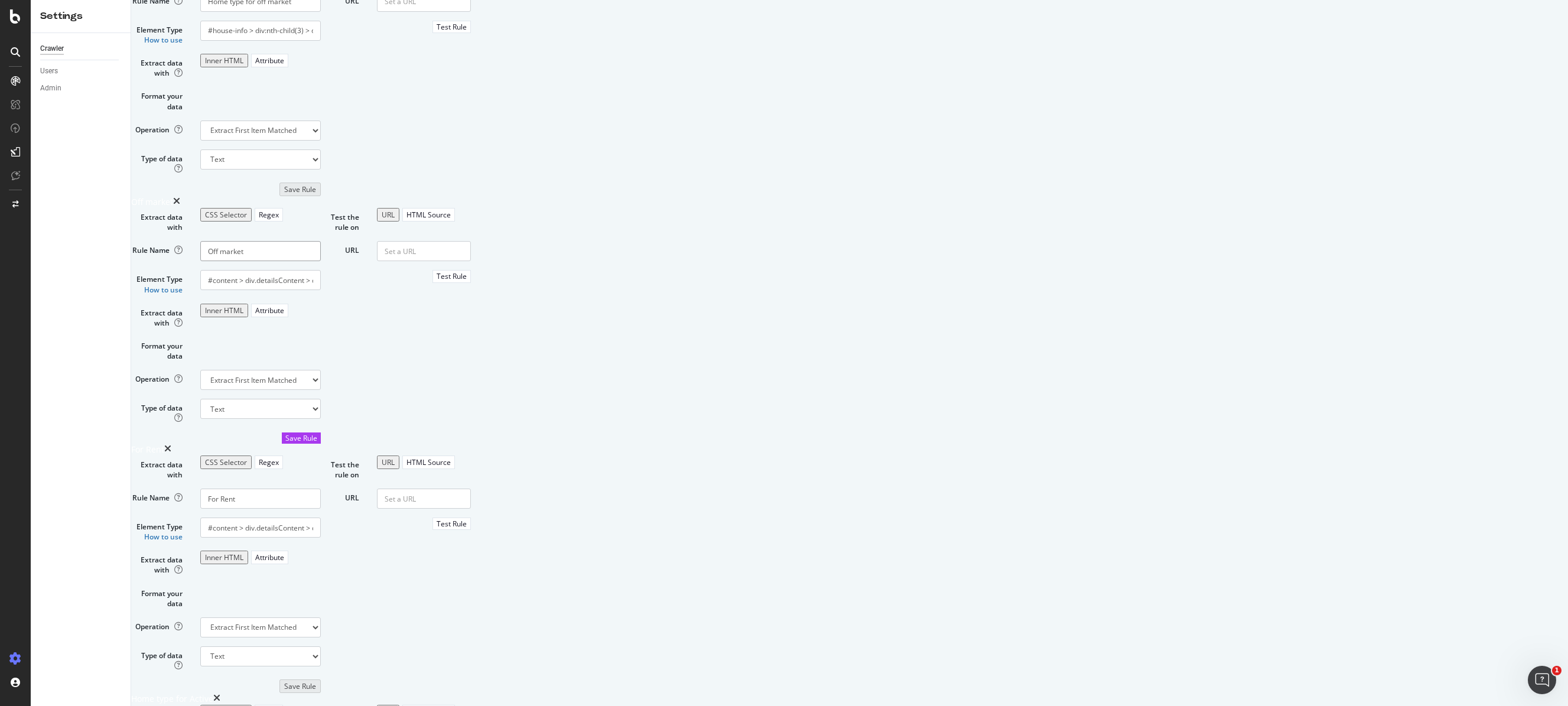
click at [321, 261] on input "Off market" at bounding box center [261, 251] width 120 height 20
type input "Off Market"
click at [317, 443] on div "Save Rule" at bounding box center [301, 438] width 32 height 10
click at [321, 261] on input "Off Market" at bounding box center [261, 251] width 120 height 20
drag, startPoint x: 476, startPoint y: 473, endPoint x: 414, endPoint y: 470, distance: 62.1
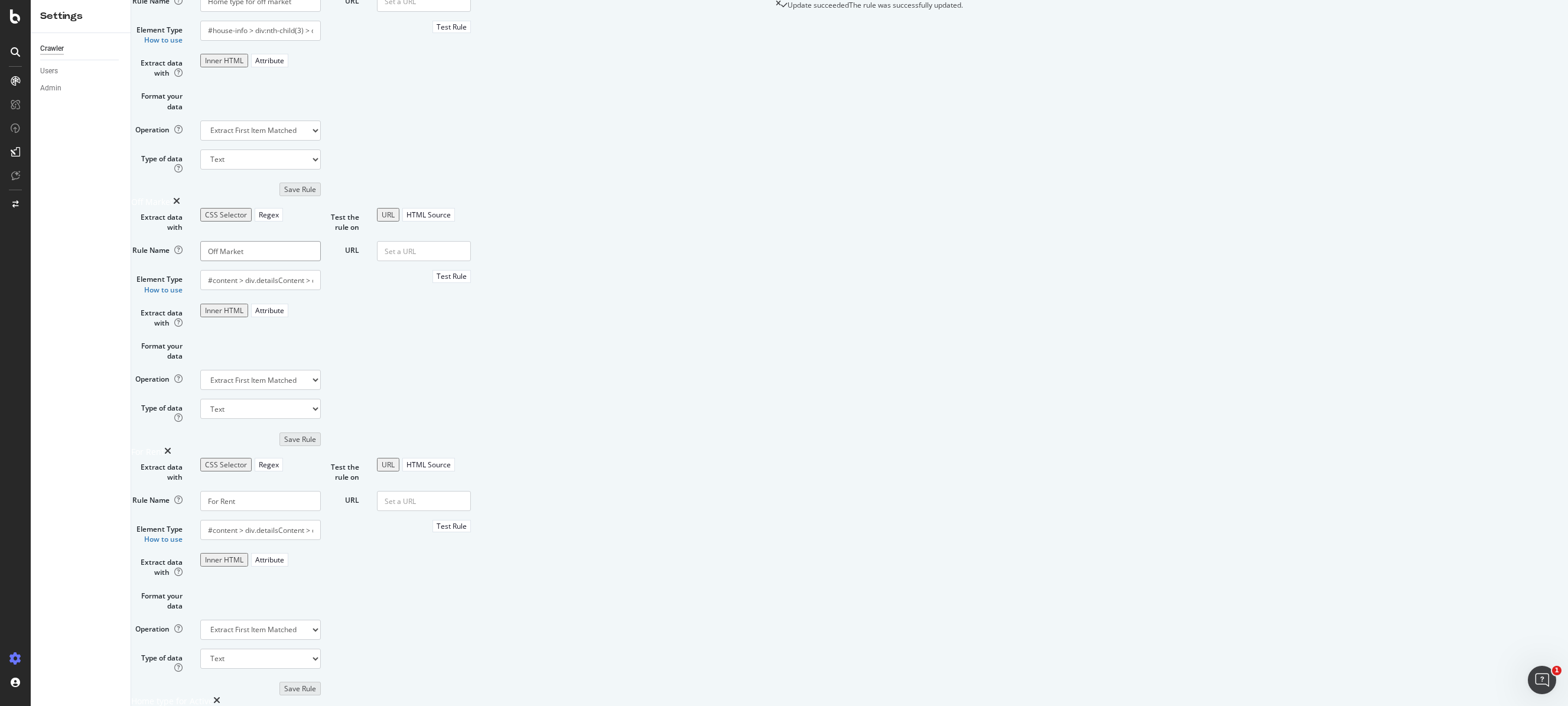
click at [321, 261] on input "Off Market" at bounding box center [261, 251] width 120 height 20
click at [321, 290] on input "#content > div.detailsContent > div.theRailSection > div.alongTheRail > div:nth…" at bounding box center [261, 280] width 120 height 20
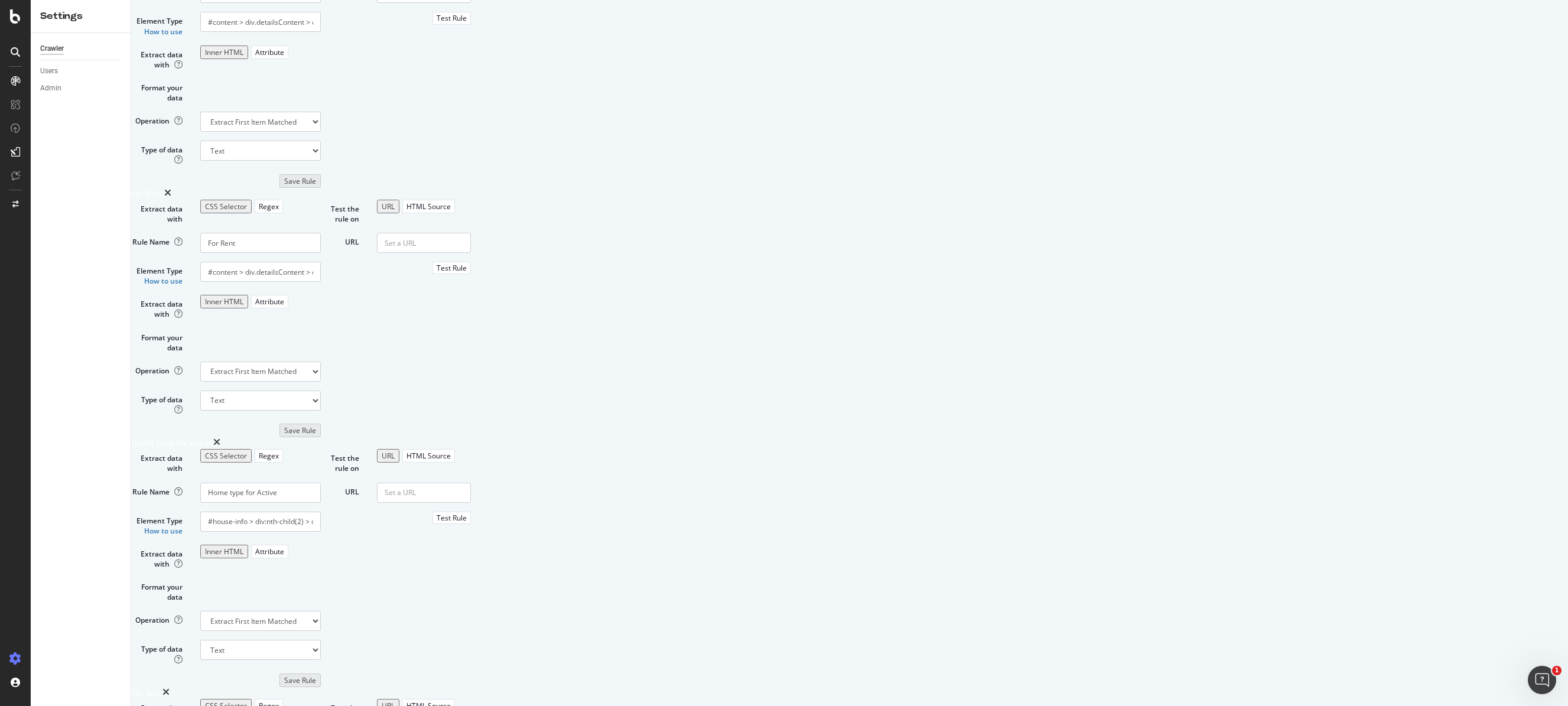
scroll to position [690, 0]
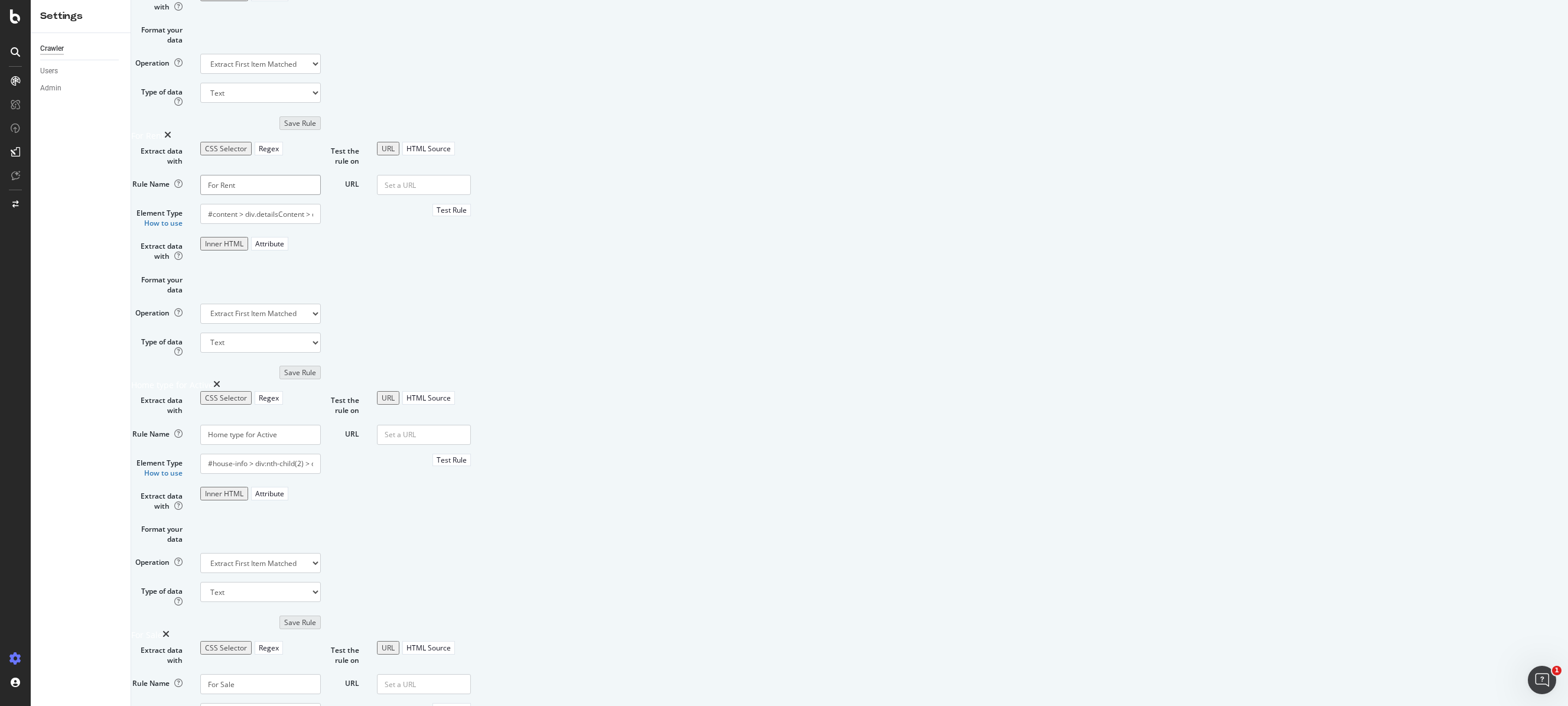
drag, startPoint x: 456, startPoint y: 450, endPoint x: 414, endPoint y: 445, distance: 42.3
click at [321, 195] on input "For Rent" at bounding box center [261, 185] width 120 height 20
click at [321, 224] on input "#content > div.detailsContent > div.theRailSection > div.alongTheRail > div:nth…" at bounding box center [261, 214] width 120 height 20
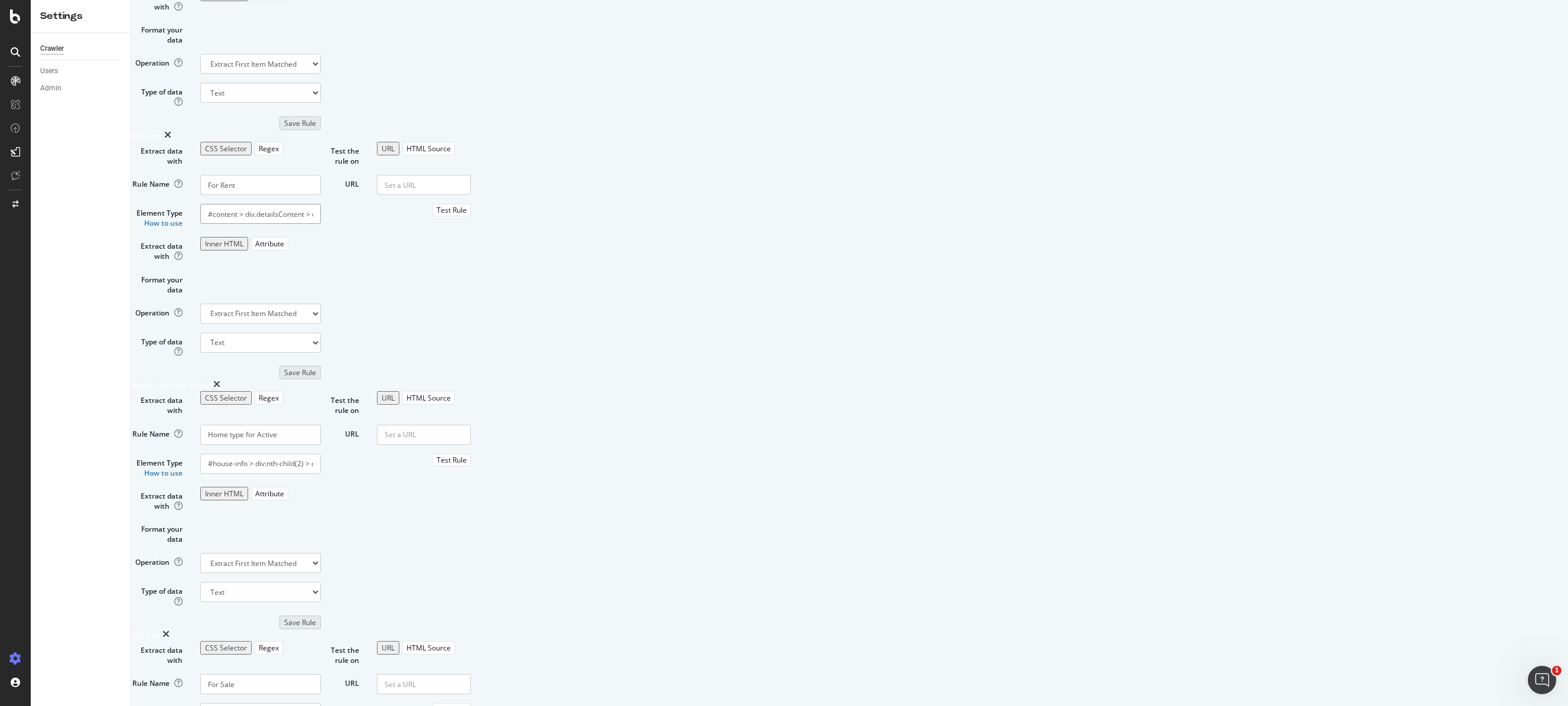
click at [321, 224] on input "#content > div.detailsContent > div.theRailSection > div.alongTheRail > div:nth…" at bounding box center [261, 214] width 120 height 20
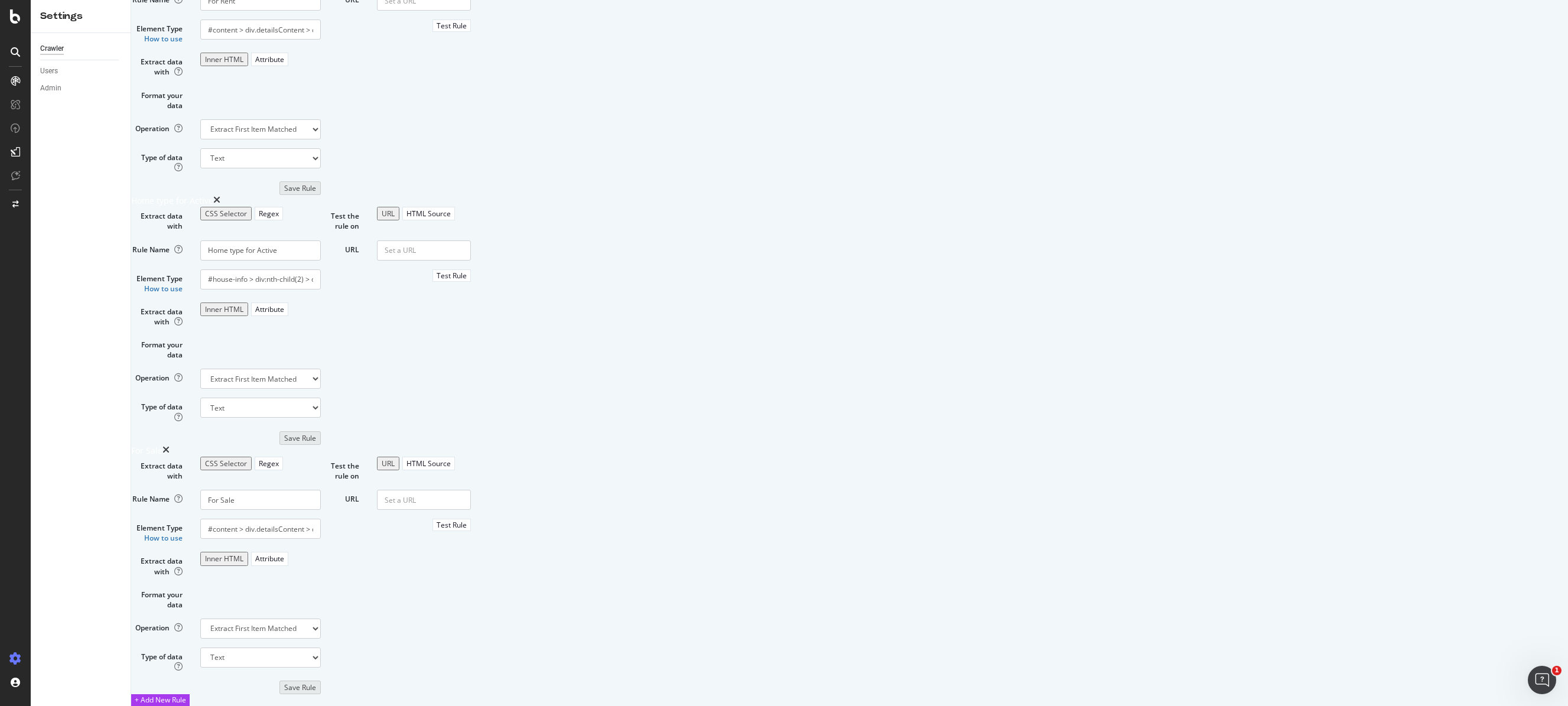
scroll to position [1068, 0]
click at [321, 261] on input "Home type for Active" at bounding box center [261, 250] width 120 height 20
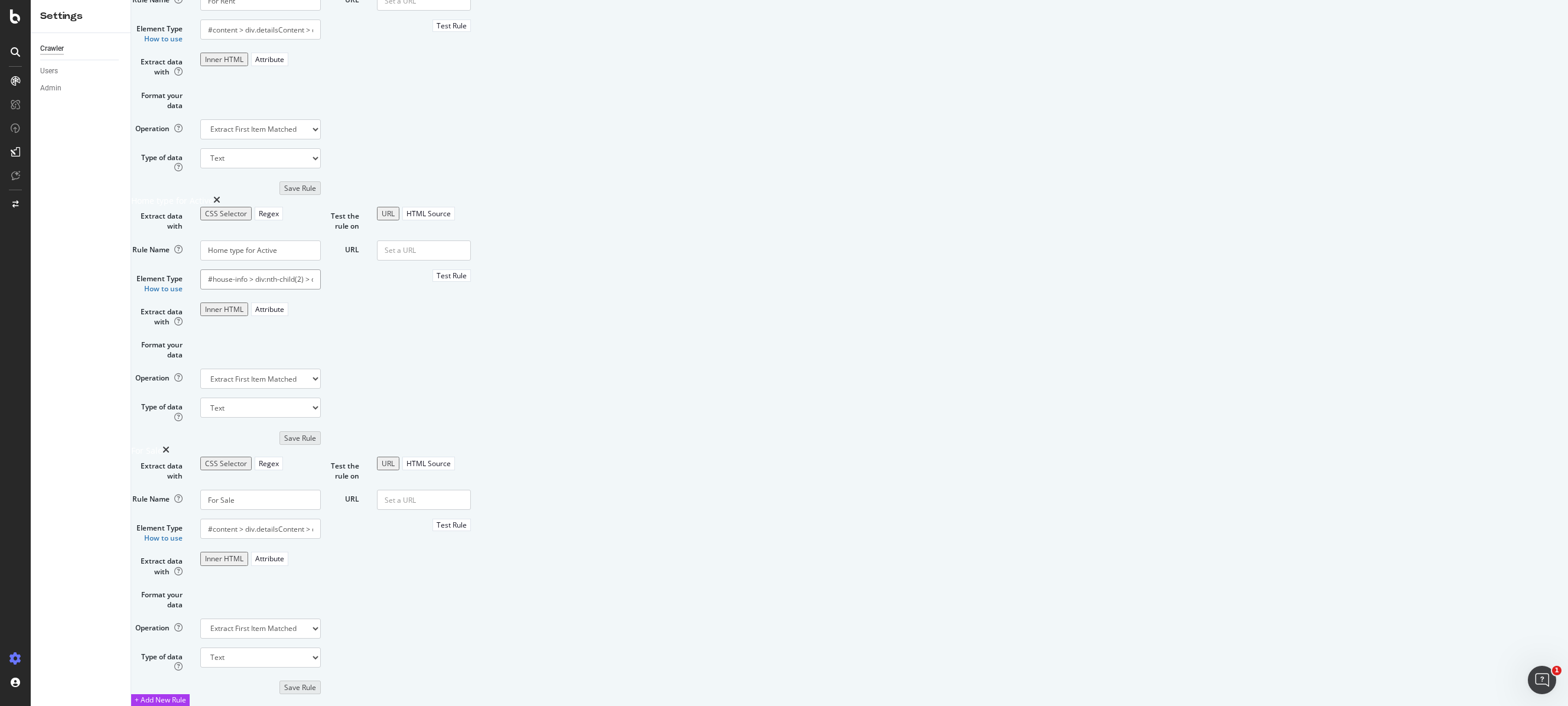
click at [321, 290] on input "#house-info > div:nth-child(2) > div > div > div > div > div:nth-child(2) > div…" at bounding box center [261, 279] width 120 height 20
drag, startPoint x: 448, startPoint y: 430, endPoint x: 412, endPoint y: 428, distance: 36.1
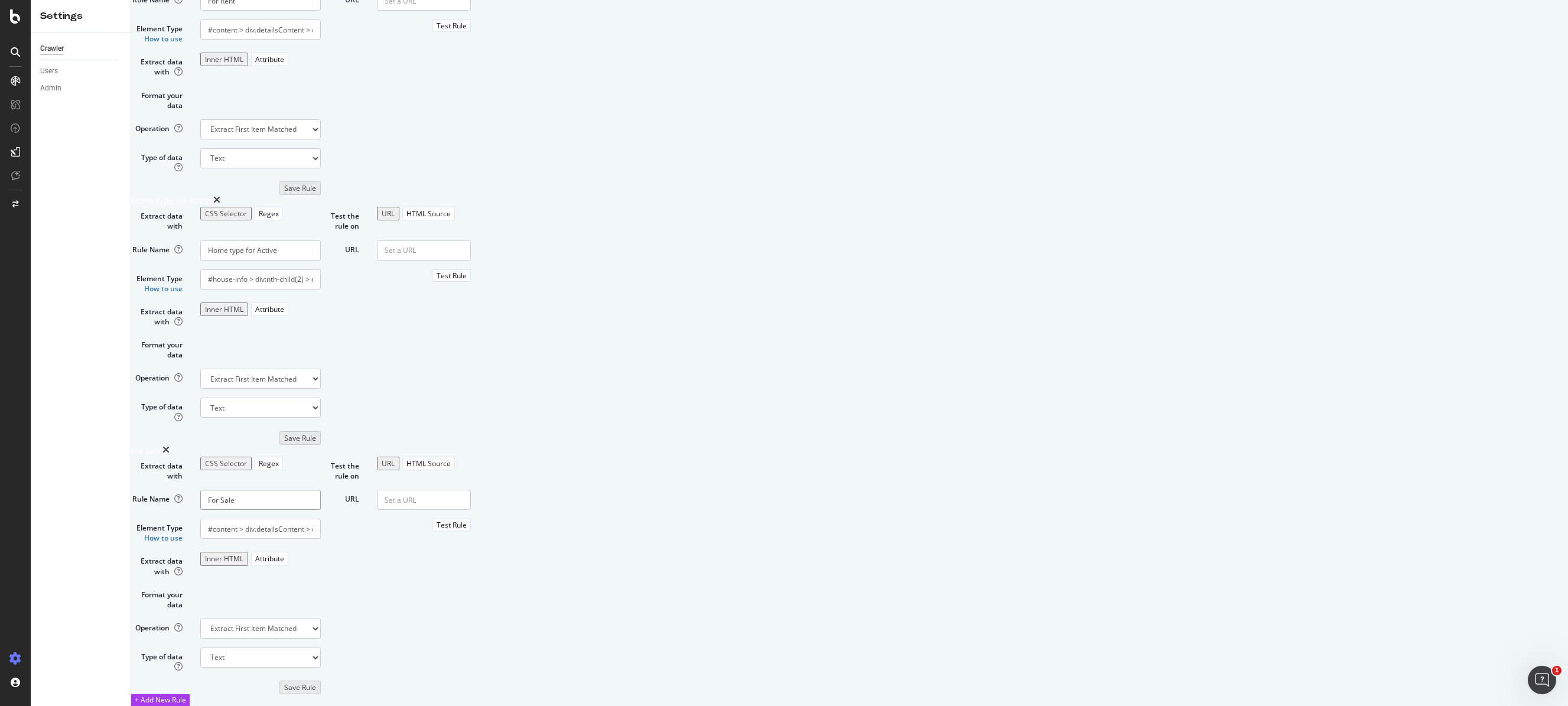
click at [321, 490] on input "For Sale" at bounding box center [261, 500] width 120 height 20
click at [321, 501] on input "#content > div.detailsContent > div.theRailSection > div.alongTheRail > div:nth…" at bounding box center [261, 529] width 120 height 20
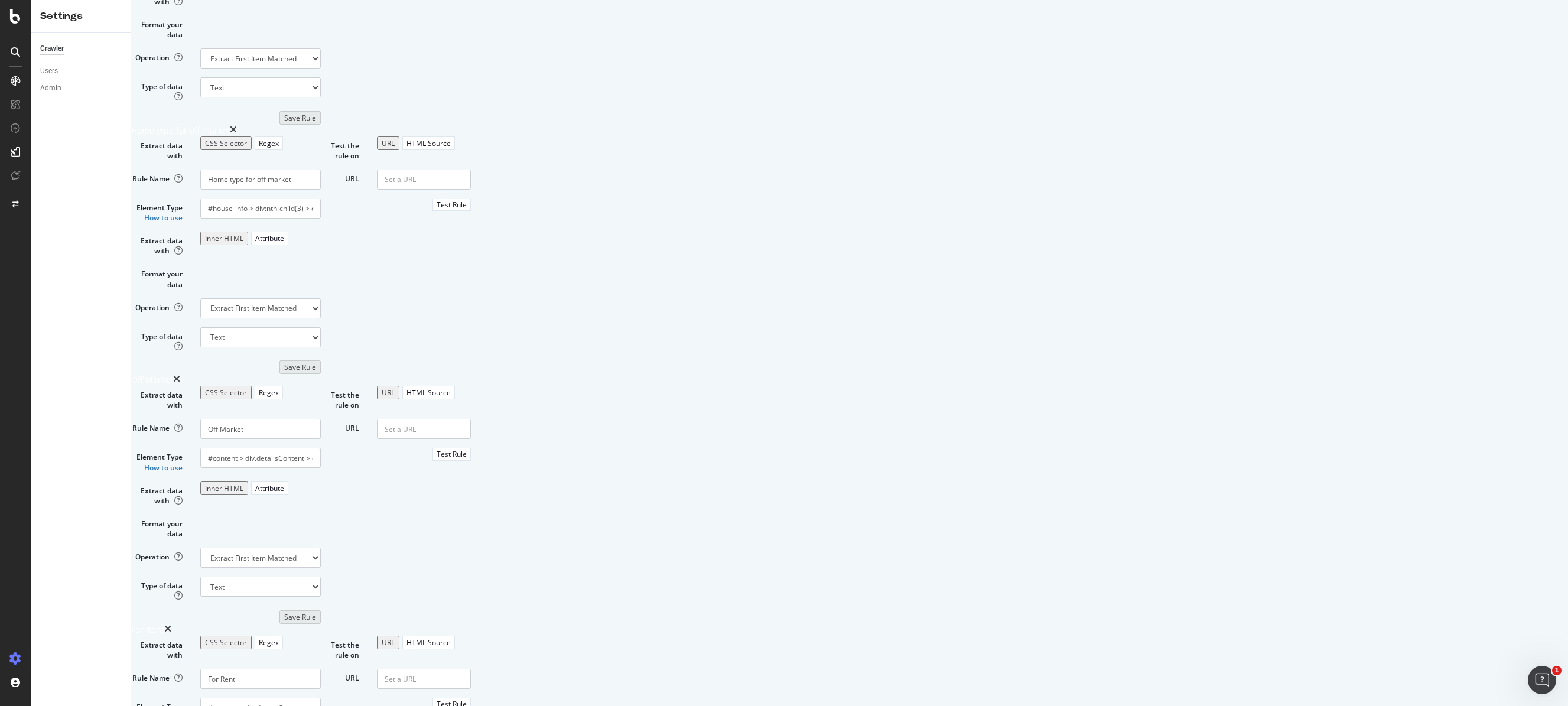
scroll to position [0, 0]
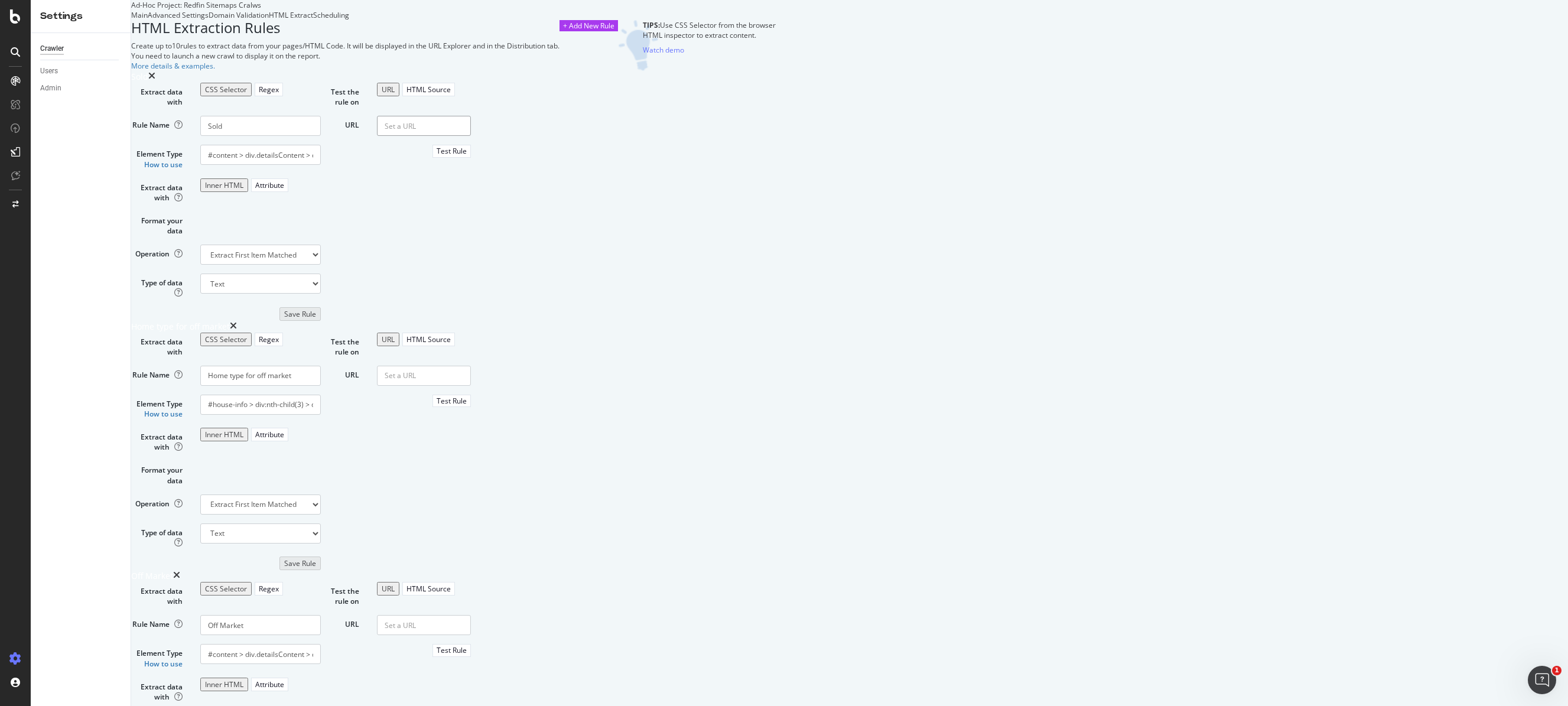
click at [471, 136] on input "URL" at bounding box center [424, 125] width 94 height 20
paste input "[URL][DOMAIN_NAME]"
type input "[URL][DOMAIN_NAME]"
click at [467, 156] on div "Test Rule" at bounding box center [451, 151] width 30 height 10
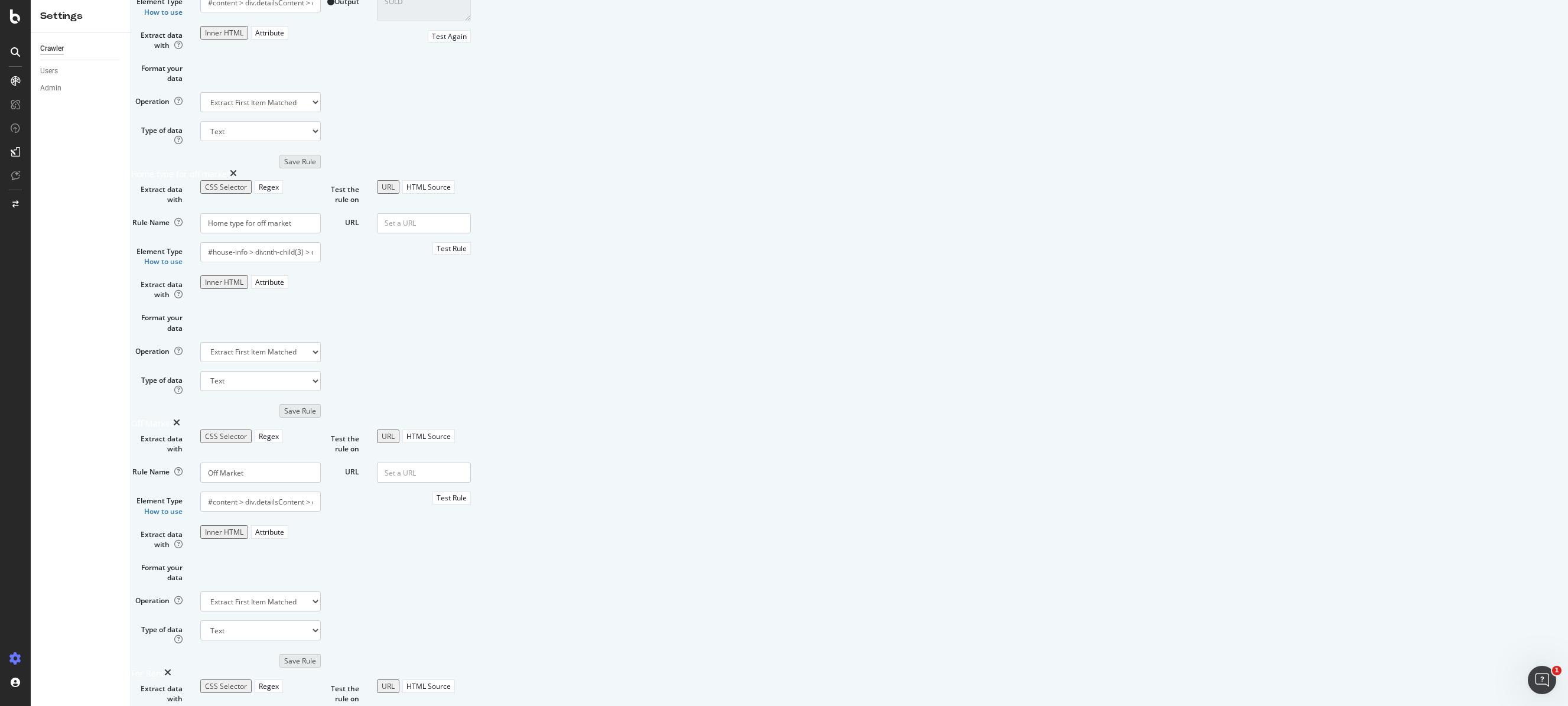
scroll to position [166, 0]
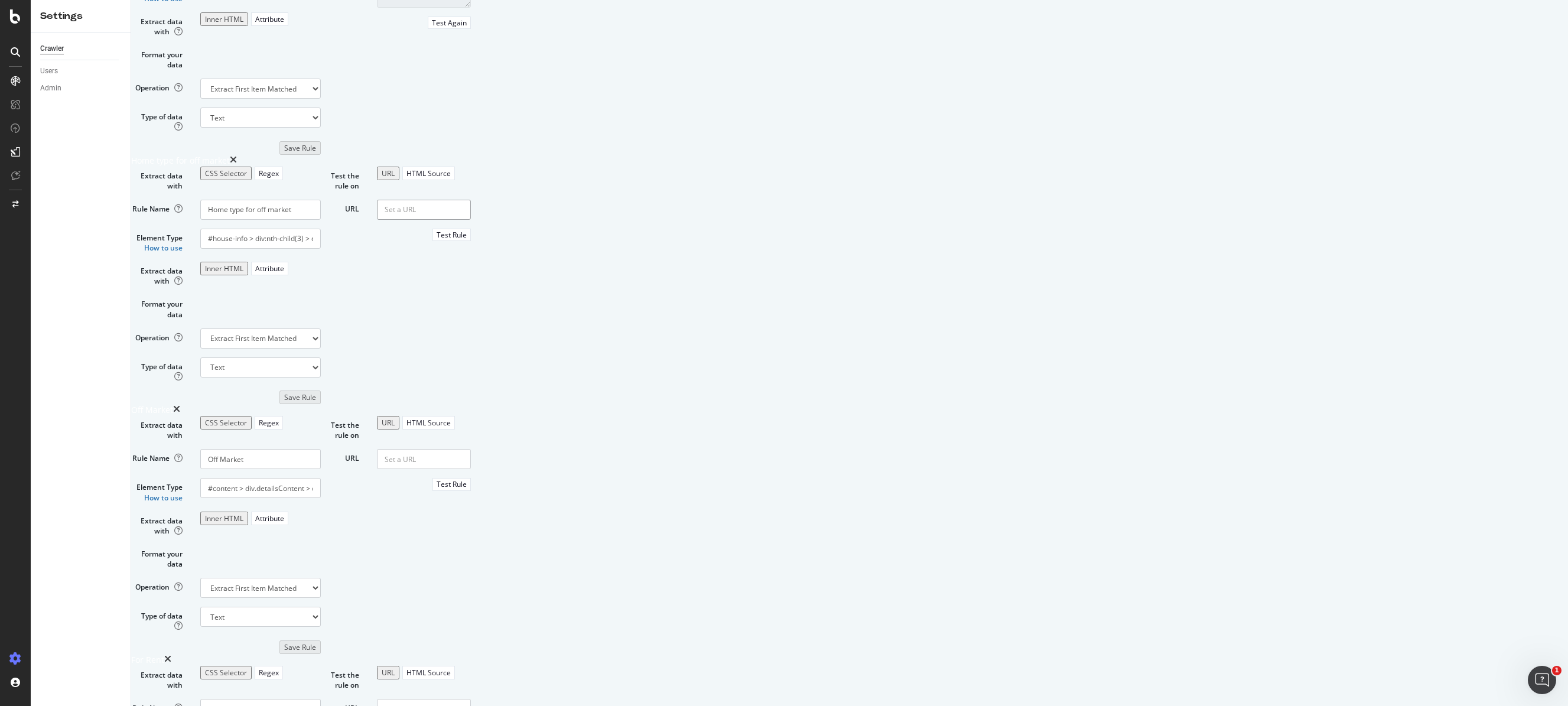
click at [471, 220] on input "URL" at bounding box center [424, 209] width 94 height 20
paste input "[URL][DOMAIN_NAME]"
type input "[URL][DOMAIN_NAME]"
click at [467, 240] on div "Test Rule" at bounding box center [451, 235] width 30 height 10
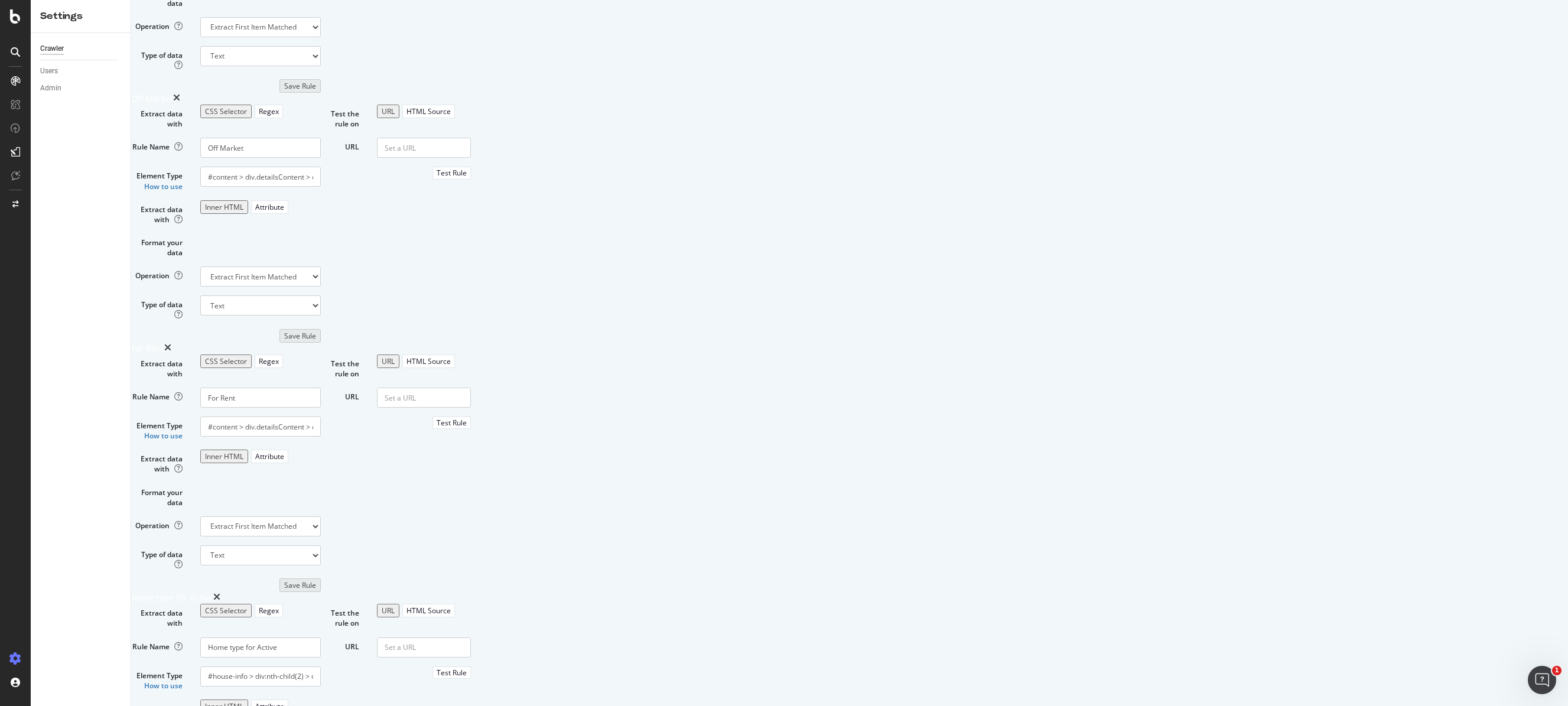
scroll to position [491, 0]
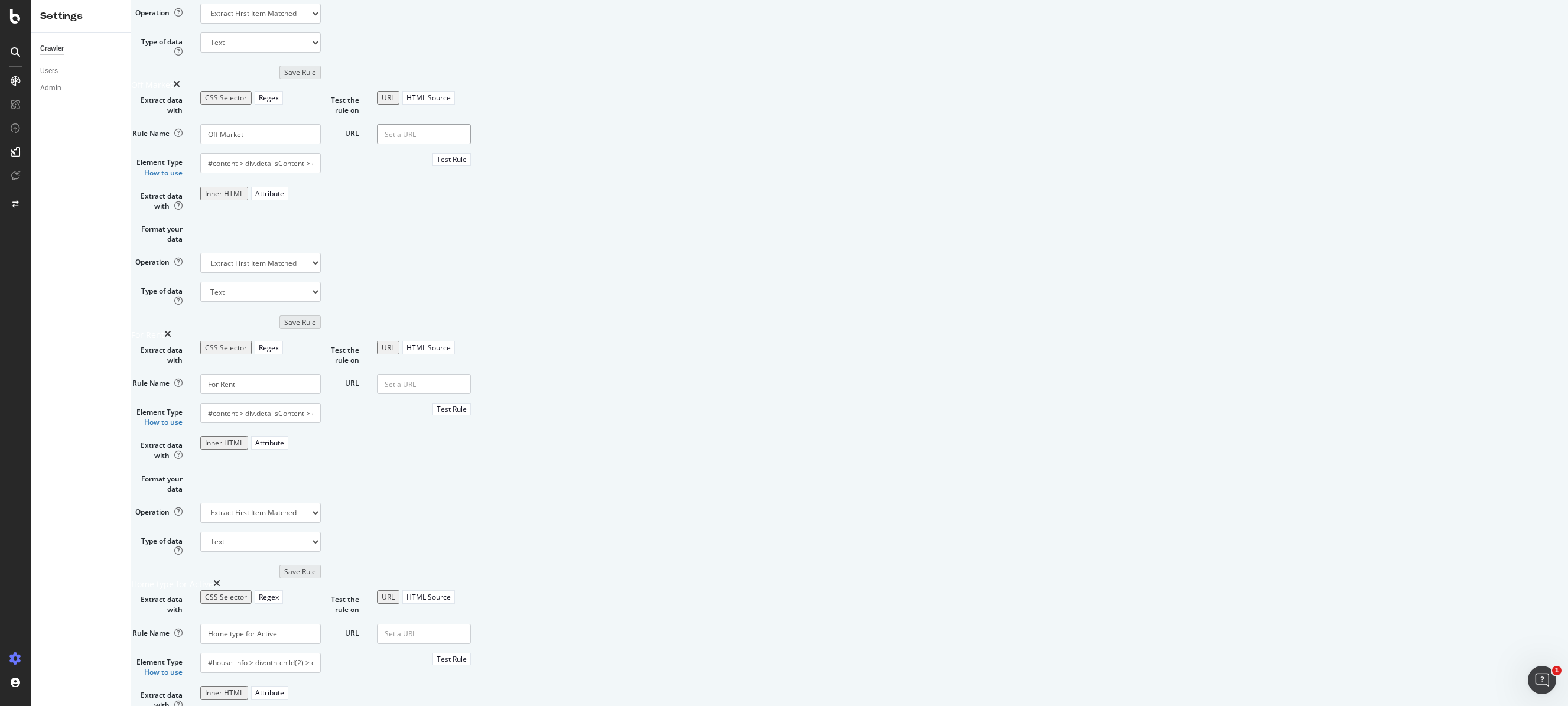
click at [471, 144] on input "URL" at bounding box center [424, 134] width 94 height 20
paste input "[URL][DOMAIN_NAME]"
type input "[URL][DOMAIN_NAME]"
click at [467, 164] on div "Test Rule" at bounding box center [451, 160] width 30 height 10
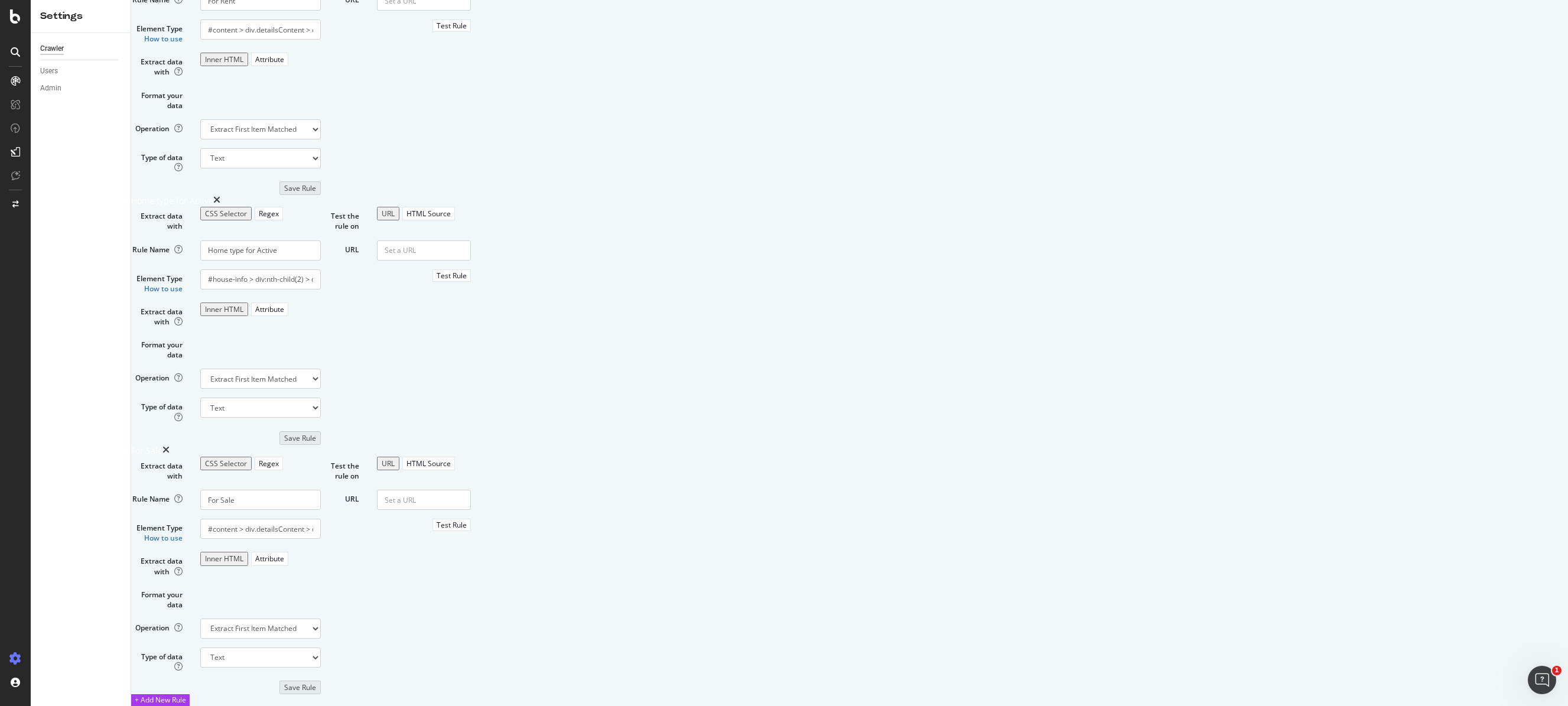
scroll to position [901, 0]
click at [471, 10] on input "URL" at bounding box center [424, 0] width 94 height 20
paste input "[URL][DOMAIN_NAME]"
type input "[URL][DOMAIN_NAME]"
click at [467, 30] on div "Test Rule" at bounding box center [451, 26] width 30 height 10
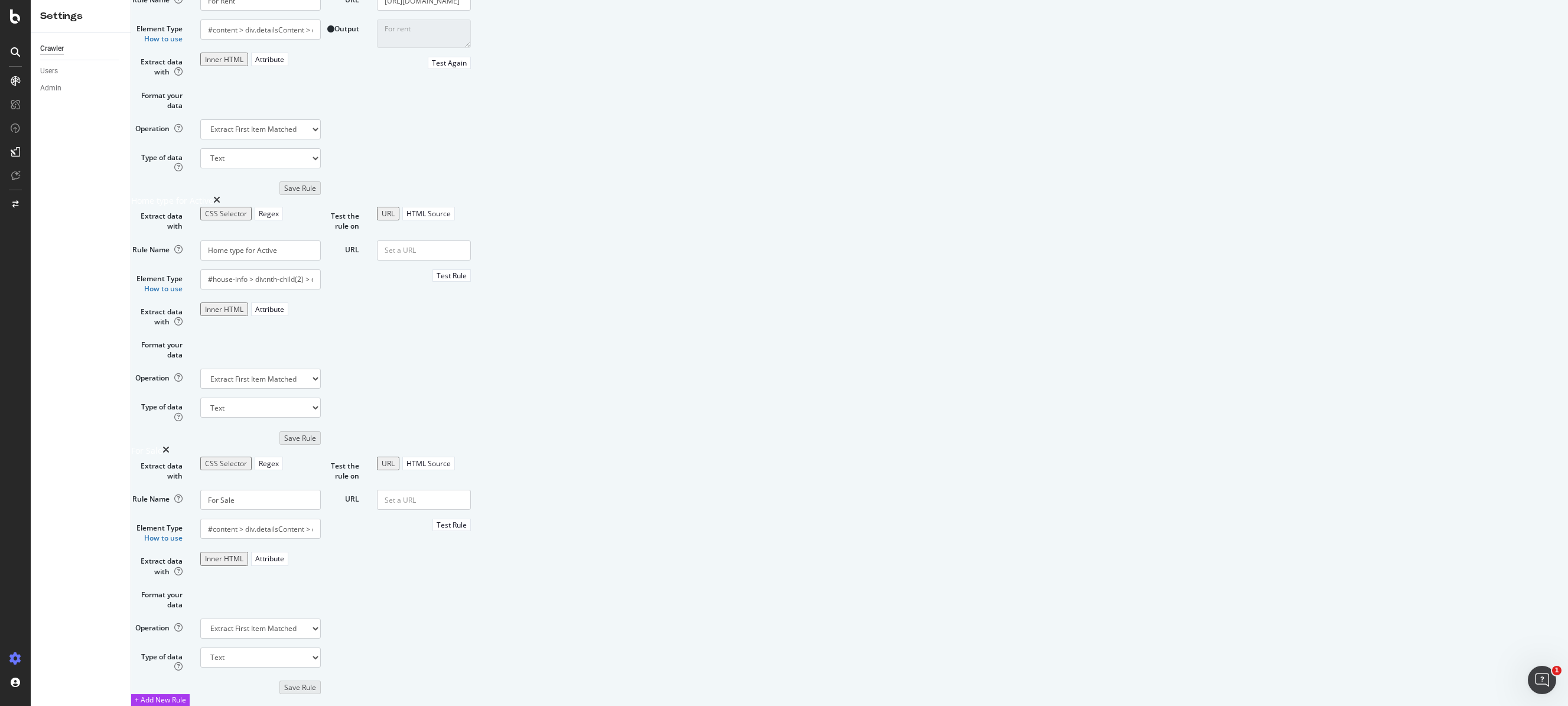
scroll to position [1052, 0]
click at [471, 261] on input "URL" at bounding box center [424, 250] width 94 height 20
paste input "[URL][DOMAIN_NAME]"
type input "[URL][DOMAIN_NAME]"
click at [467, 281] on div "Test Rule" at bounding box center [451, 275] width 30 height 10
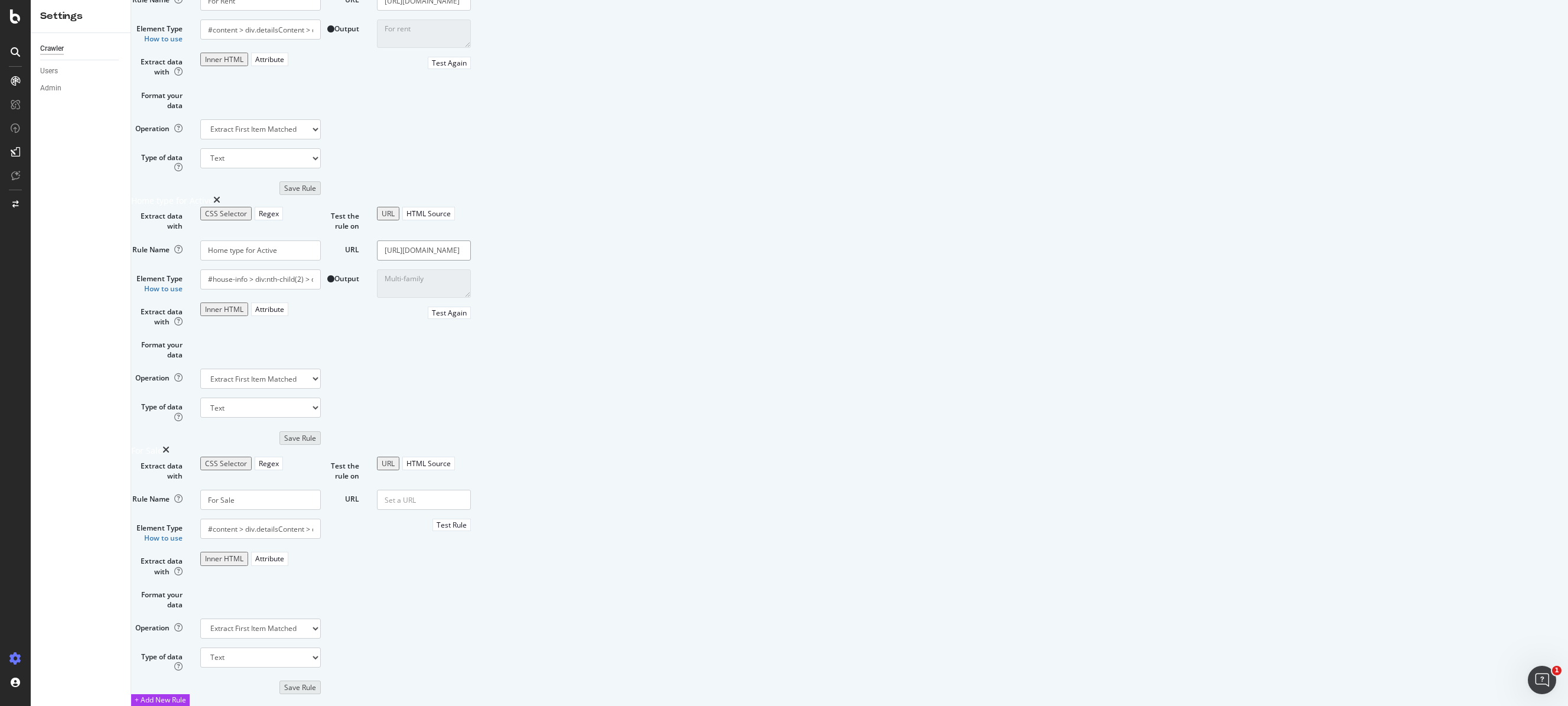
drag, startPoint x: 1356, startPoint y: 371, endPoint x: 1074, endPoint y: 369, distance: 282.0
click at [480, 261] on div "[URL][DOMAIN_NAME]" at bounding box center [424, 250] width 111 height 20
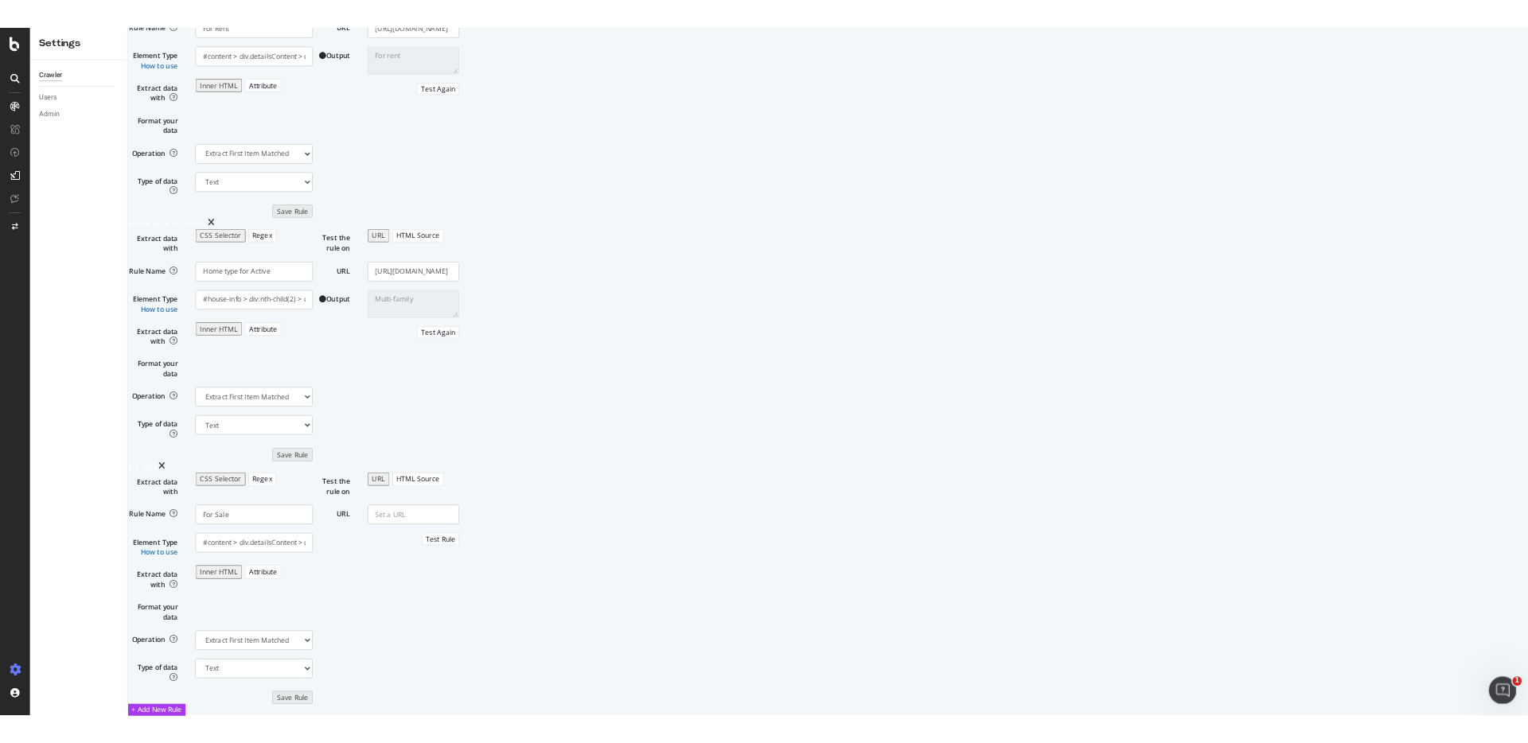
scroll to position [1729, 0]
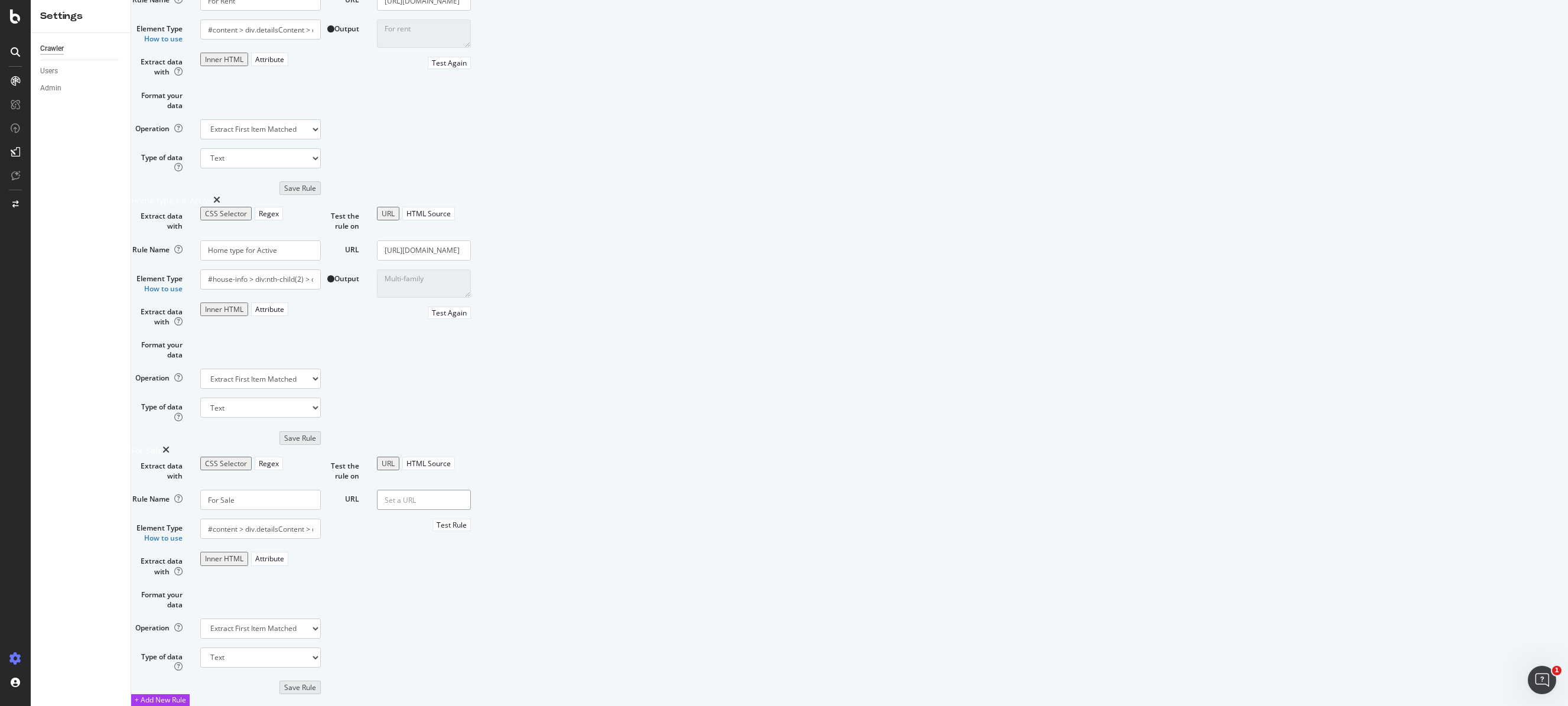
click at [471, 490] on input "URL" at bounding box center [424, 500] width 94 height 20
paste input "[URL][DOMAIN_NAME]"
type input "[URL][DOMAIN_NAME]"
click at [467, 501] on div "Test Rule" at bounding box center [451, 525] width 30 height 10
